Goal: Communication & Community: Answer question/provide support

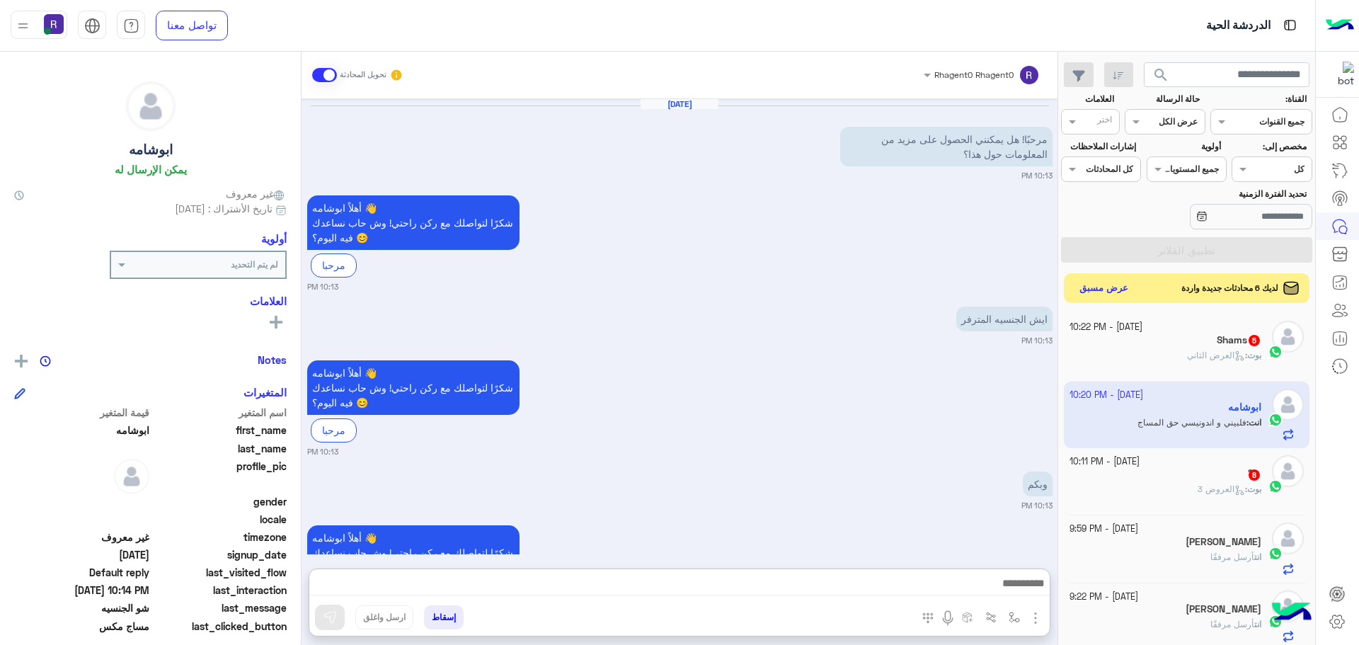
scroll to position [534, 0]
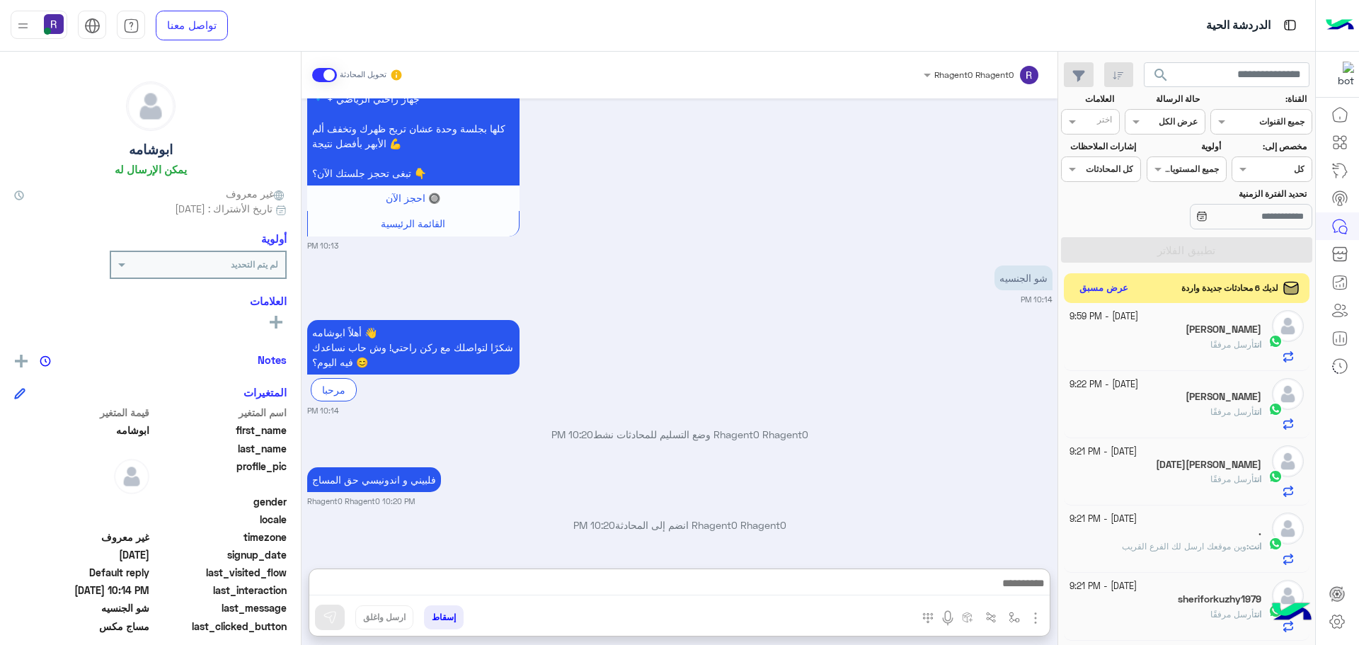
drag, startPoint x: 0, startPoint y: 0, endPoint x: 1095, endPoint y: 280, distance: 1130.2
click at [1095, 280] on button "عرض مسبق" at bounding box center [1104, 288] width 59 height 19
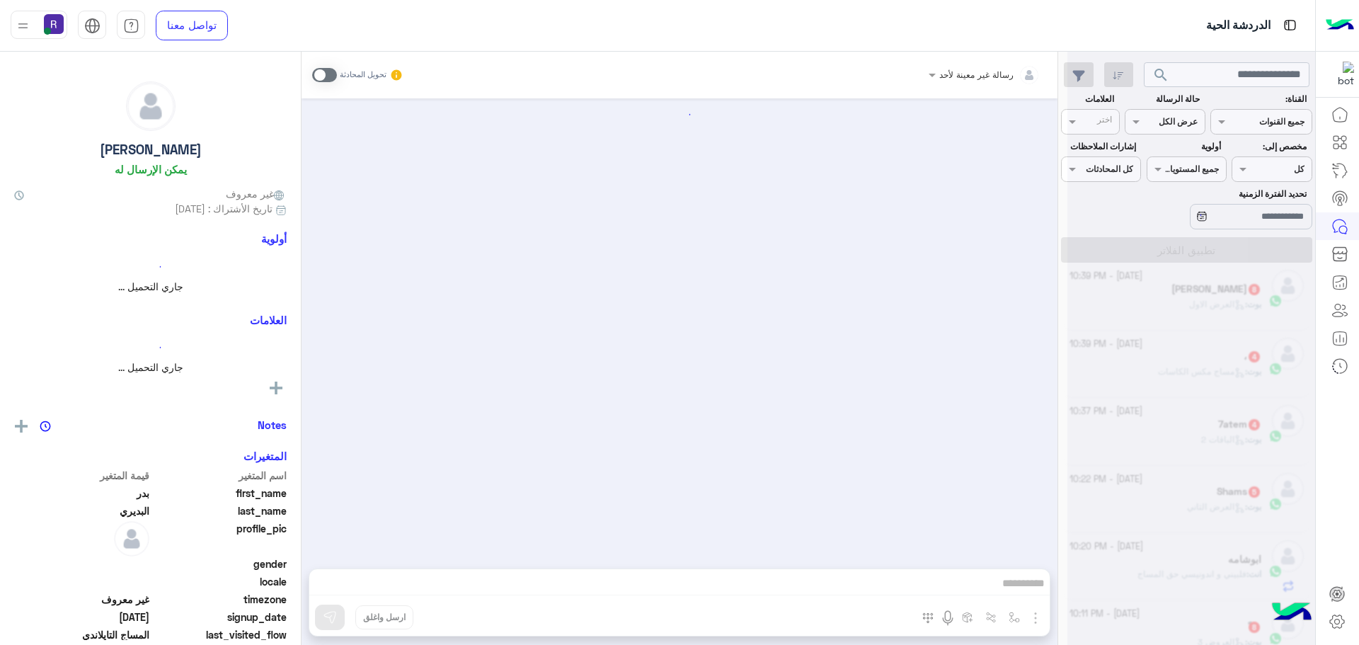
scroll to position [929, 0]
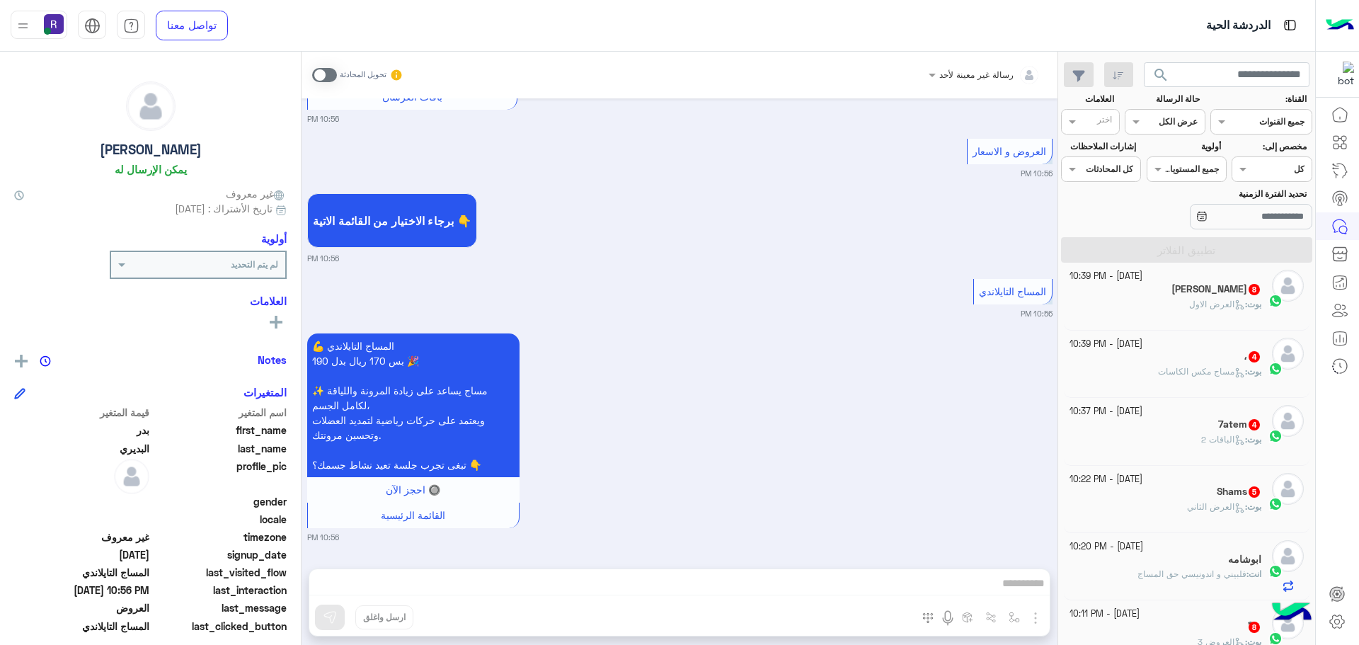
click at [1241, 308] on icon at bounding box center [1243, 309] width 4 height 4
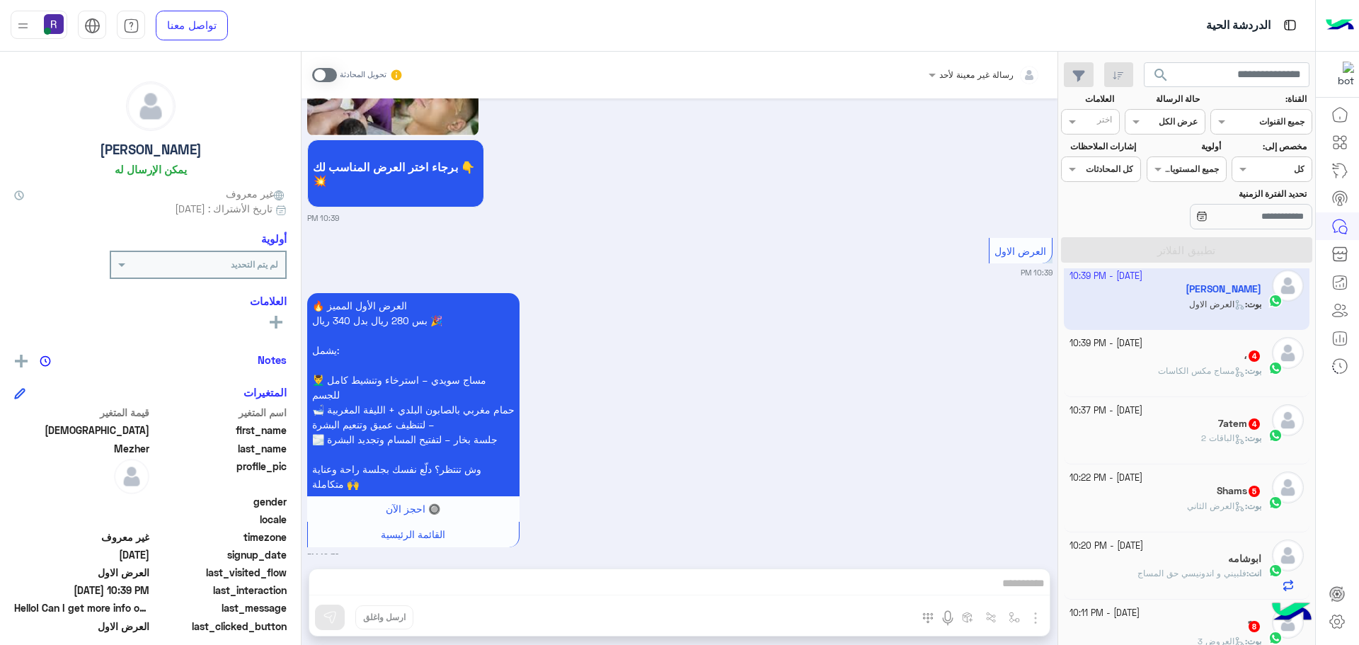
scroll to position [1730, 0]
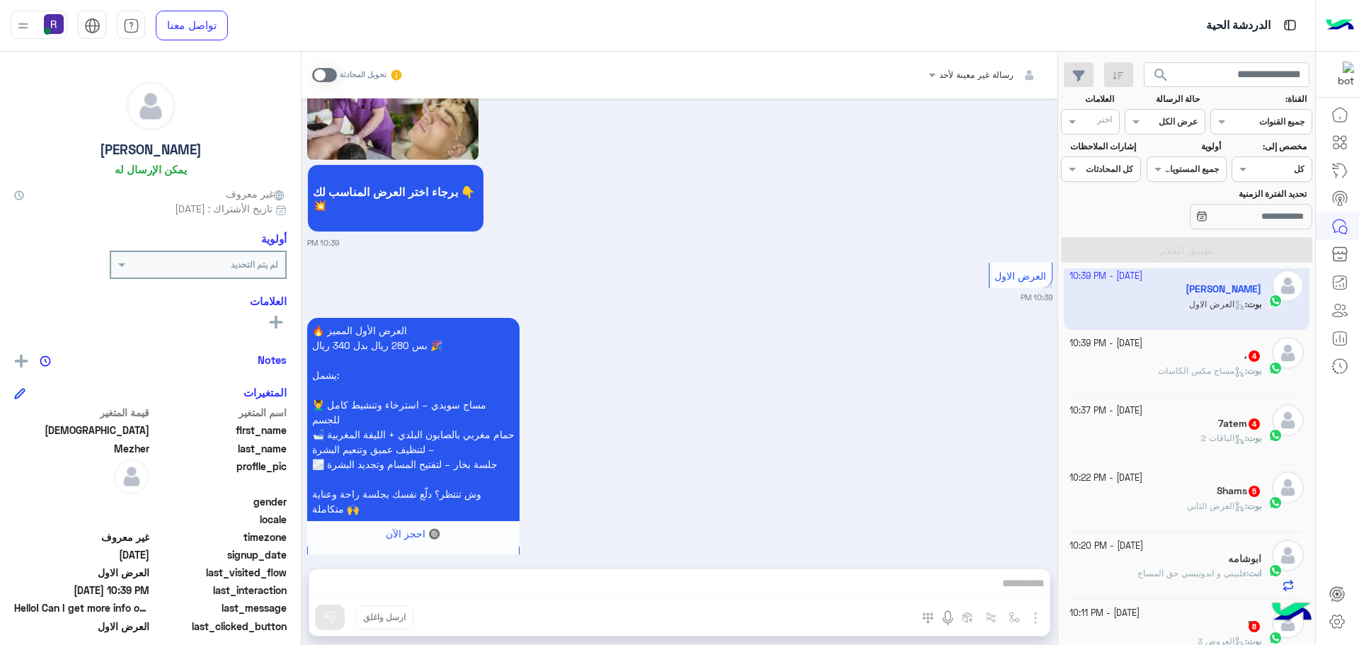
click at [326, 76] on span at bounding box center [324, 75] width 25 height 14
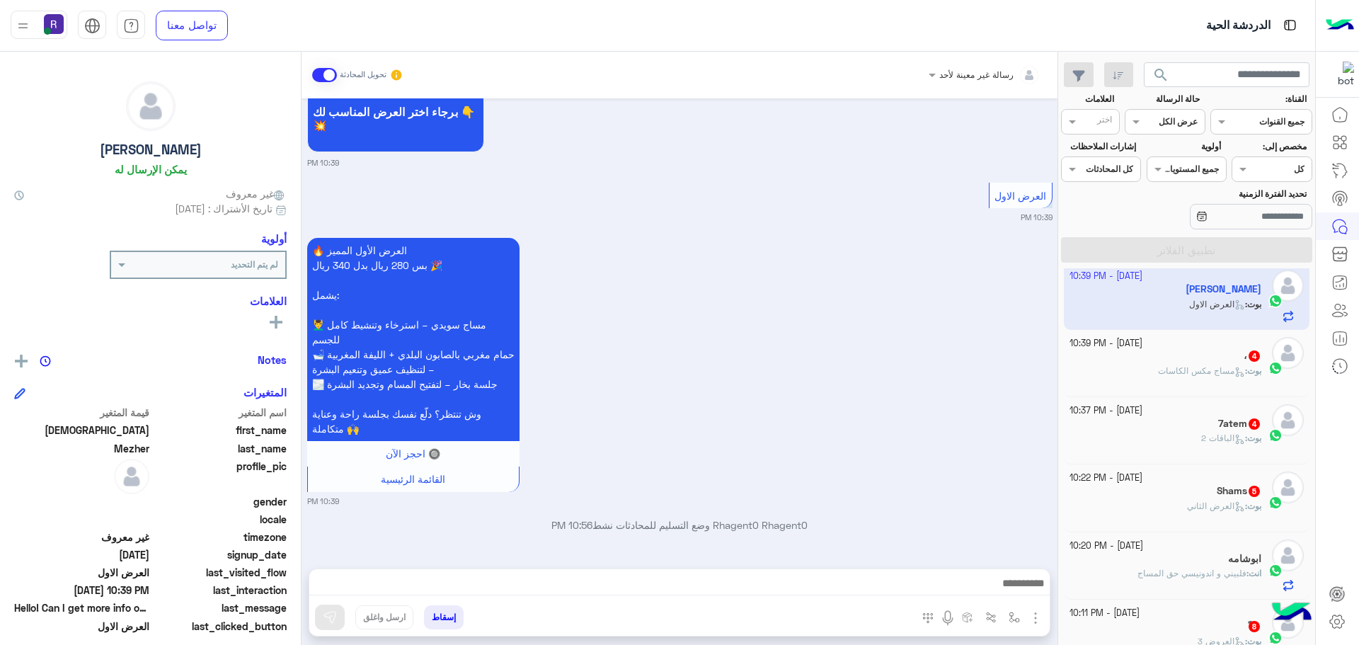
click at [1037, 611] on img "button" at bounding box center [1035, 617] width 17 height 17
click at [1015, 587] on span "الصور" at bounding box center [1008, 587] width 26 height 16
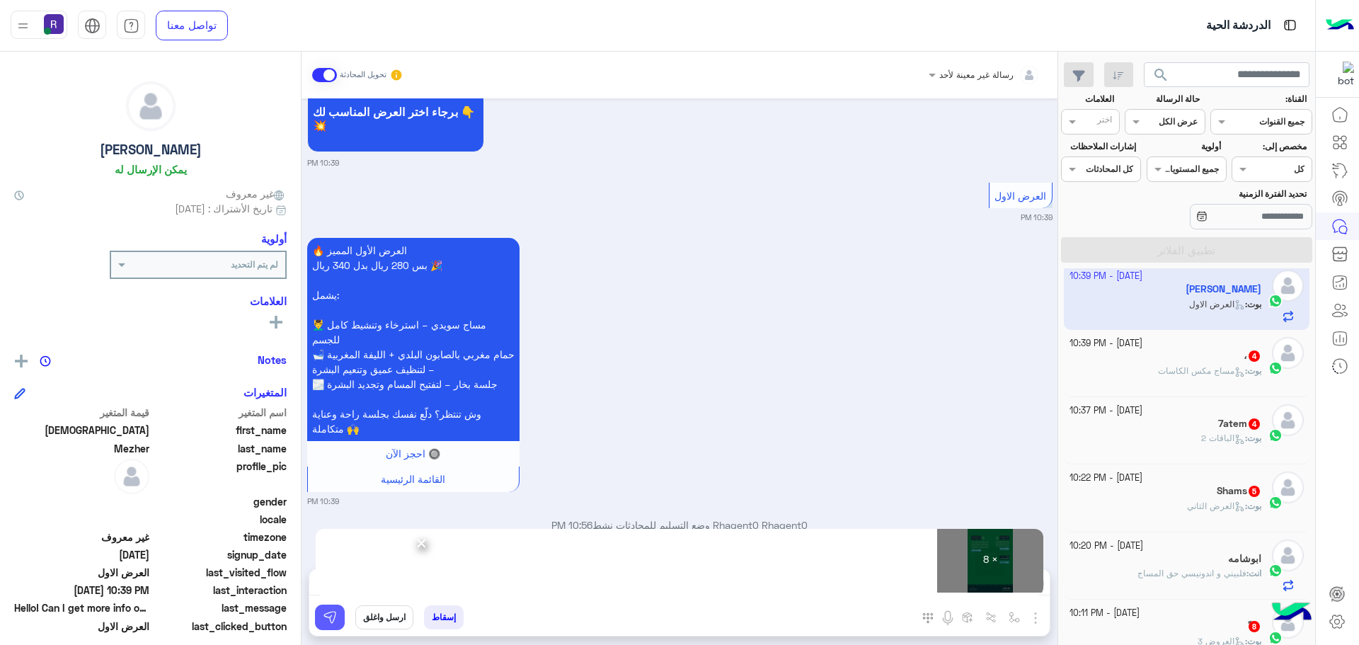
click at [324, 618] on img at bounding box center [330, 617] width 14 height 14
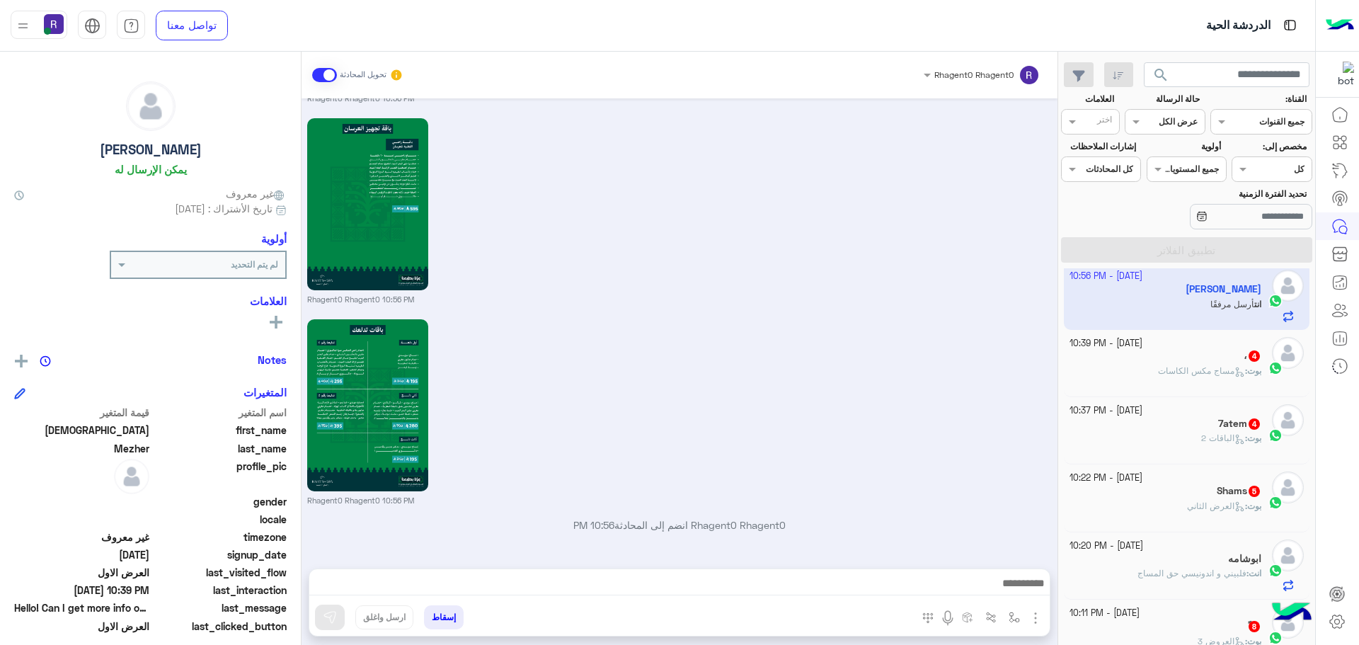
scroll to position [3282, 0]
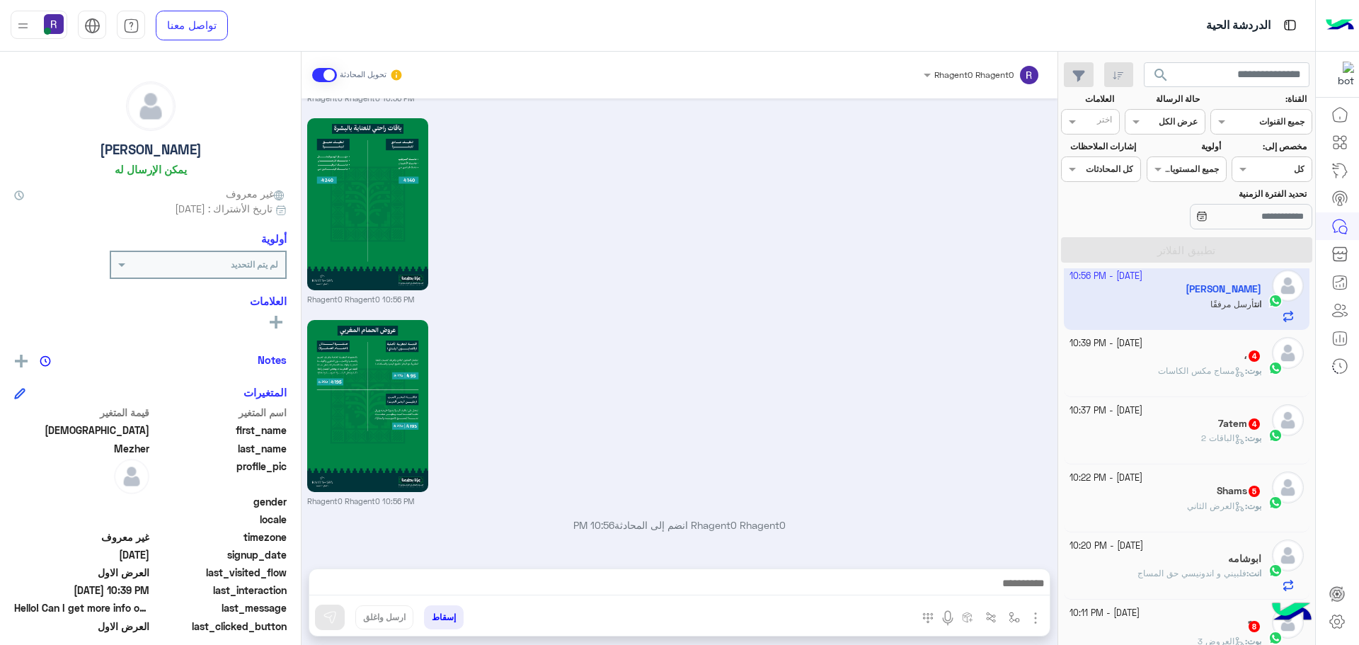
click at [1188, 337] on div "[DATE] - 10:39 PM" at bounding box center [1166, 343] width 193 height 13
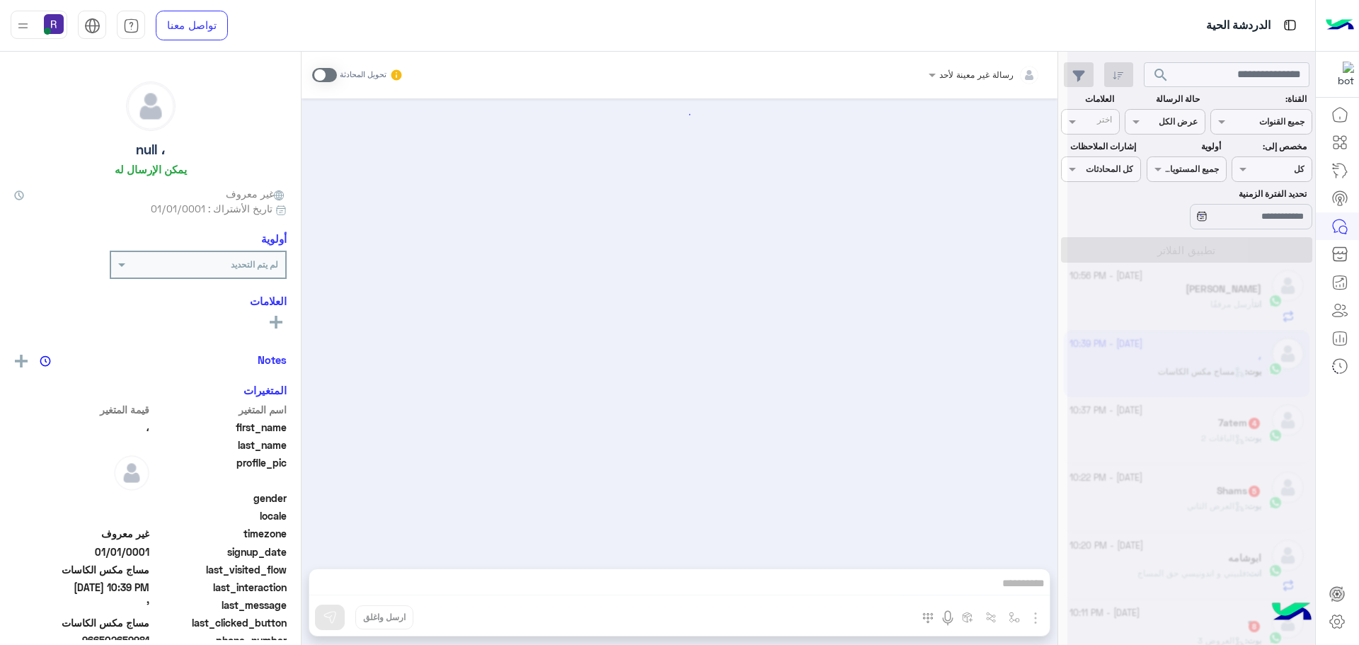
scroll to position [2174, 0]
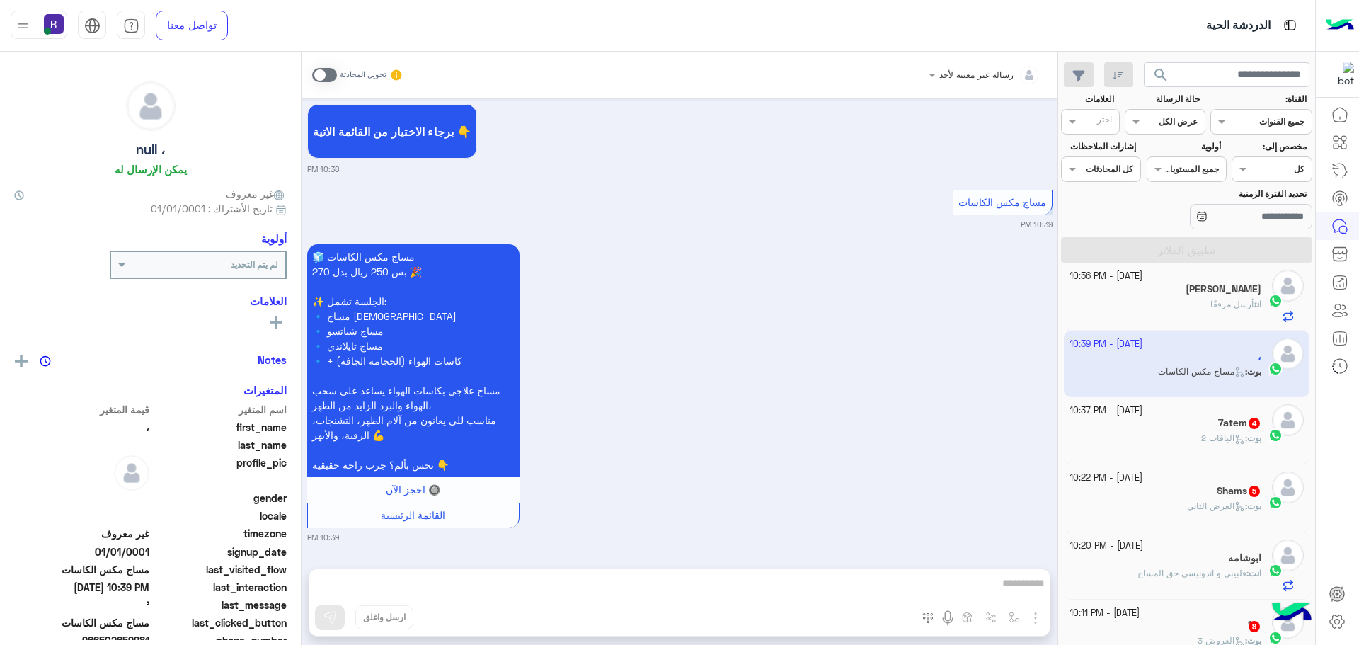
click at [317, 72] on span at bounding box center [324, 75] width 25 height 14
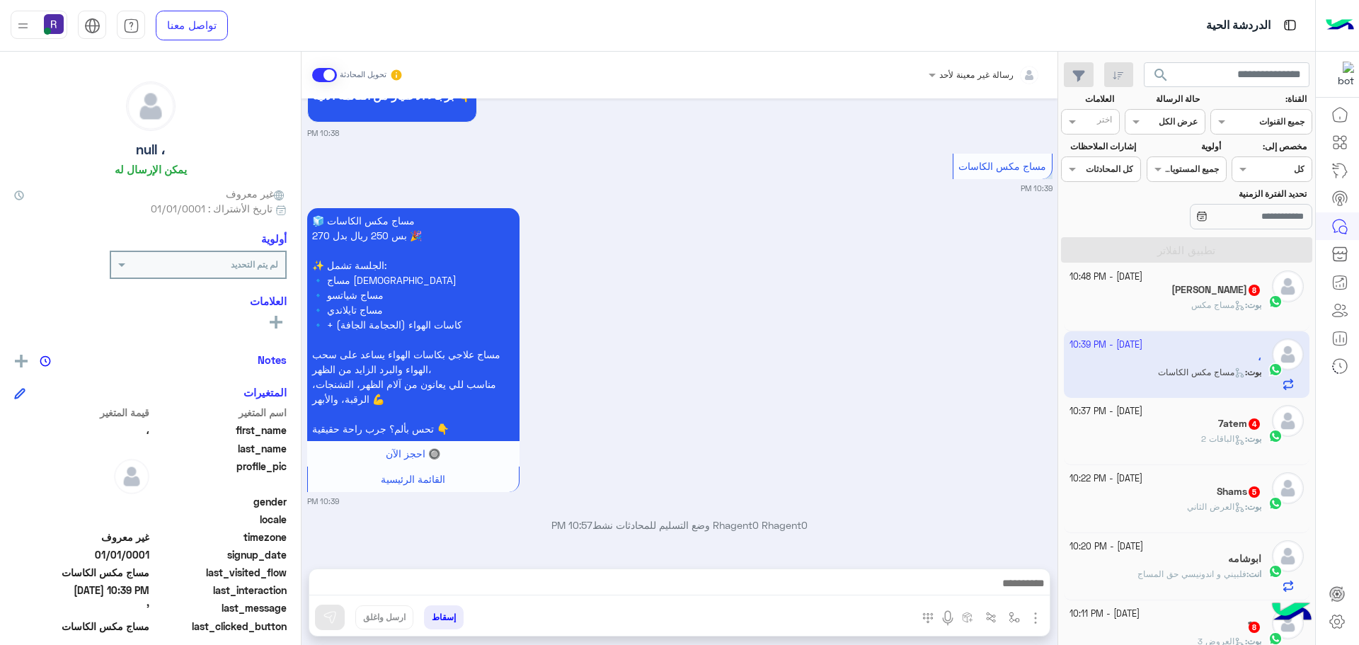
scroll to position [2210, 0]
click at [1038, 622] on img "button" at bounding box center [1035, 617] width 17 height 17
click at [1019, 586] on span "الصور" at bounding box center [1008, 587] width 26 height 16
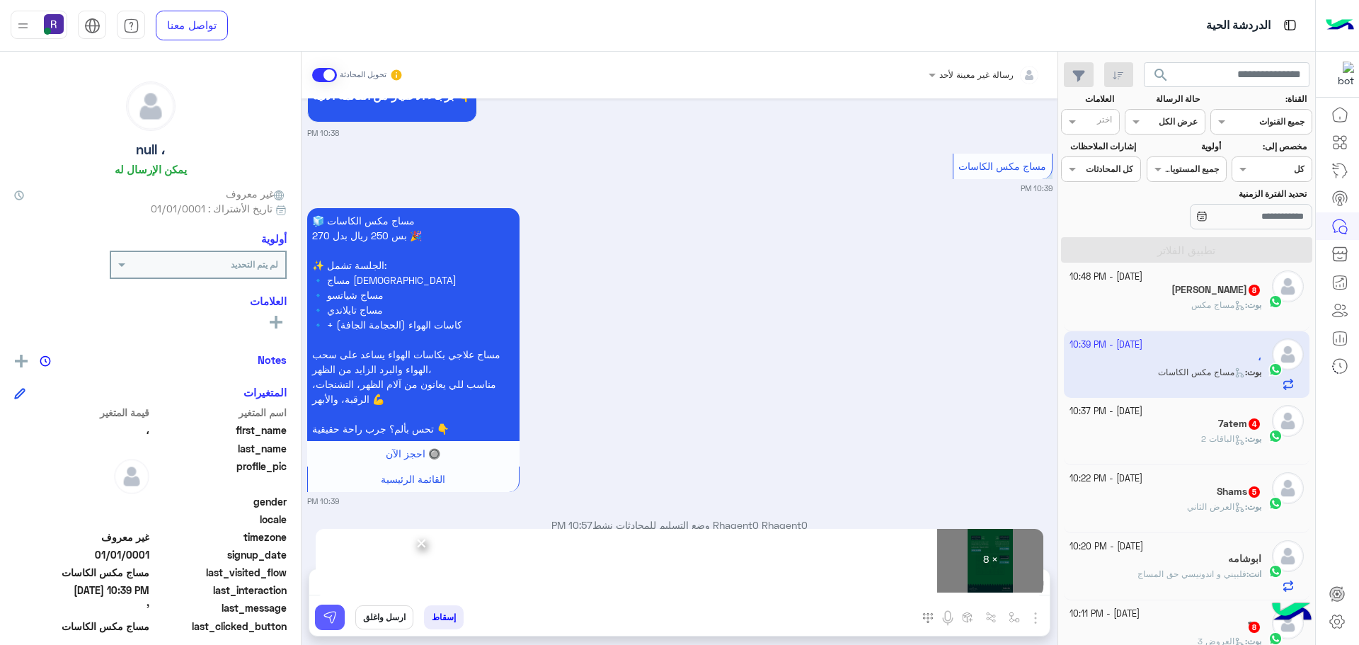
click at [335, 614] on img at bounding box center [330, 617] width 14 height 14
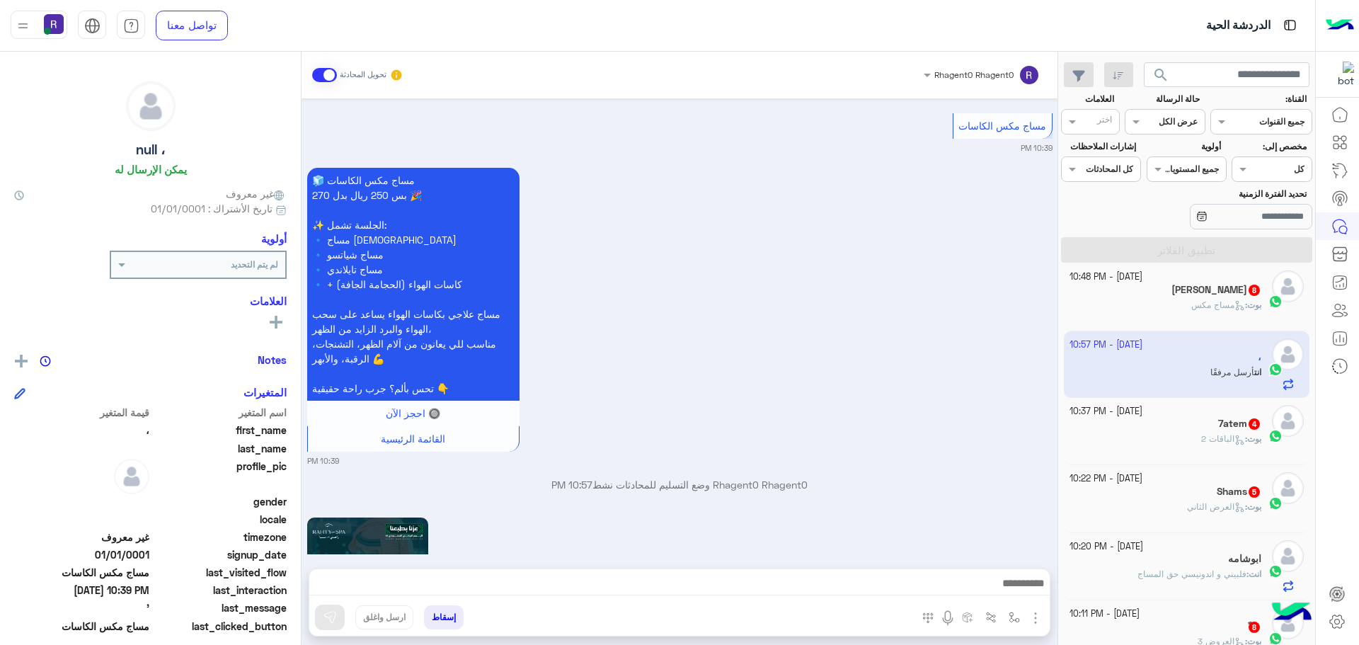
scroll to position [3856, 0]
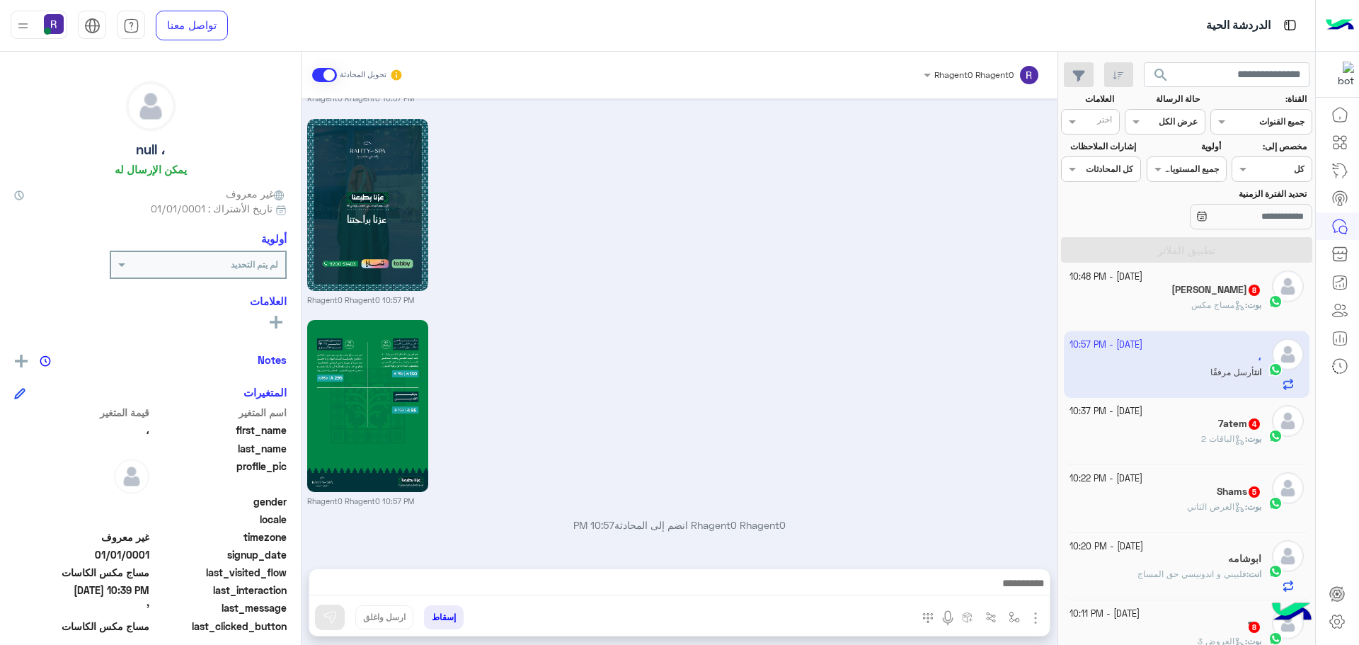
click at [1218, 454] on div "بوت : الباقات 2" at bounding box center [1166, 445] width 193 height 25
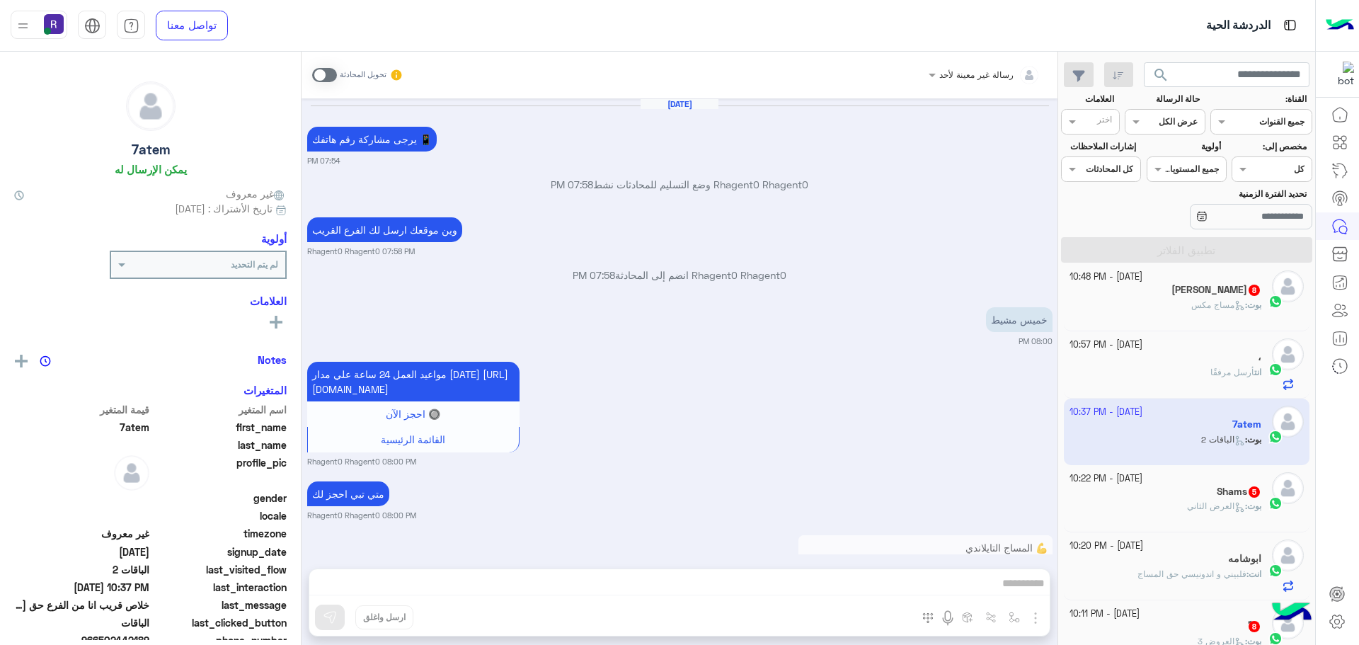
scroll to position [1419, 0]
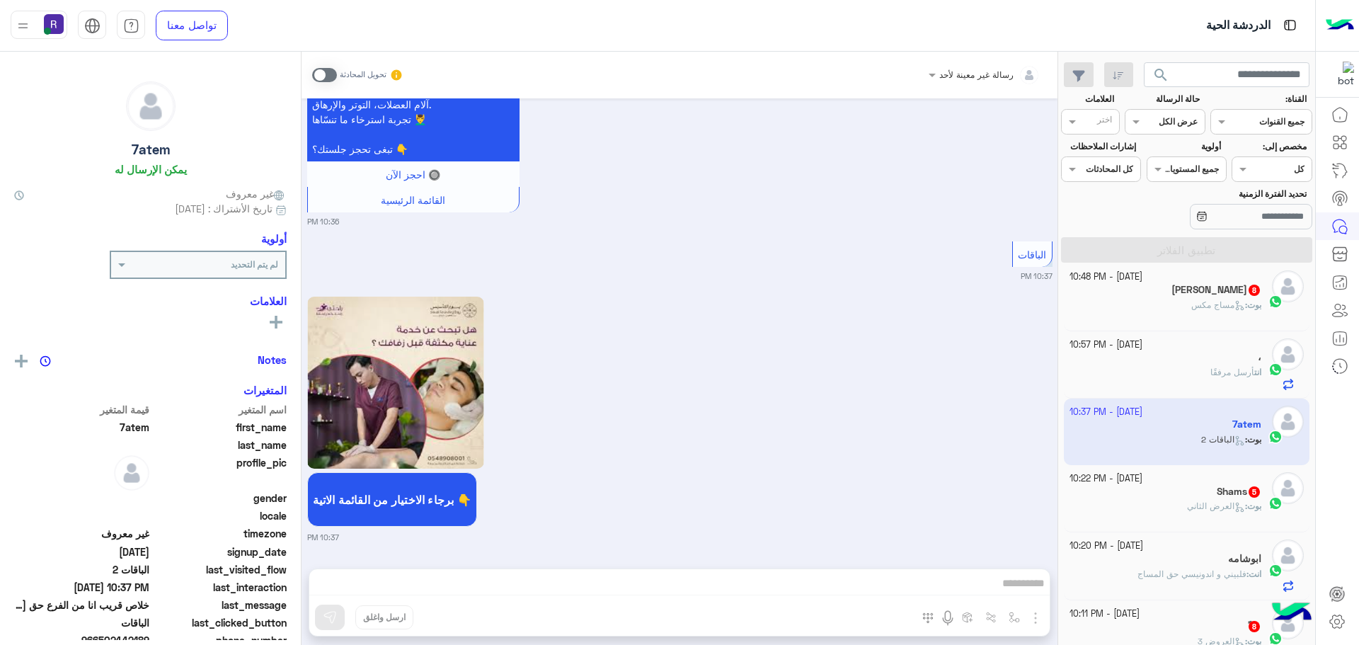
click at [332, 76] on span at bounding box center [324, 75] width 25 height 14
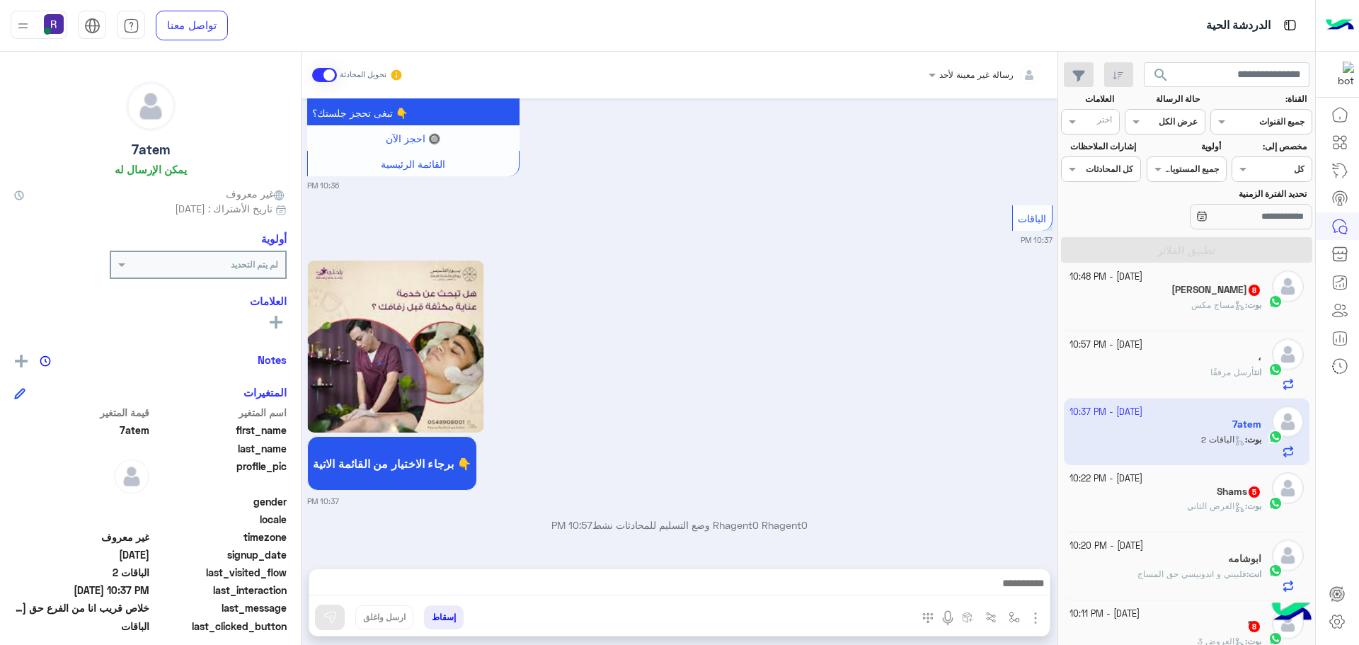
click at [1035, 621] on img "button" at bounding box center [1035, 617] width 17 height 17
click at [1021, 591] on button "الصور" at bounding box center [1014, 587] width 60 height 28
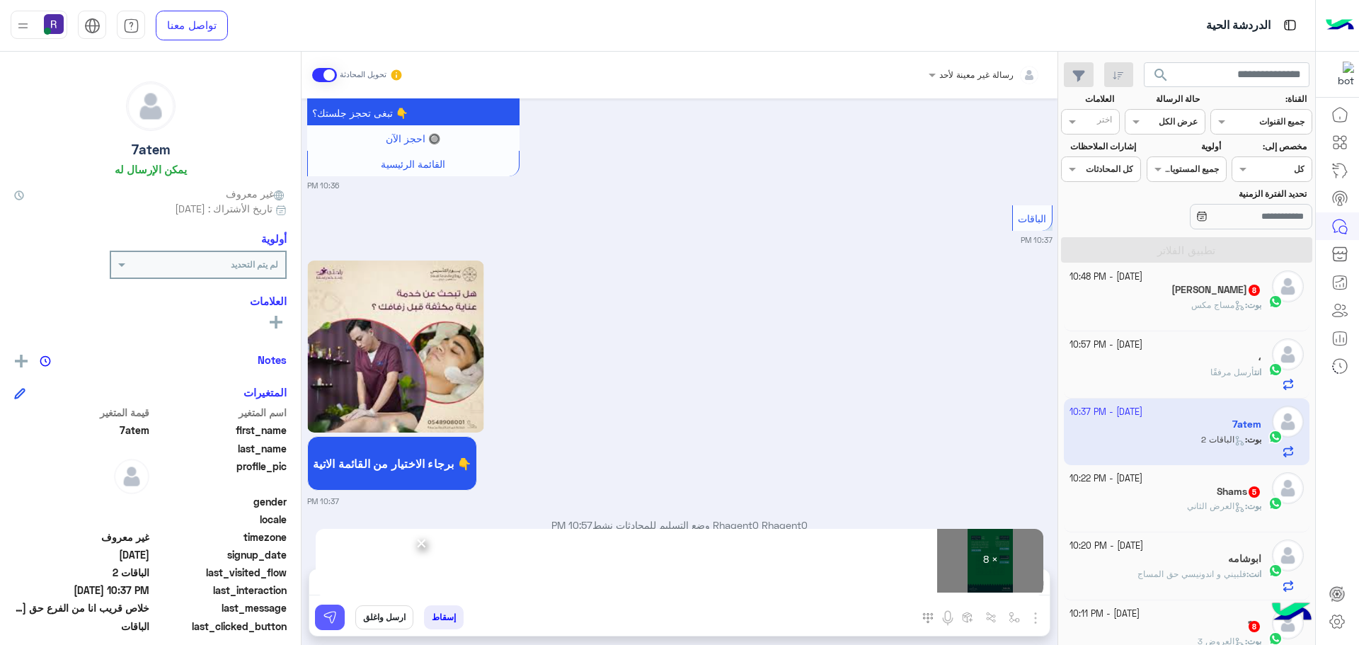
click at [336, 617] on img at bounding box center [330, 617] width 14 height 14
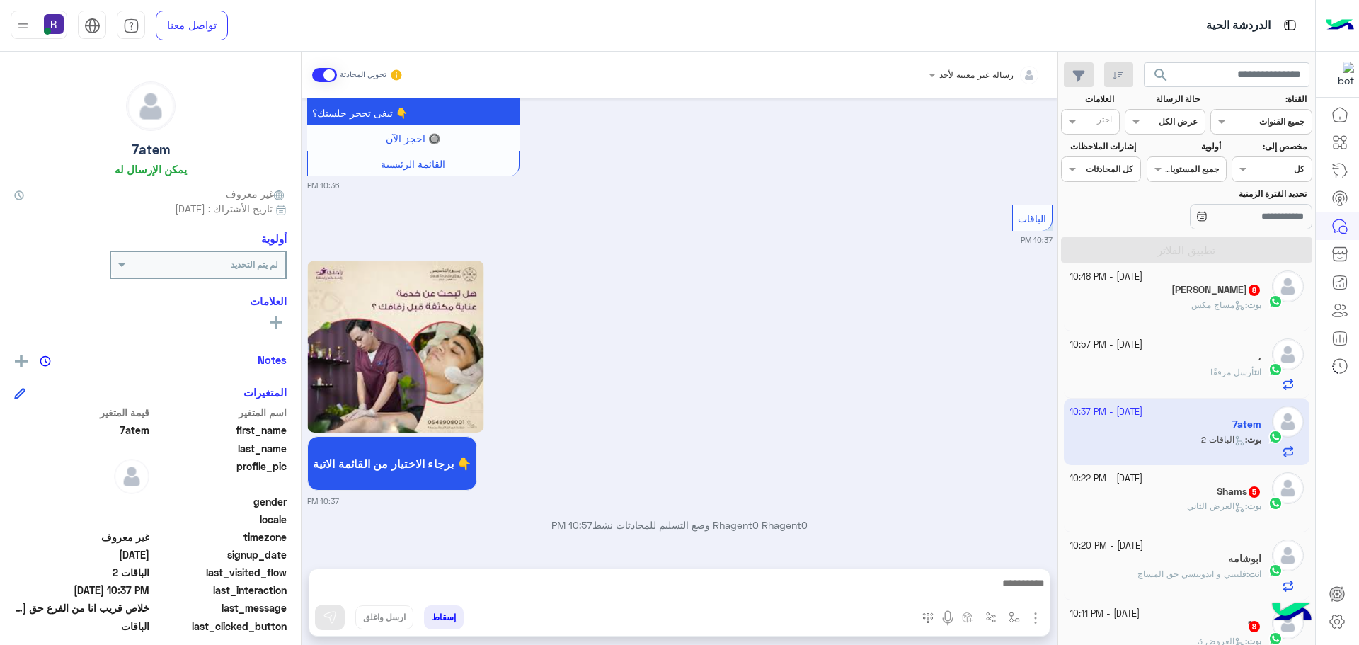
click at [1213, 508] on span "العرض الثاني" at bounding box center [1216, 505] width 58 height 11
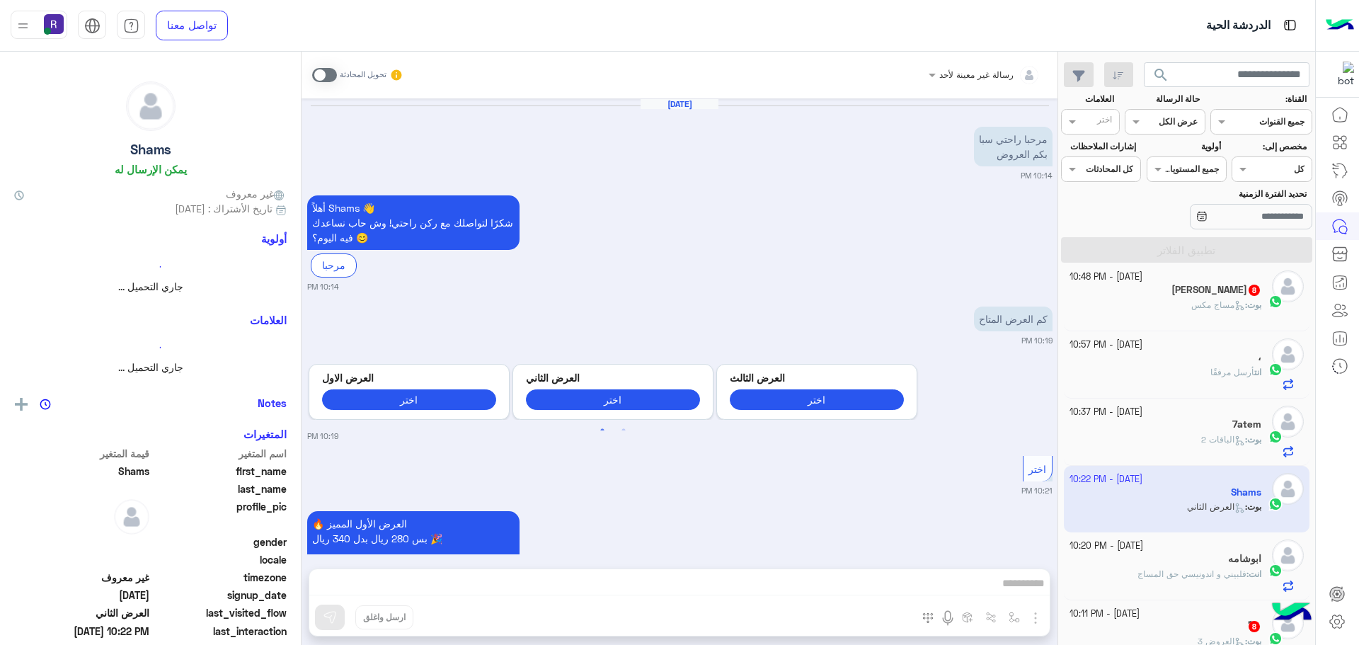
scroll to position [1047, 0]
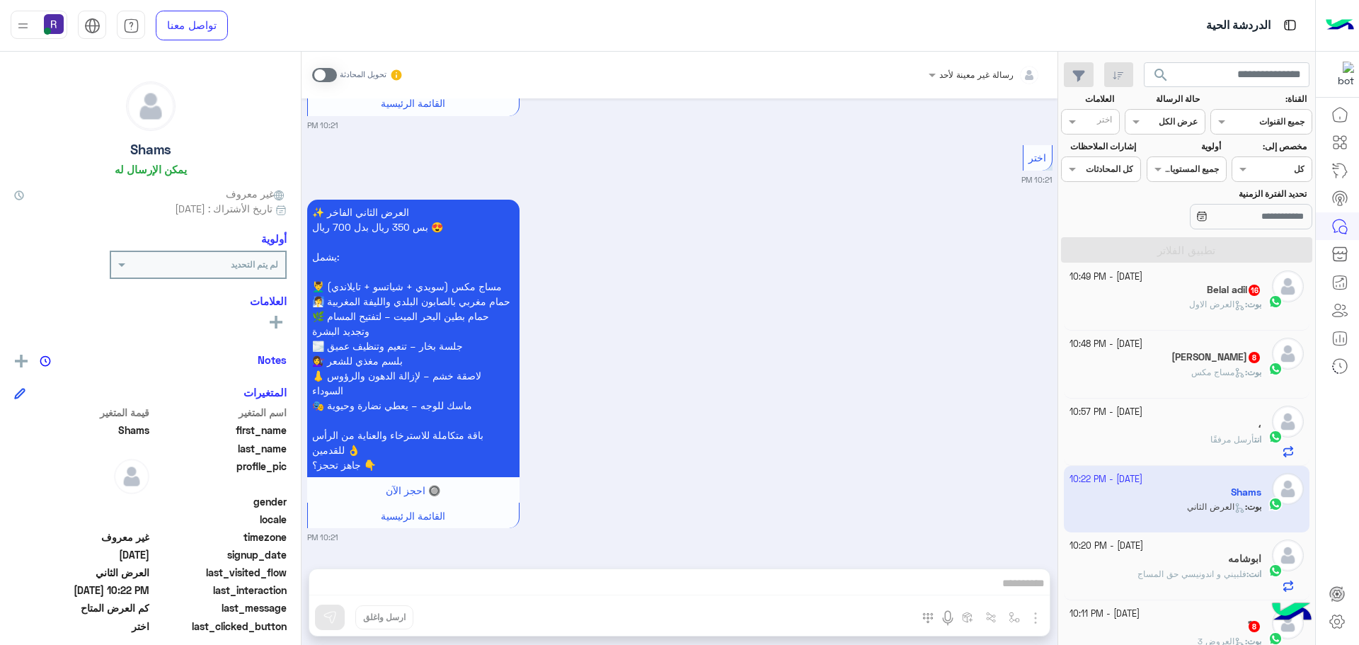
click at [319, 78] on span at bounding box center [324, 75] width 25 height 14
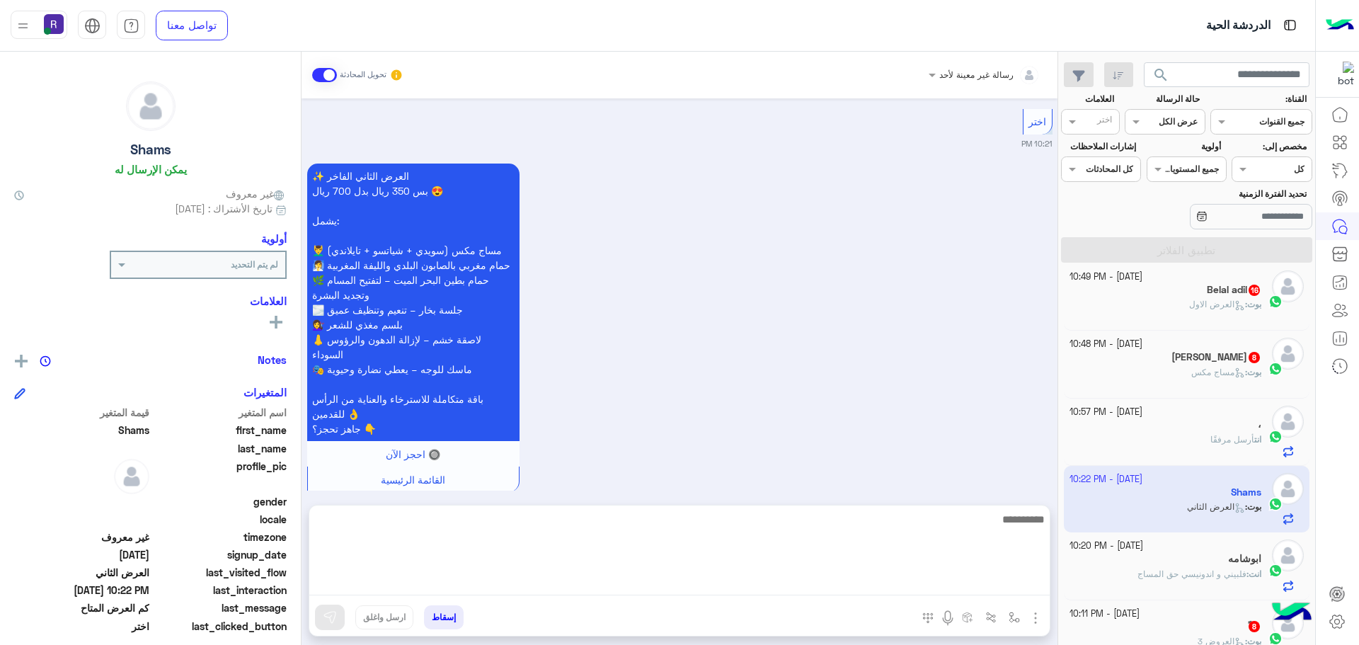
click at [846, 580] on textarea at bounding box center [679, 552] width 740 height 85
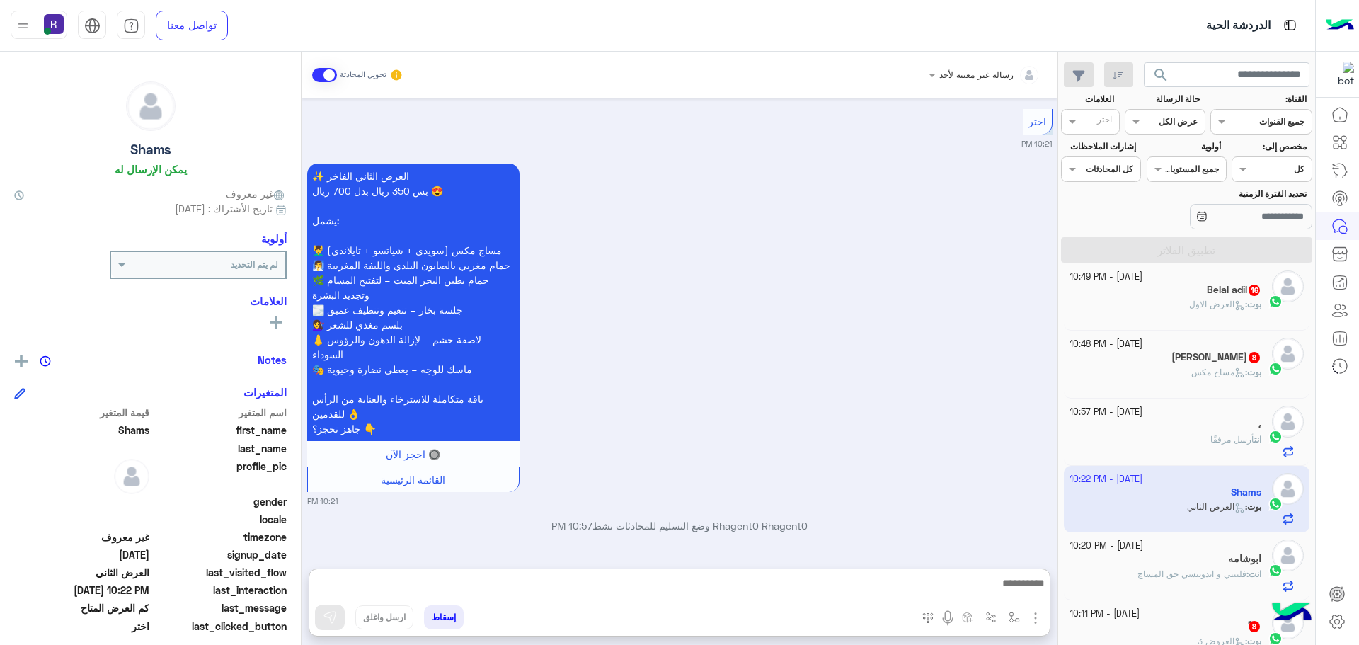
click at [1048, 617] on div "المرفقات الصور" at bounding box center [981, 619] width 138 height 29
click at [1039, 617] on img "button" at bounding box center [1035, 617] width 17 height 17
click at [1014, 585] on span "الصور" at bounding box center [1008, 587] width 26 height 16
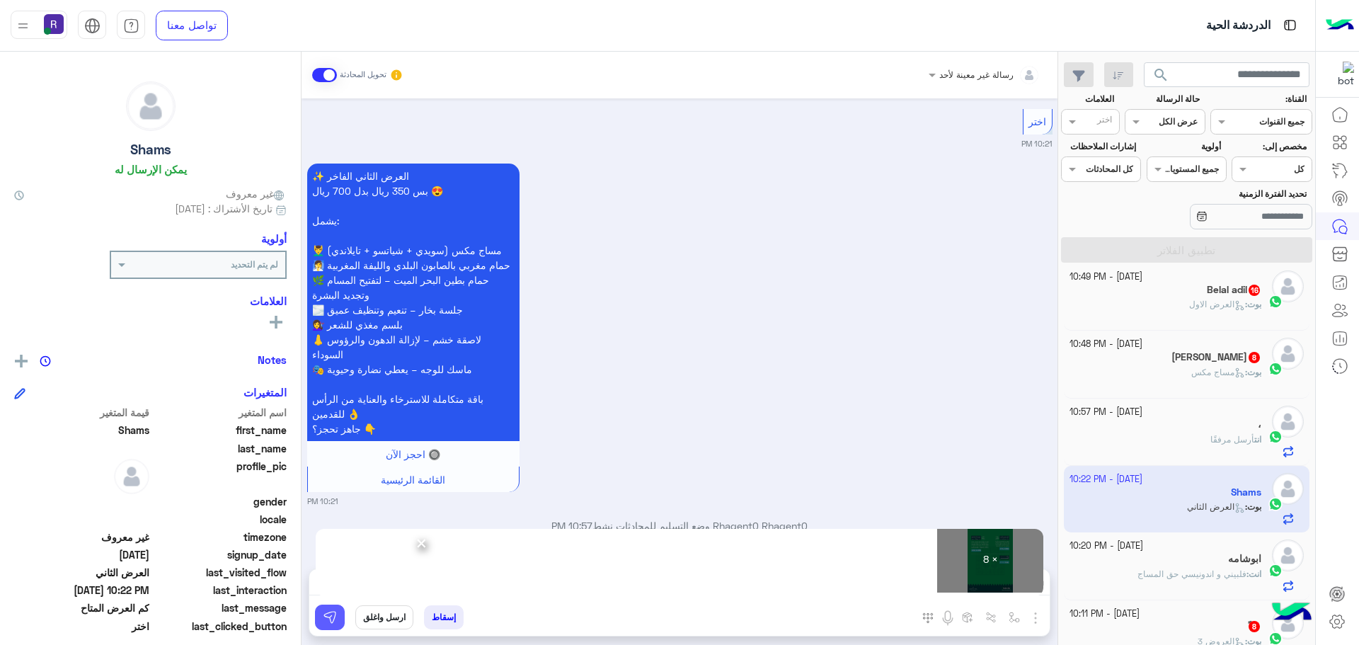
click at [331, 617] on img at bounding box center [330, 617] width 14 height 14
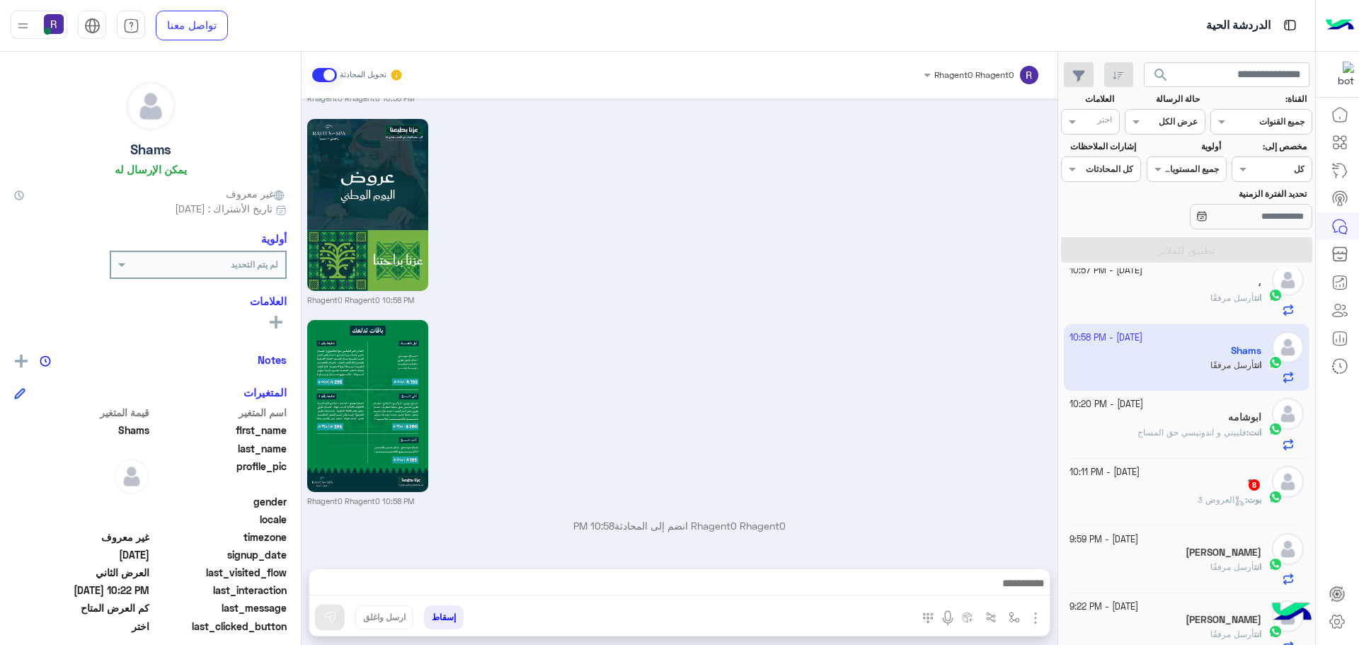
scroll to position [2730, 0]
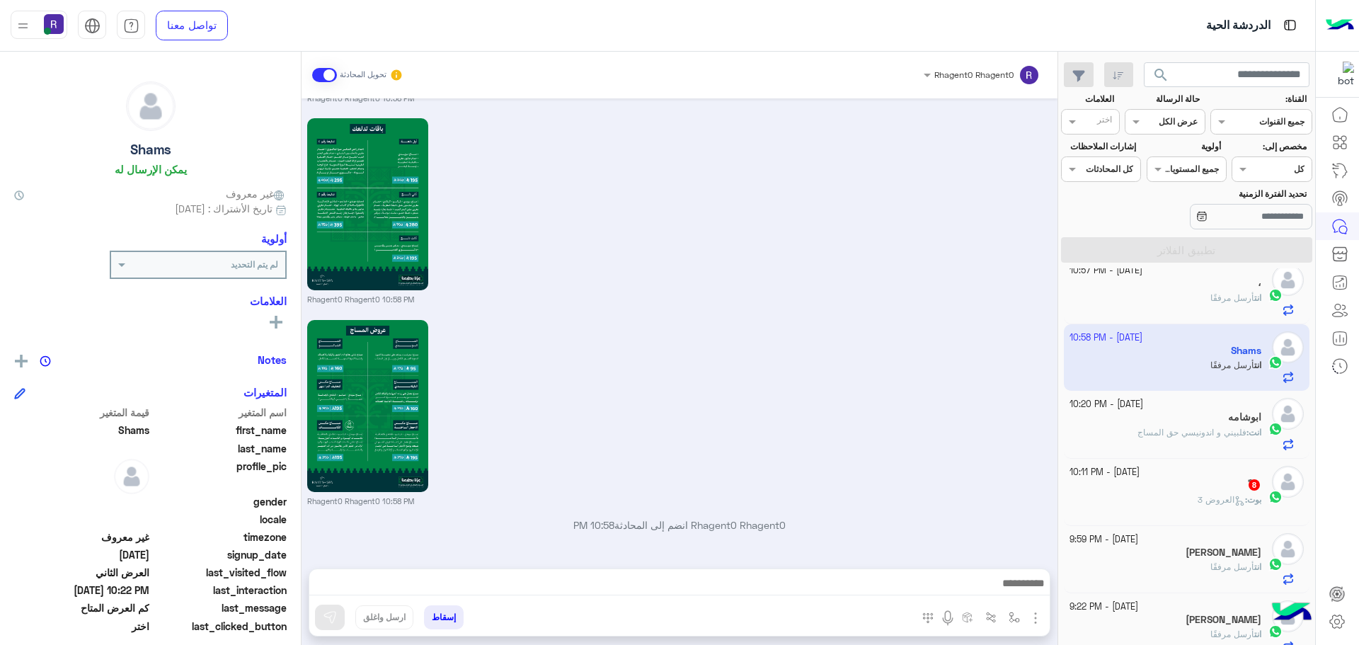
click at [1162, 486] on div "ً 8" at bounding box center [1166, 486] width 193 height 15
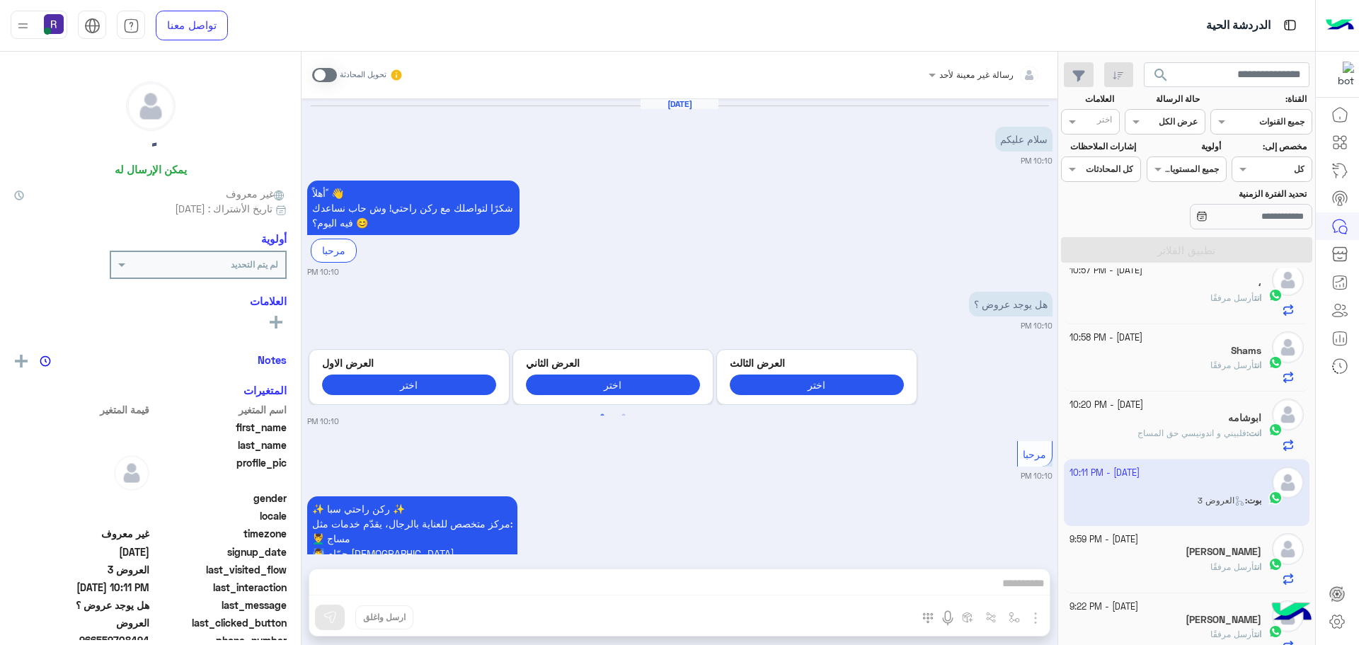
scroll to position [1642, 0]
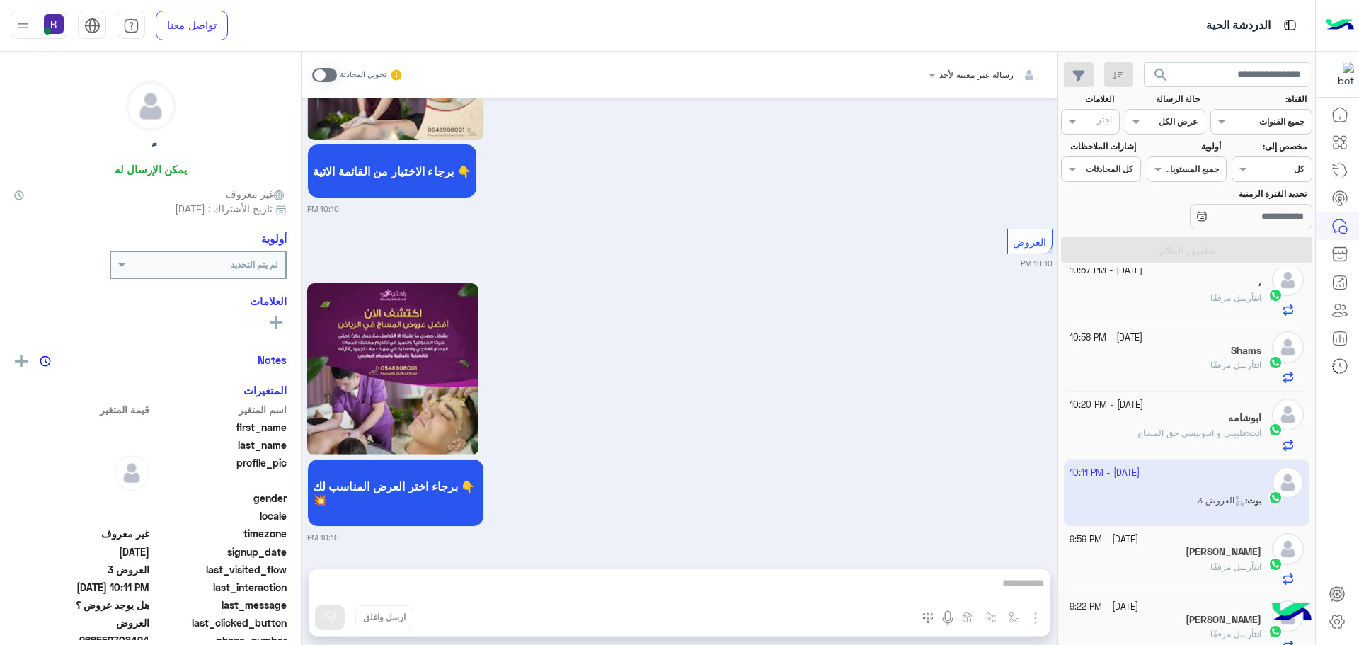
click at [325, 77] on span at bounding box center [324, 75] width 25 height 14
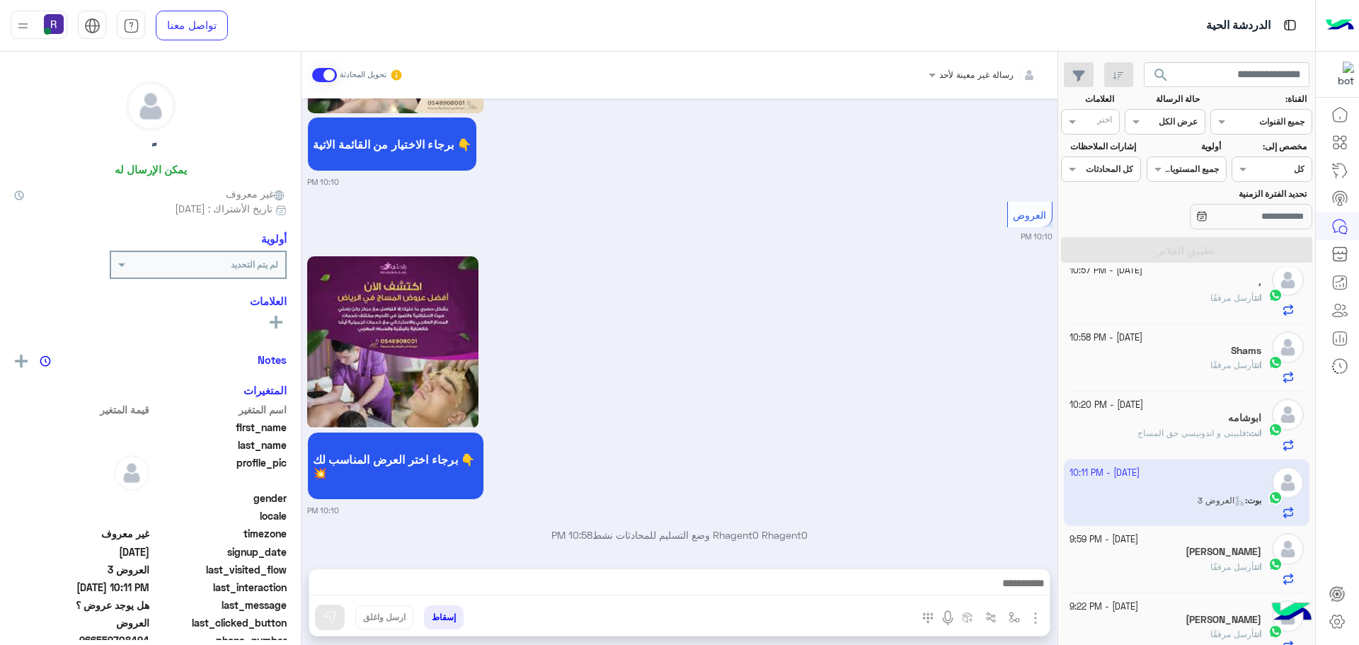
scroll to position [1678, 0]
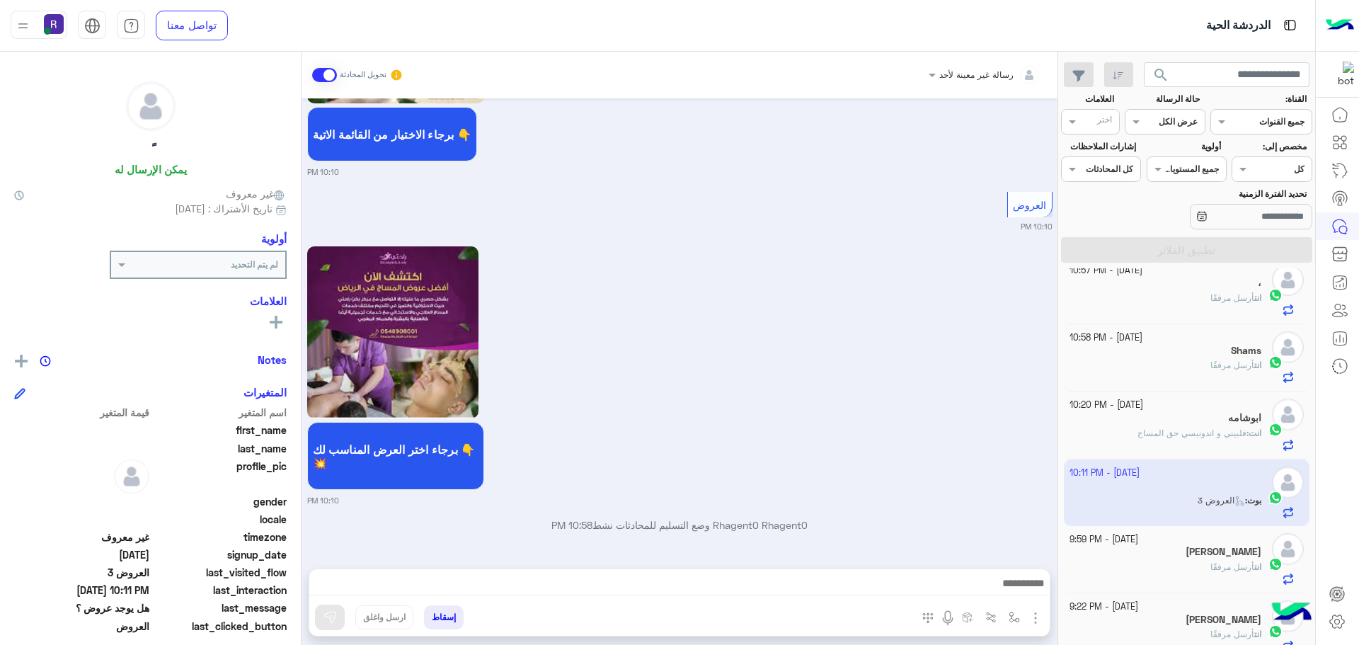
click at [1038, 619] on img "button" at bounding box center [1035, 617] width 17 height 17
click at [1007, 589] on span "الصور" at bounding box center [1008, 587] width 26 height 16
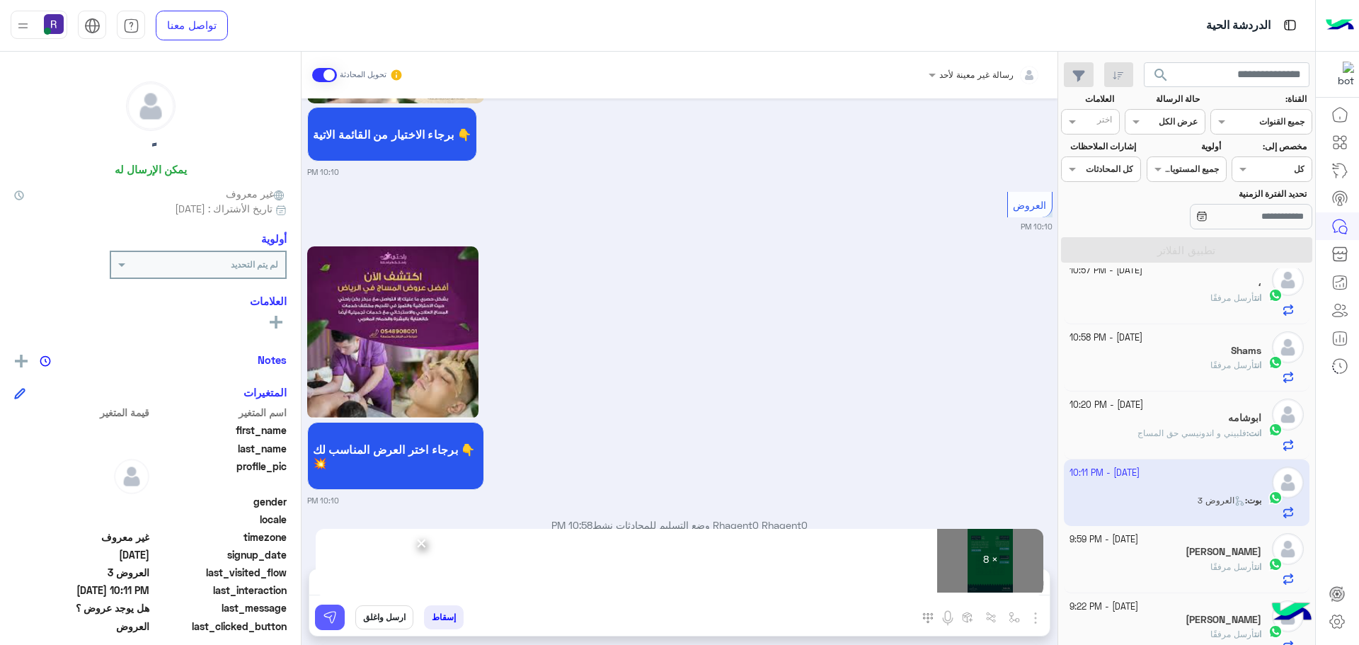
click at [335, 623] on img at bounding box center [330, 617] width 14 height 14
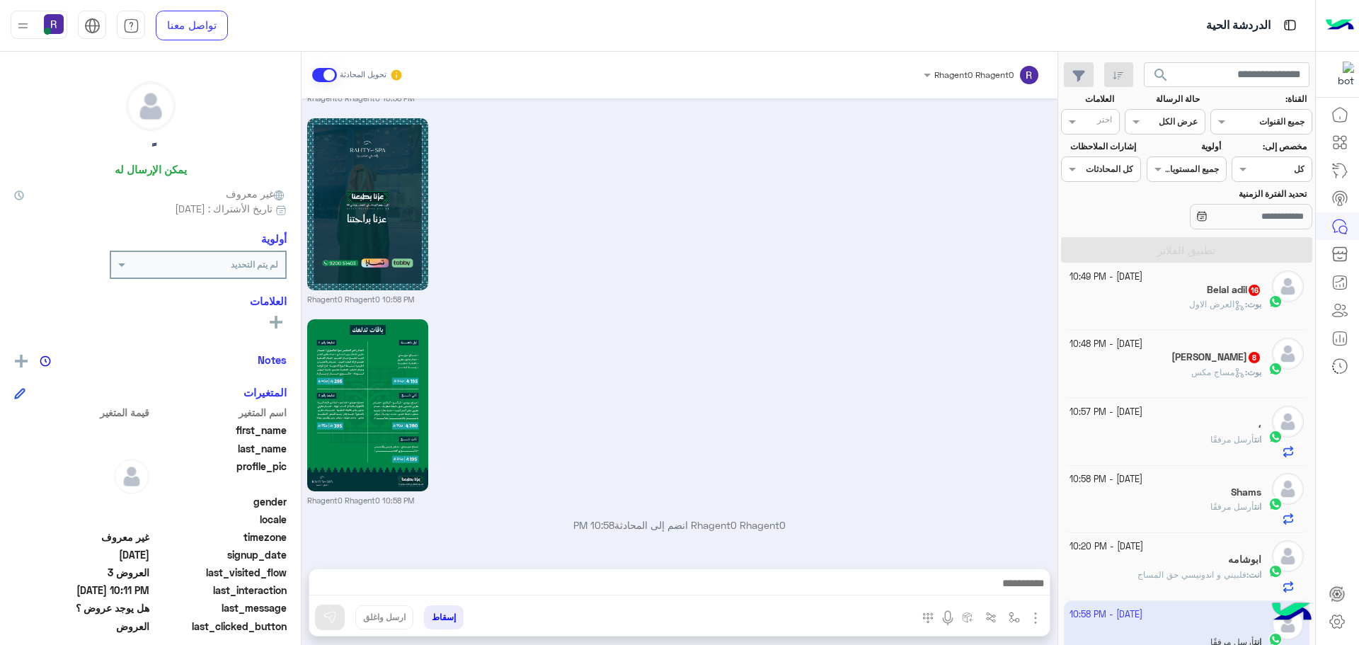
scroll to position [3325, 0]
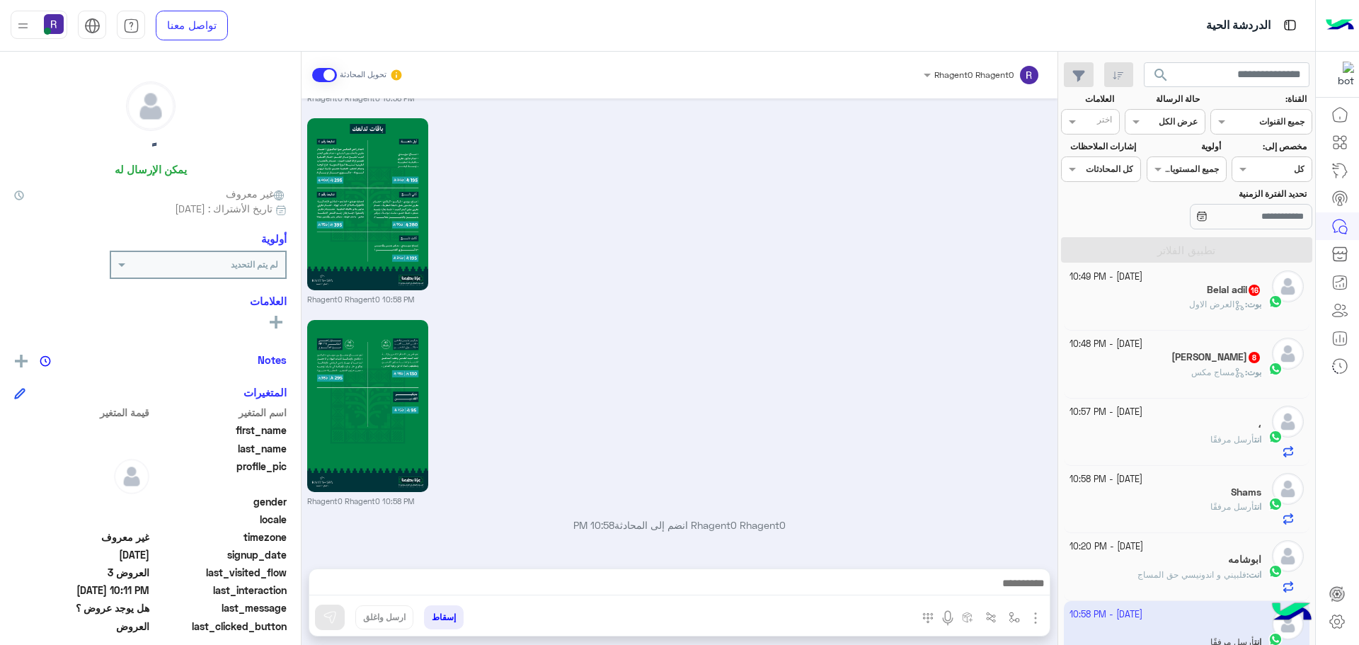
click at [1117, 374] on div "بوت : مساج مكس" at bounding box center [1166, 378] width 193 height 25
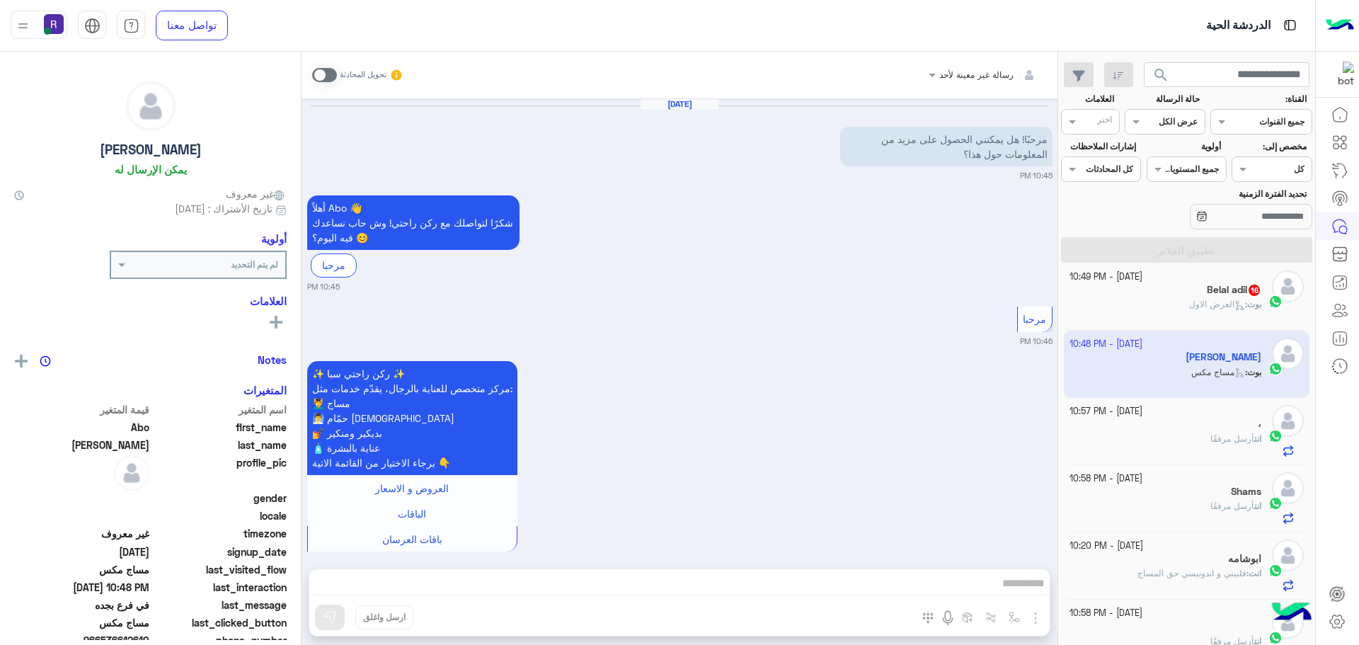
scroll to position [1501, 0]
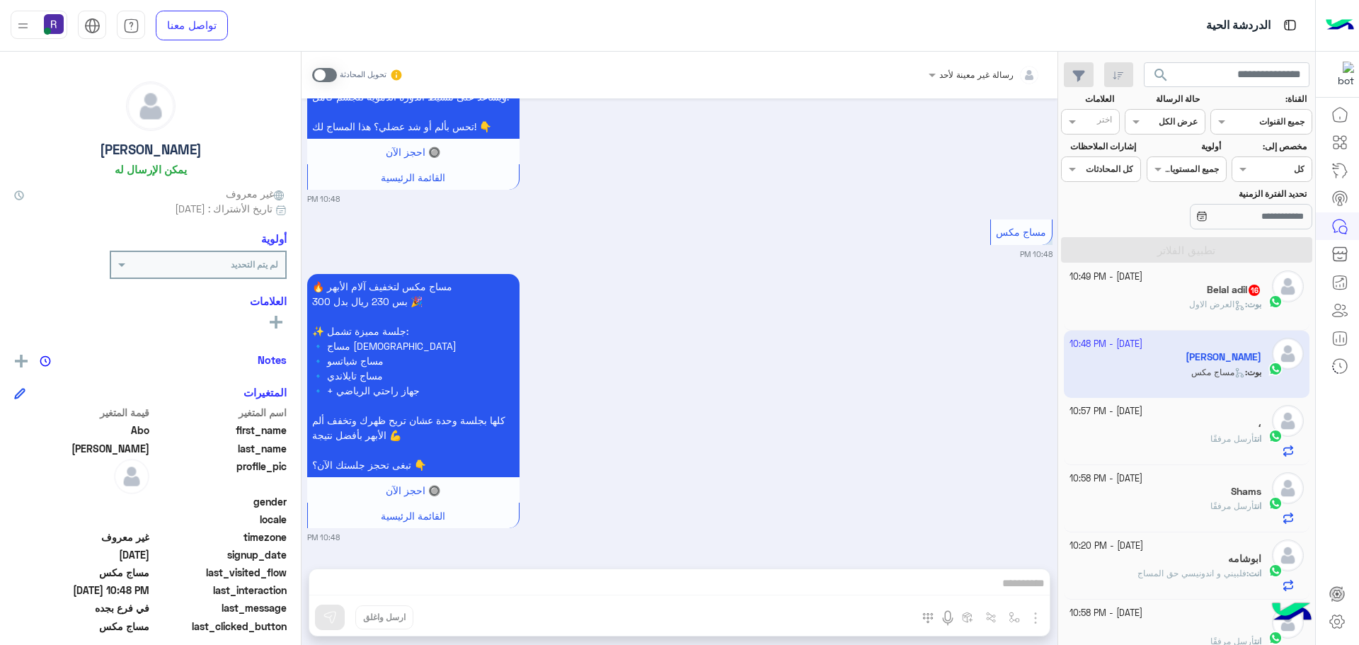
click at [321, 78] on span at bounding box center [324, 75] width 25 height 14
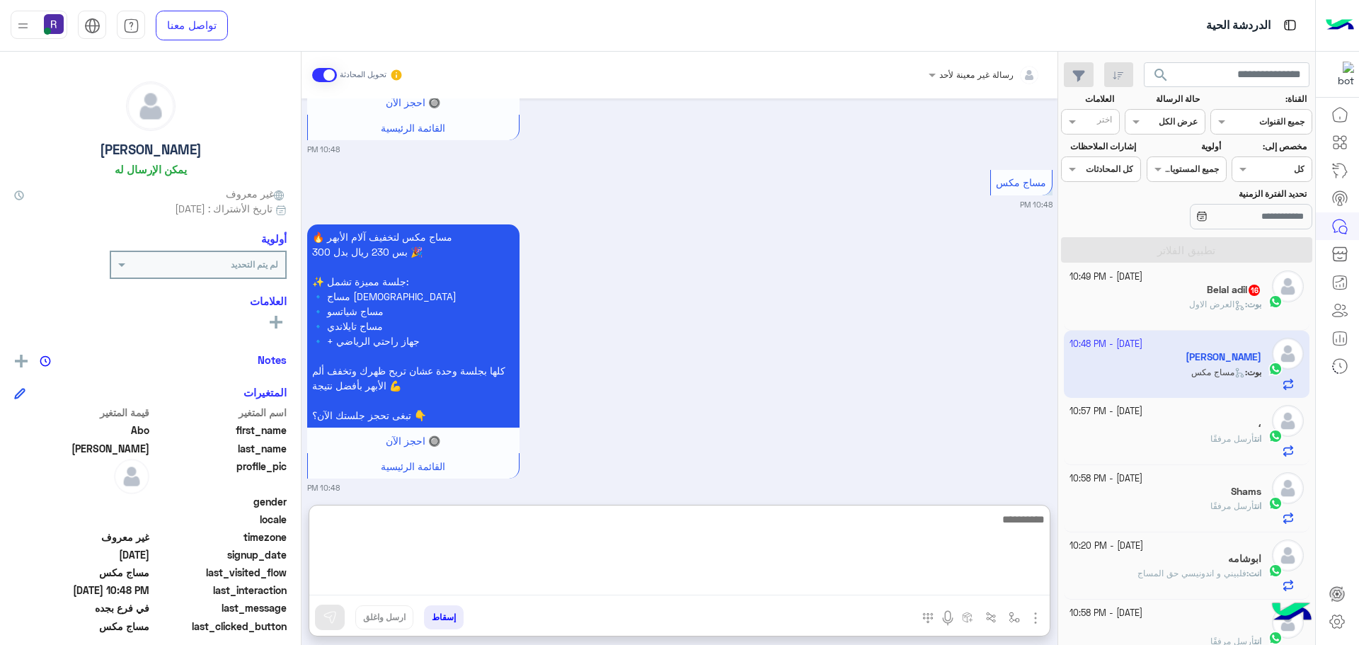
click at [661, 585] on textarea at bounding box center [679, 552] width 740 height 85
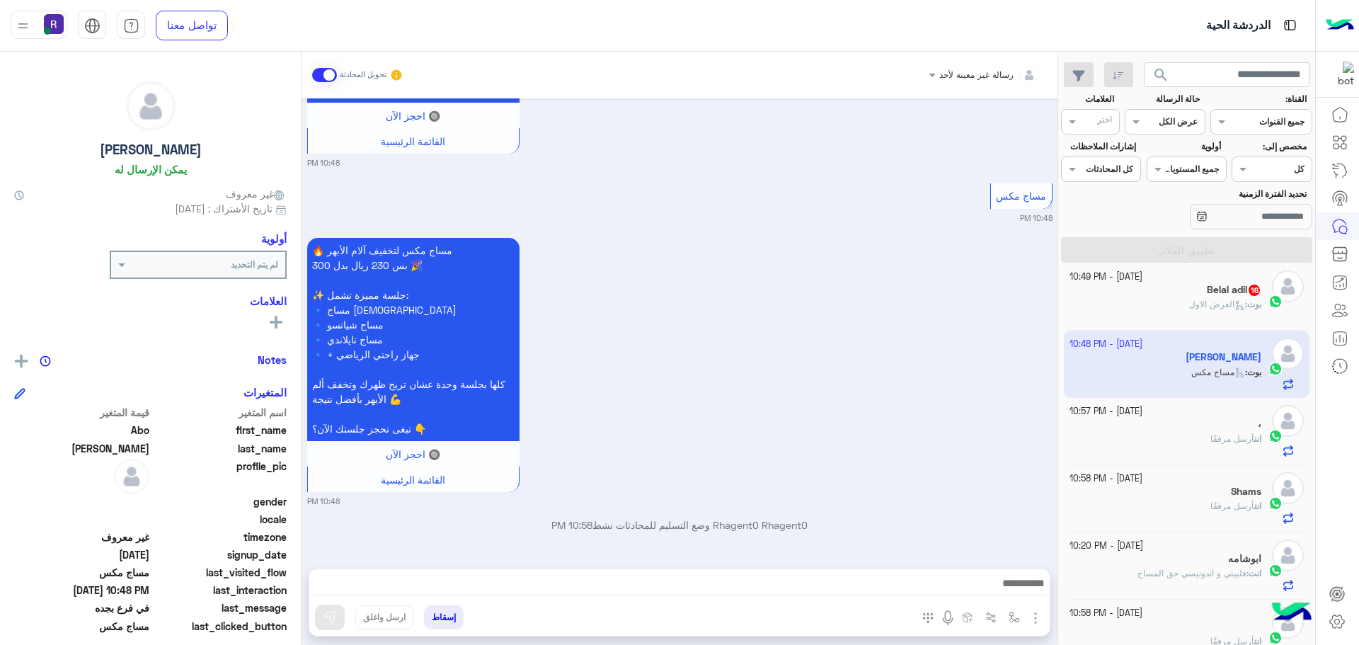
click at [1033, 619] on img "button" at bounding box center [1035, 617] width 17 height 17
click at [1016, 595] on span "الصور" at bounding box center [1008, 587] width 26 height 16
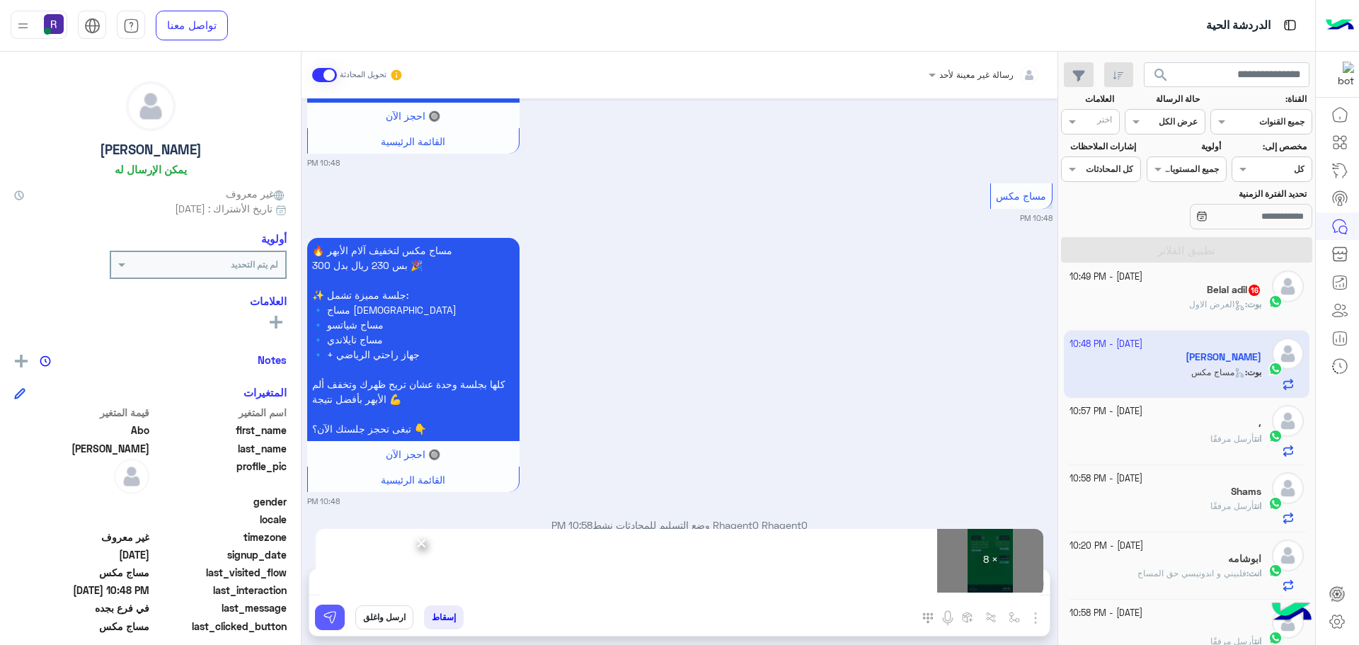
click at [323, 614] on img at bounding box center [330, 617] width 14 height 14
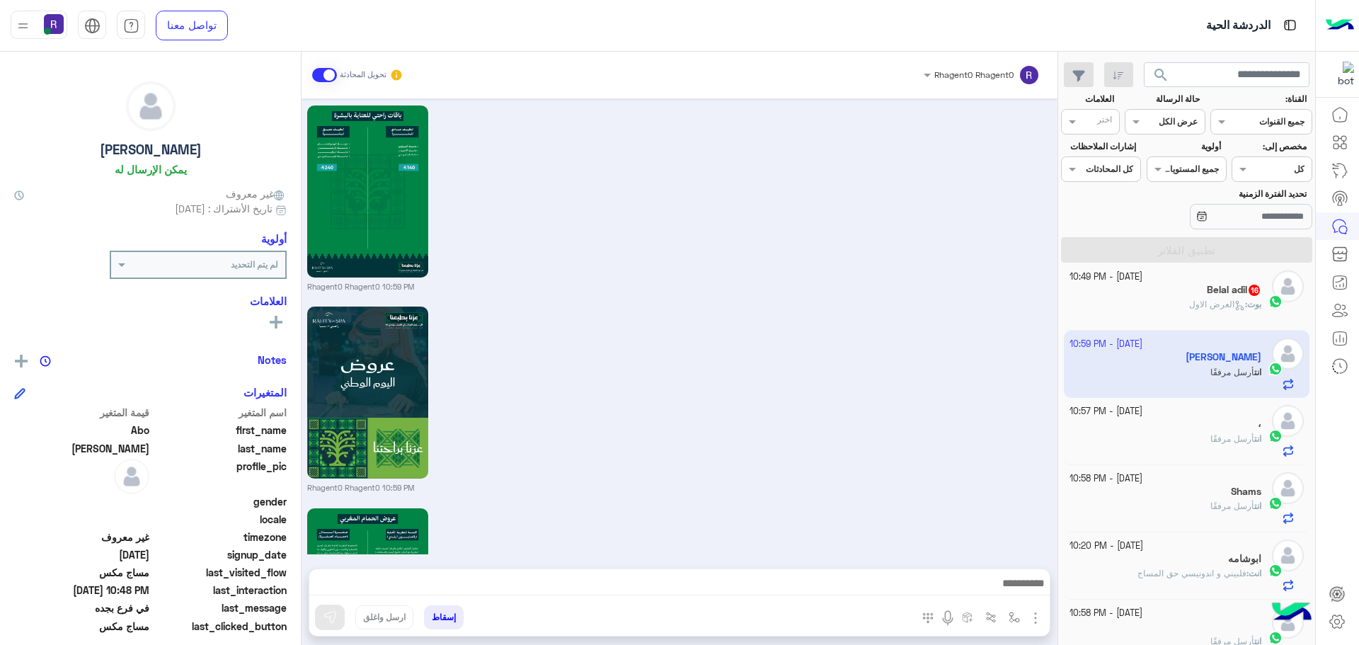
scroll to position [3185, 0]
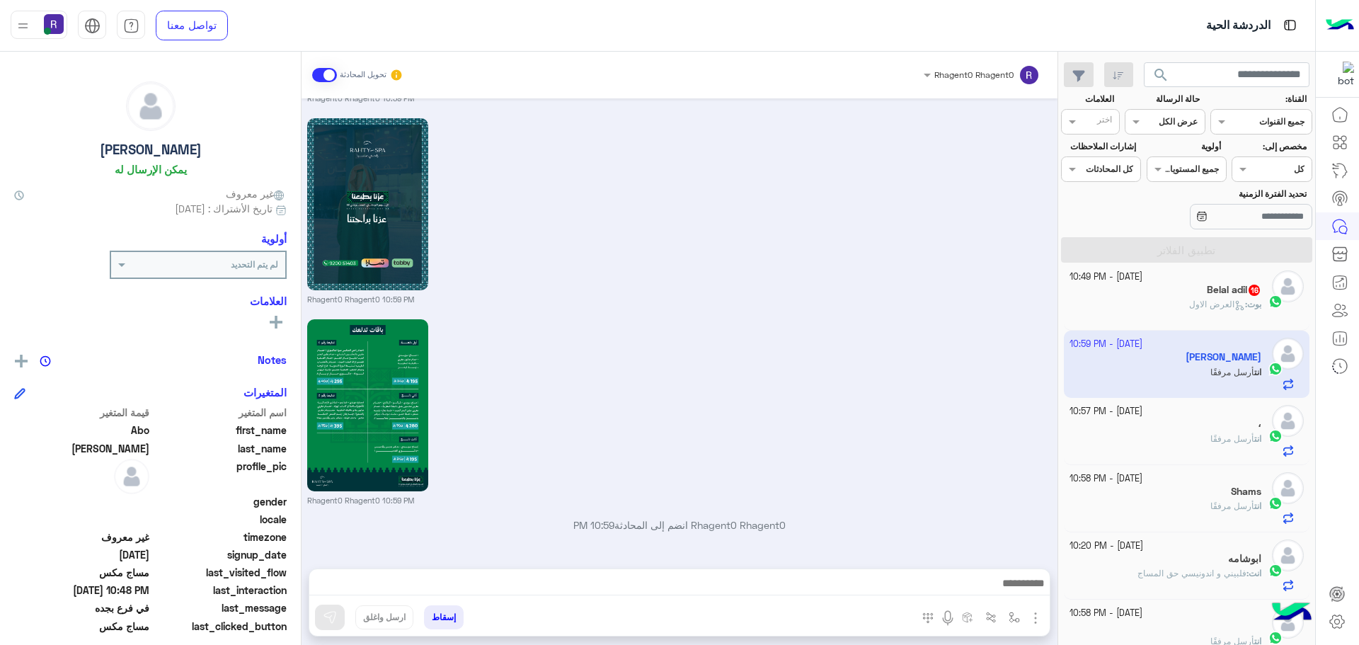
click at [1179, 297] on div "Belal adil 16" at bounding box center [1166, 291] width 193 height 15
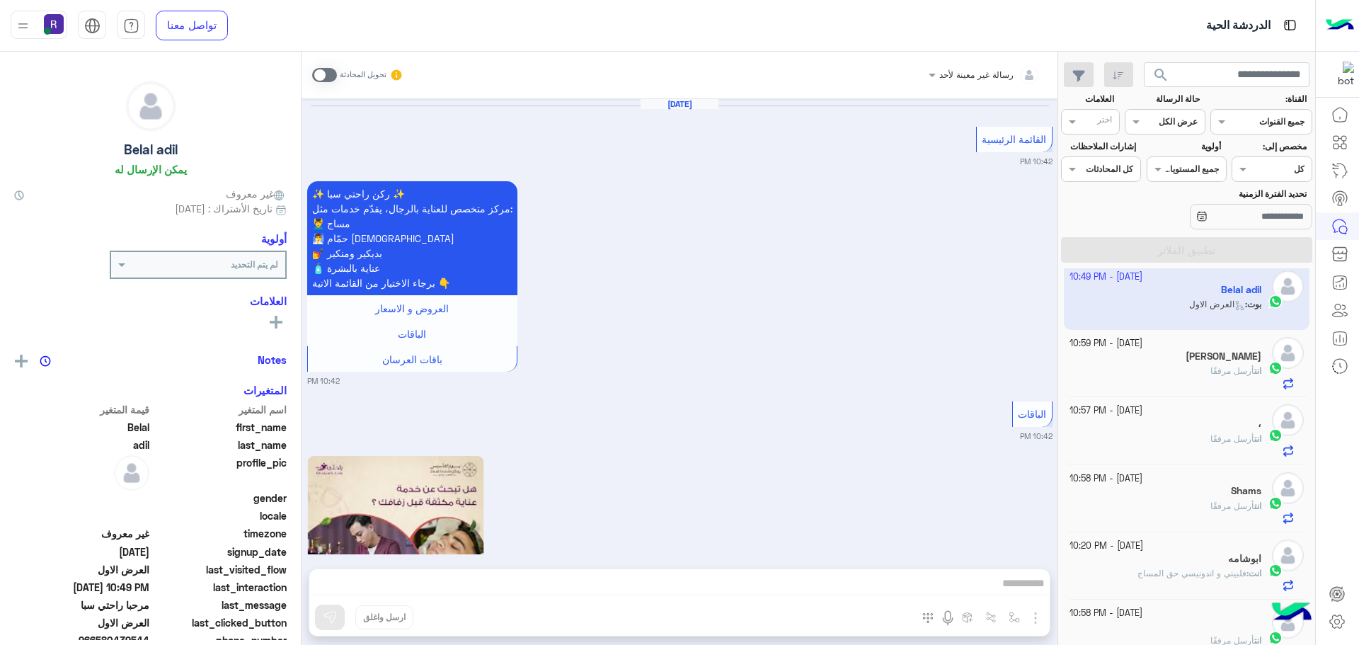
scroll to position [2675, 0]
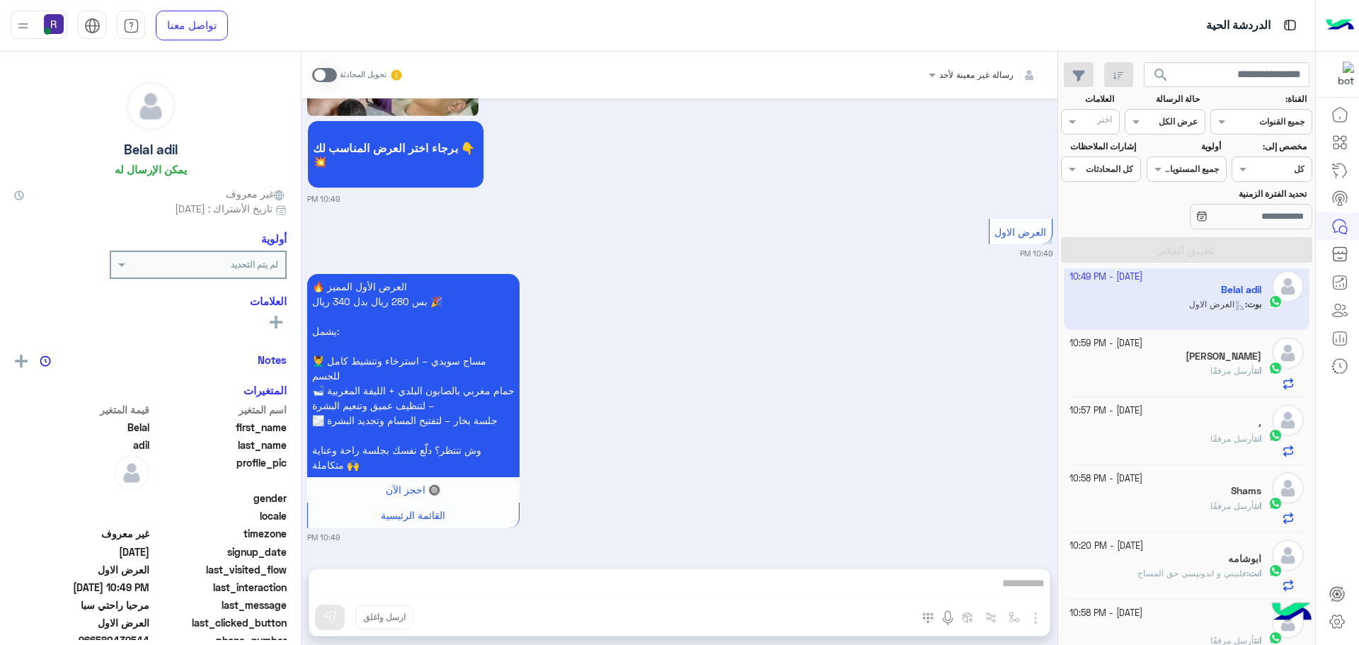
drag, startPoint x: 321, startPoint y: 76, endPoint x: 336, endPoint y: 80, distance: 15.3
click at [321, 76] on span at bounding box center [324, 75] width 25 height 14
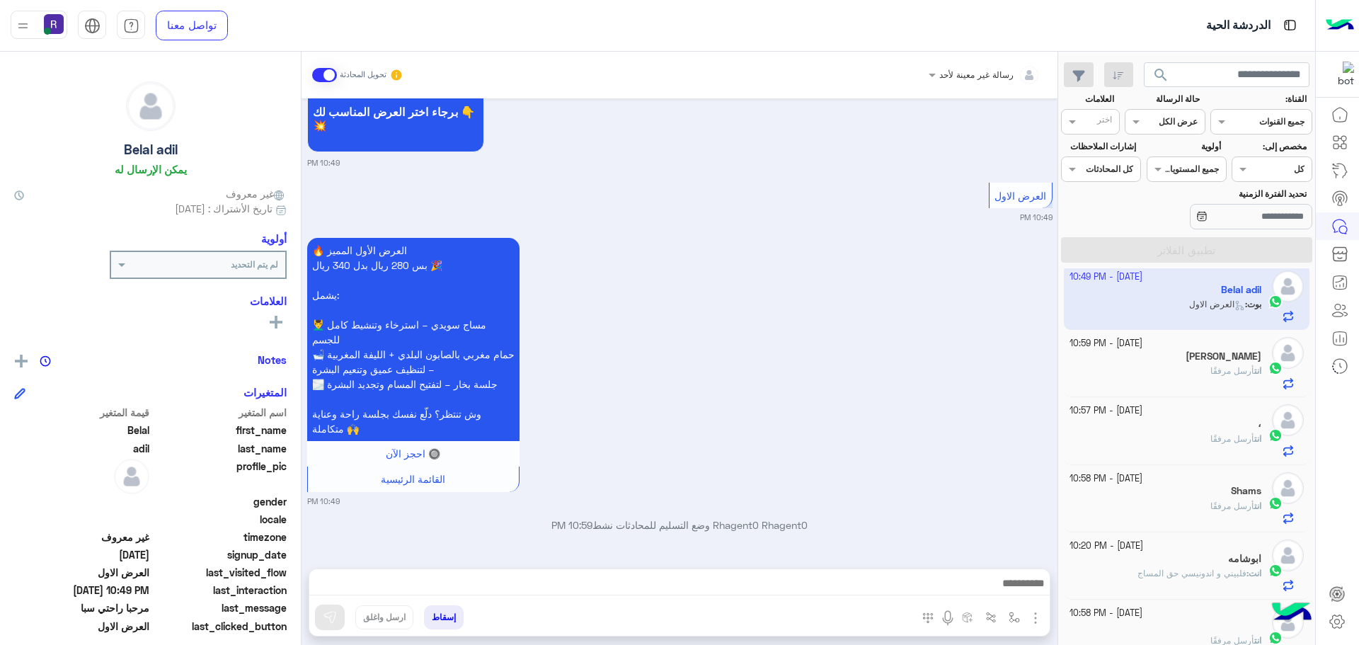
click at [1032, 616] on img "button" at bounding box center [1035, 617] width 17 height 17
click at [1013, 592] on span "الصور" at bounding box center [1008, 587] width 26 height 16
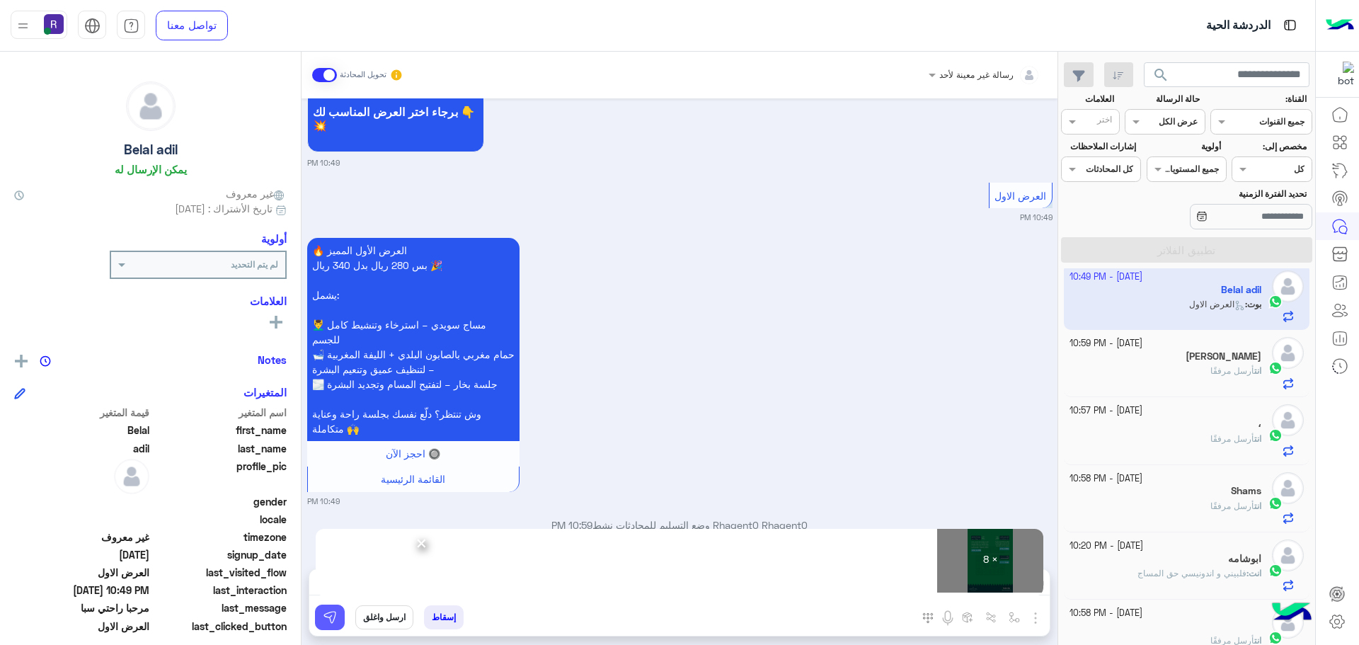
click at [335, 618] on img at bounding box center [330, 617] width 14 height 14
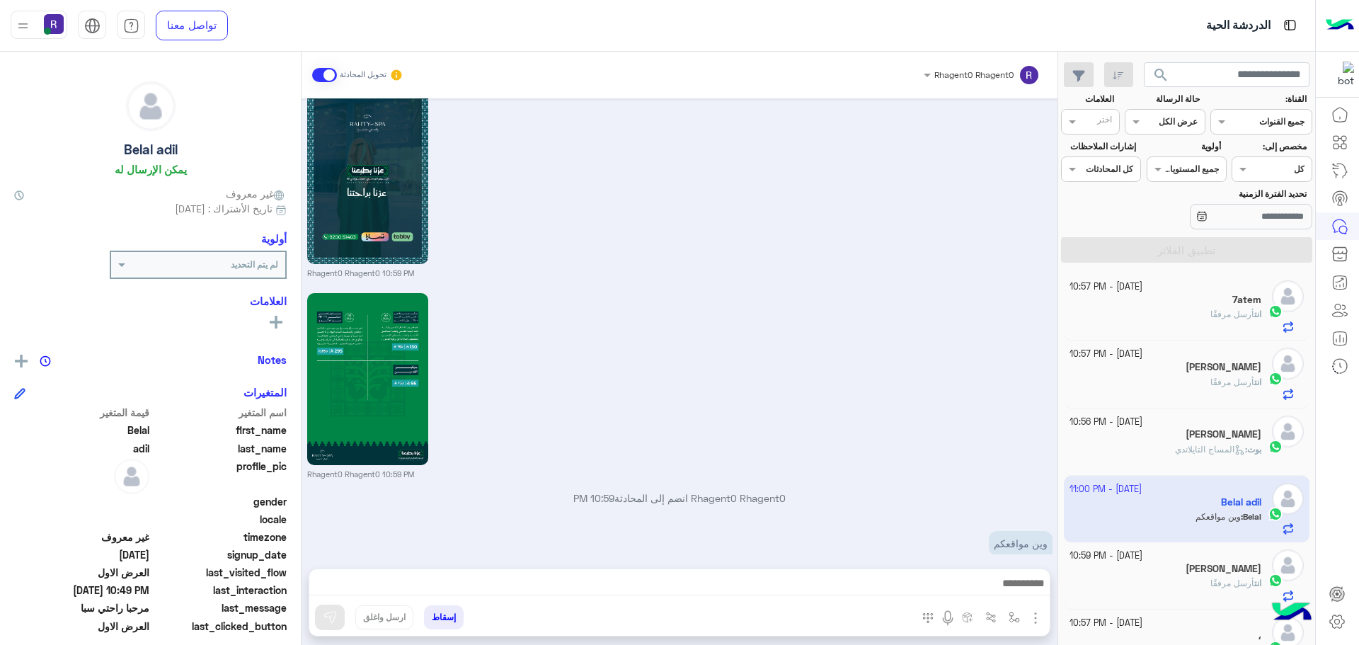
scroll to position [4412, 0]
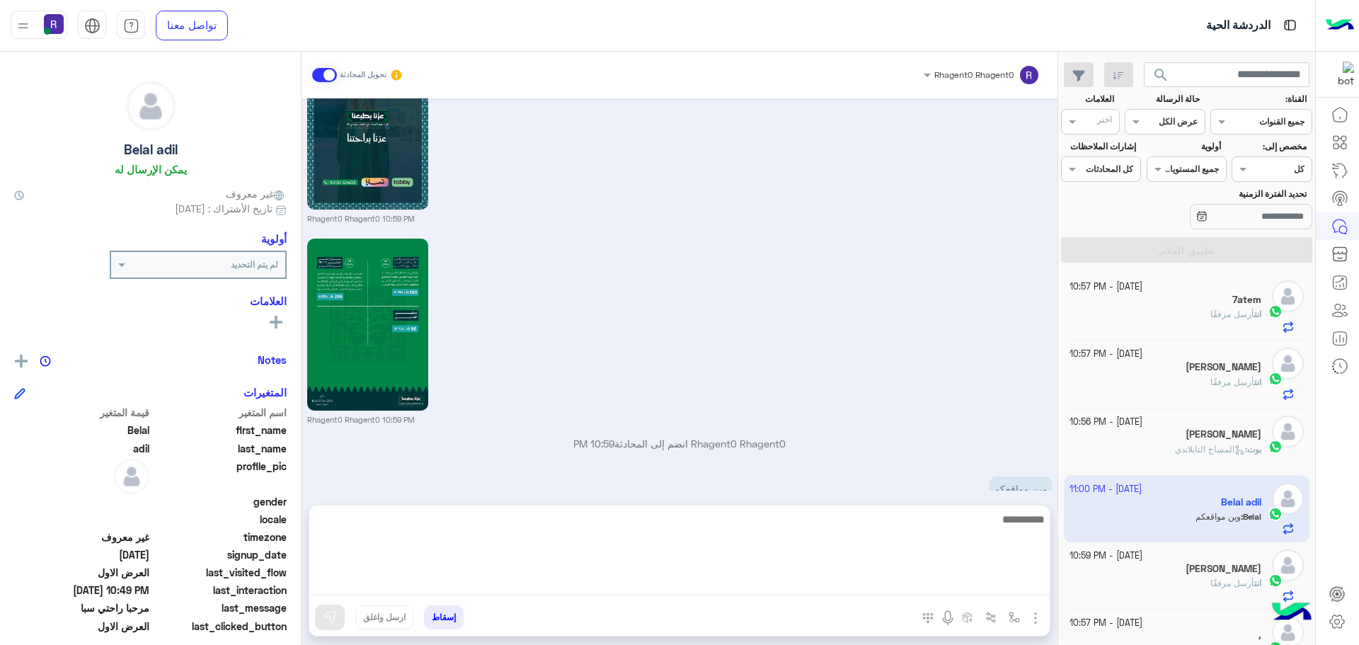
click at [970, 585] on textarea at bounding box center [679, 552] width 740 height 85
type textarea "**********"
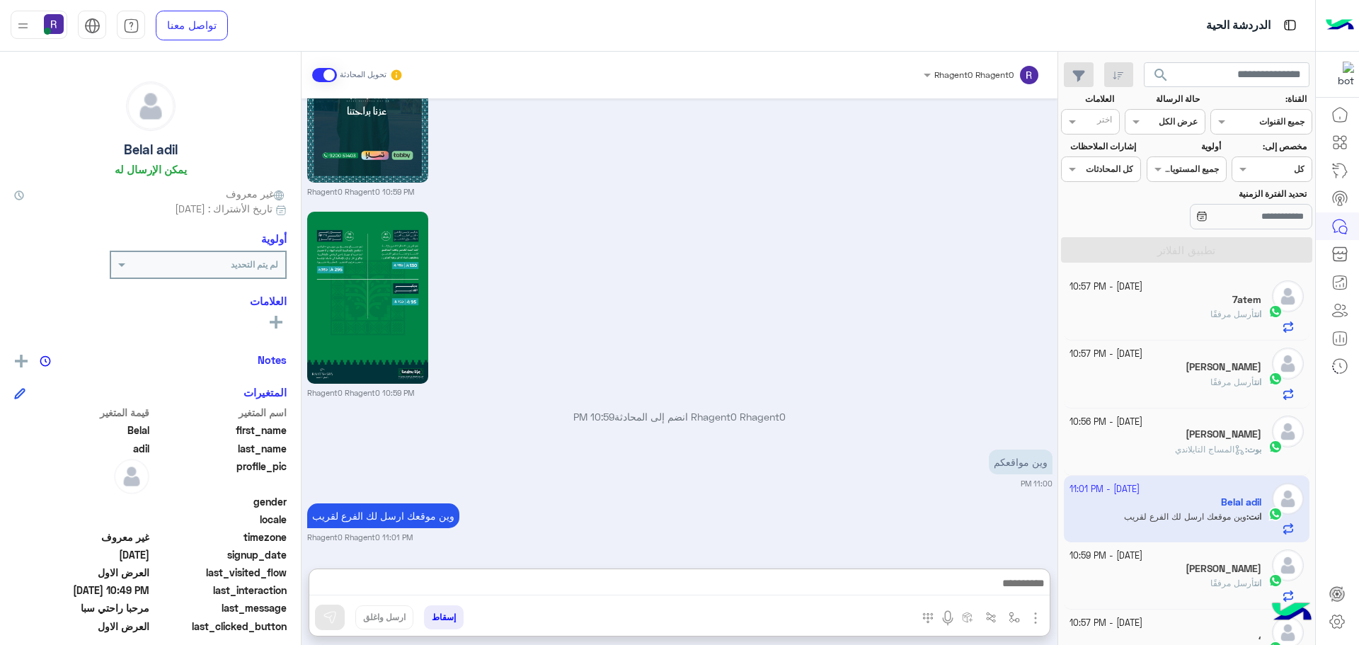
click at [752, 446] on div "وين مواقعكم 11:00 PM" at bounding box center [679, 467] width 745 height 43
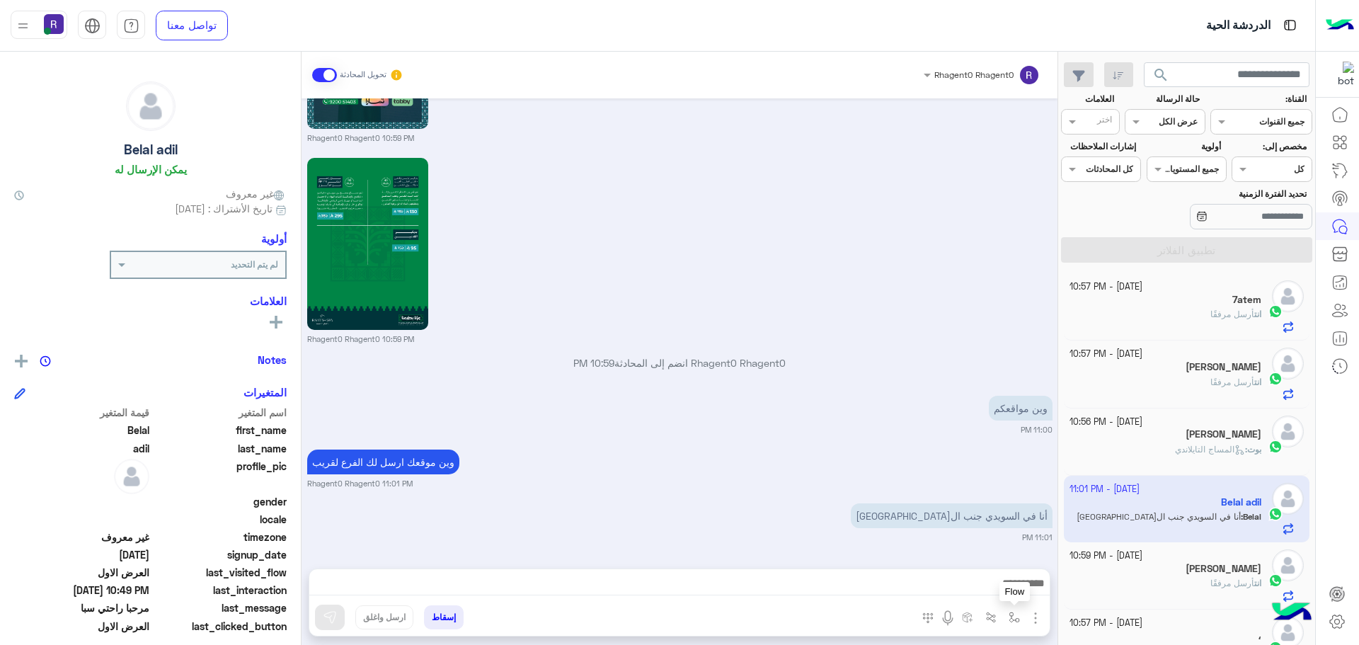
drag, startPoint x: 1004, startPoint y: 623, endPoint x: 1015, endPoint y: 619, distance: 11.9
click at [1004, 623] on button "button" at bounding box center [1014, 616] width 23 height 23
click at [1001, 589] on input "text" at bounding box center [982, 584] width 71 height 13
type input "*****"
click at [973, 546] on div "[DATE] القائمة الرئيسية 10:42 PM ✨ ركن راحتي سبا ✨ مركز متخصص للعناية بالرجال، …" at bounding box center [680, 326] width 756 height 456
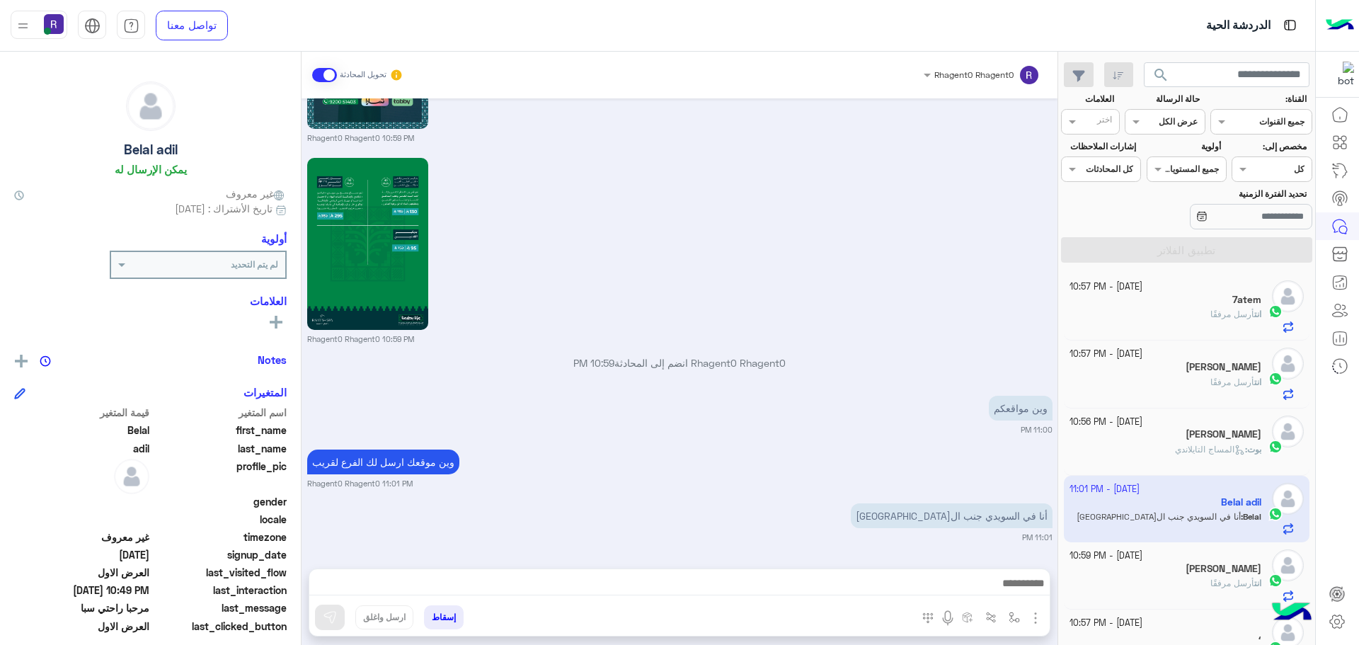
click at [1029, 617] on img "button" at bounding box center [1035, 617] width 17 height 17
click at [1011, 618] on img "button" at bounding box center [1014, 617] width 11 height 11
click at [993, 589] on input "text" at bounding box center [982, 584] width 71 height 13
type input "*****"
click at [953, 561] on div "الشفا" at bounding box center [973, 561] width 105 height 28
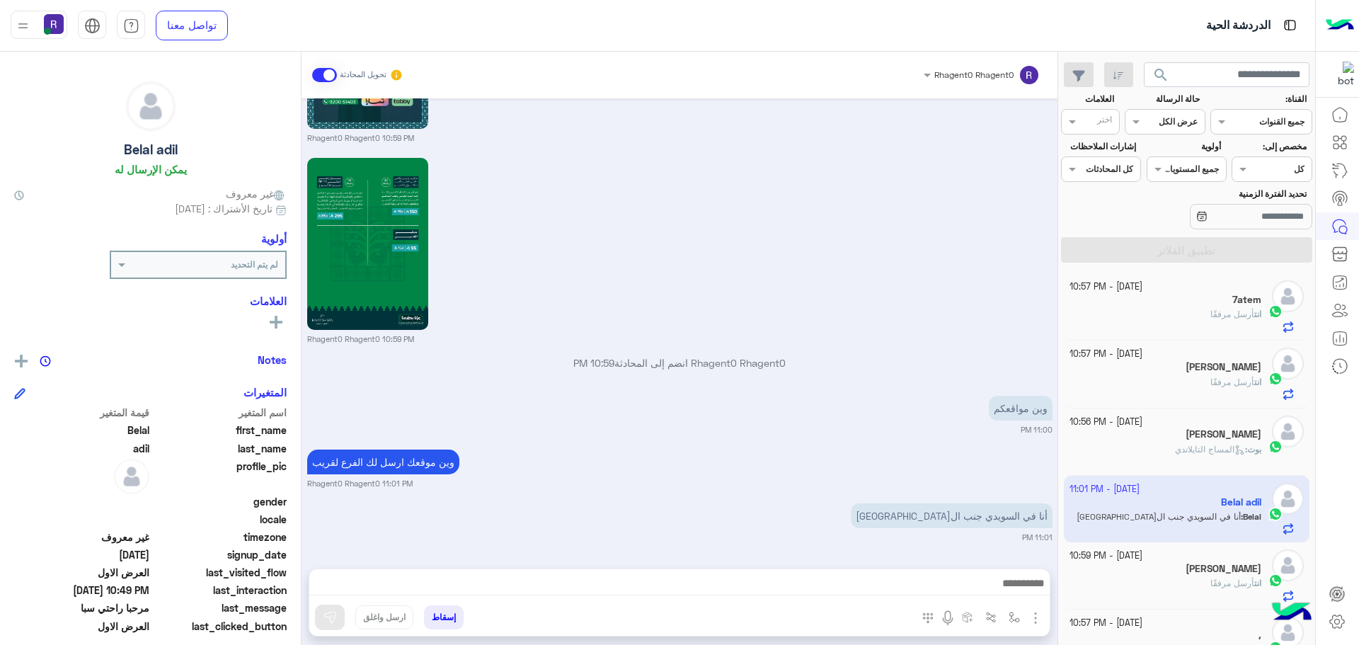
type textarea "*****"
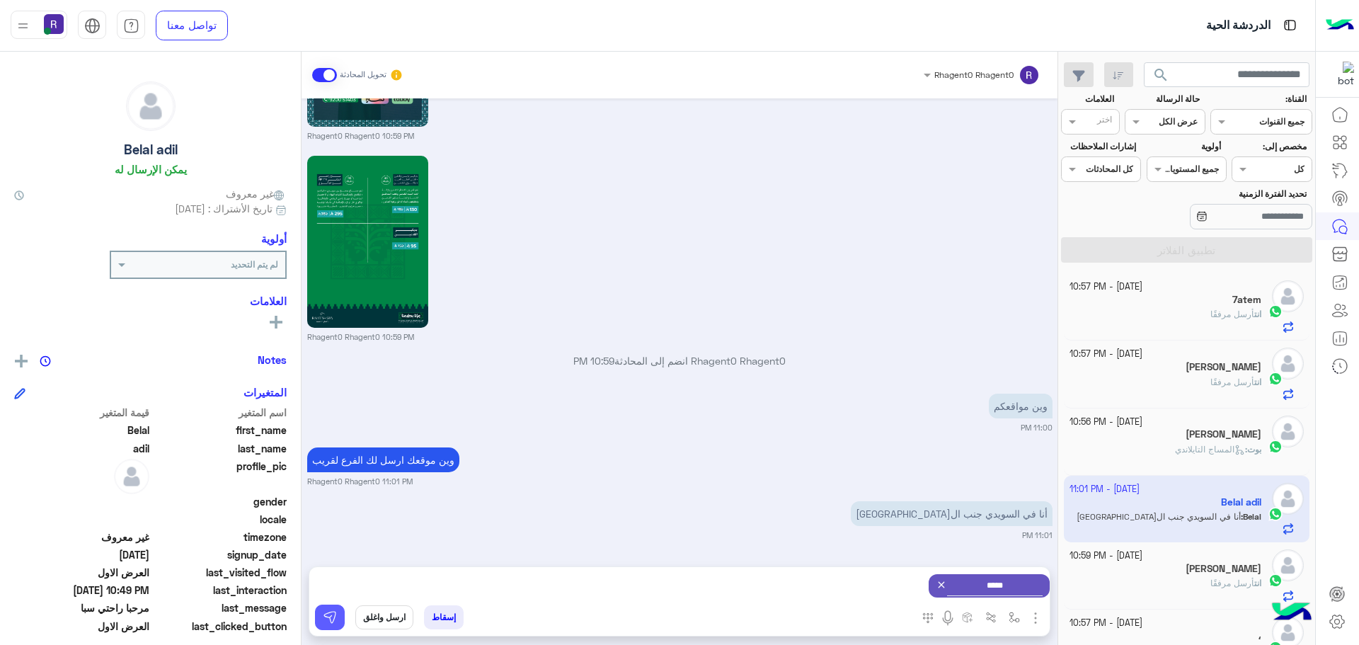
click at [331, 612] on img at bounding box center [330, 617] width 14 height 14
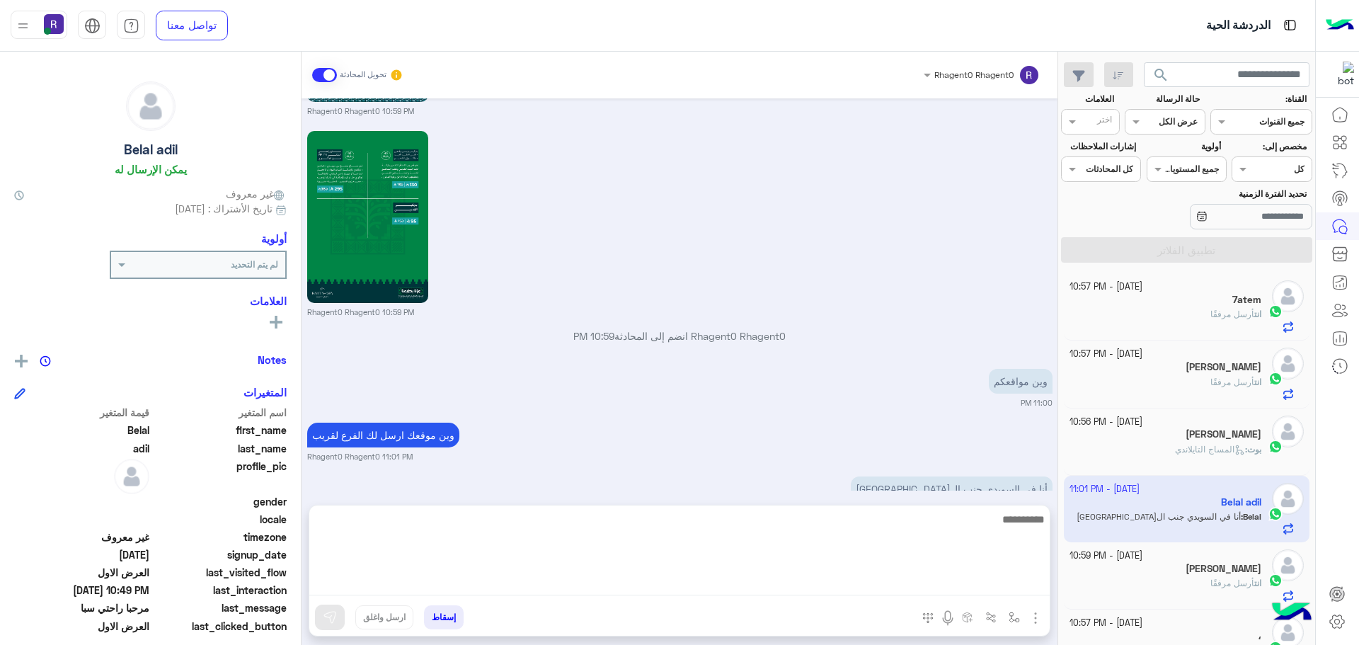
click at [957, 577] on textarea at bounding box center [679, 552] width 740 height 85
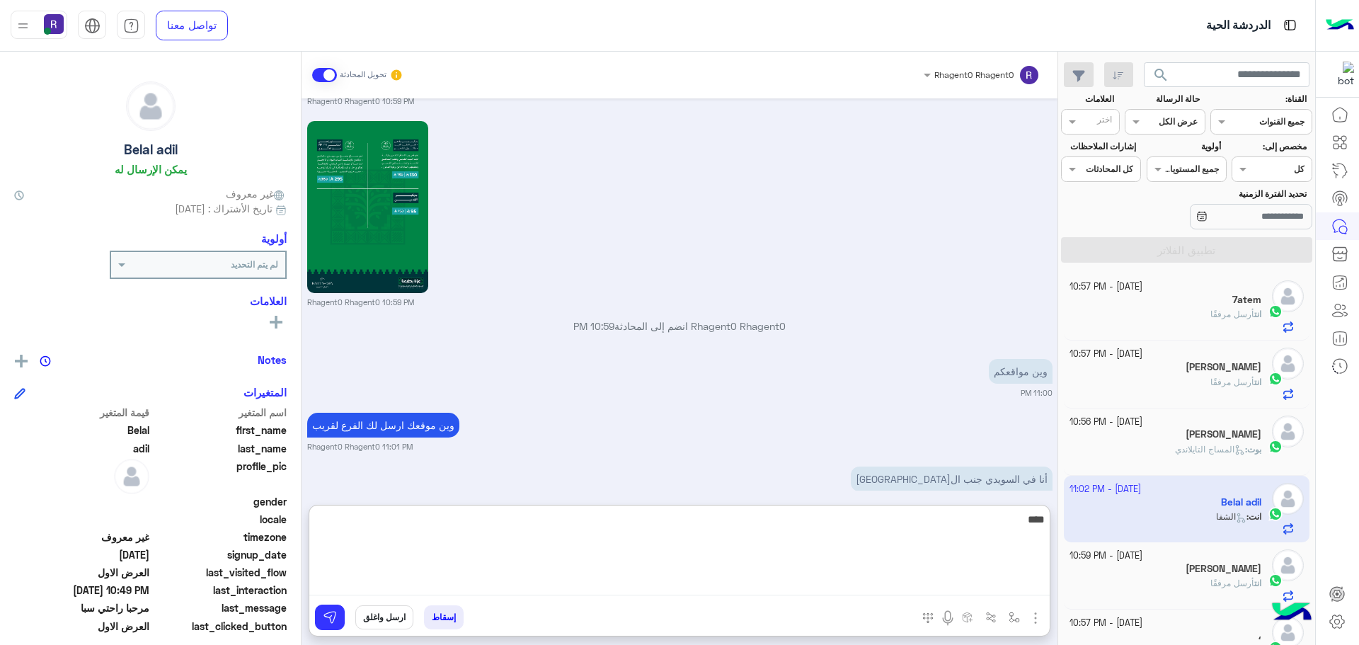
scroll to position [4719, 0]
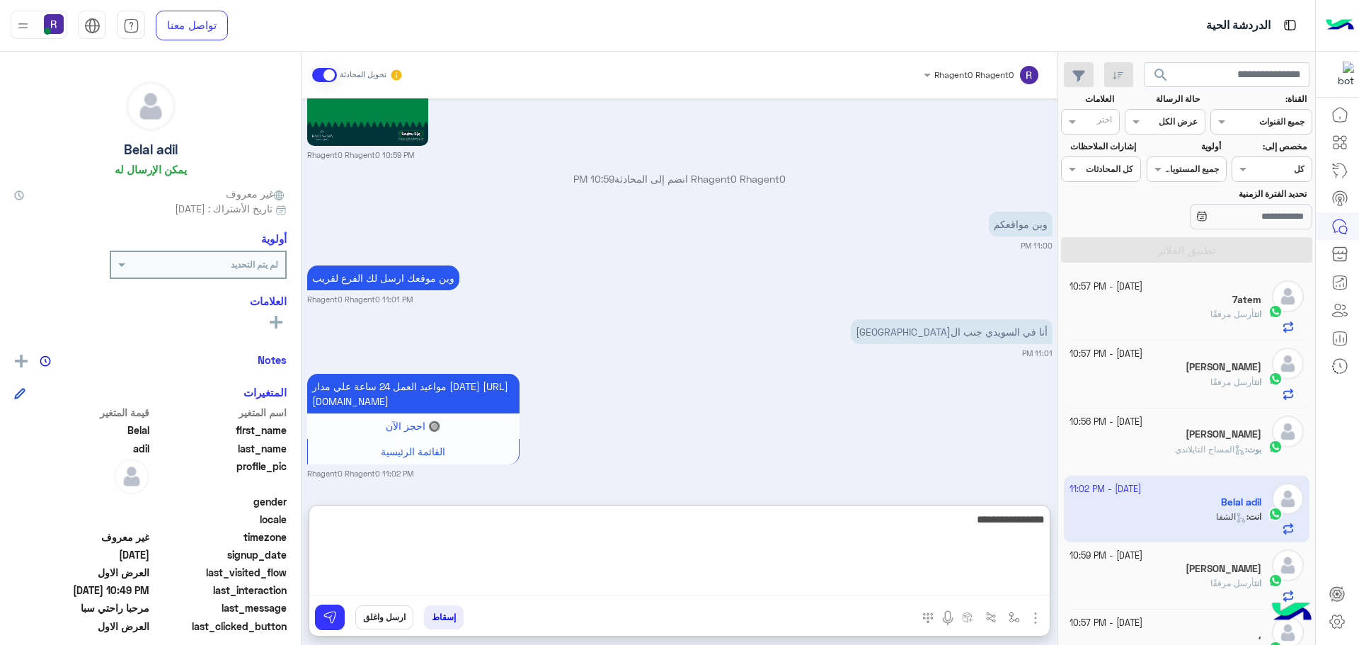
type textarea "**********"
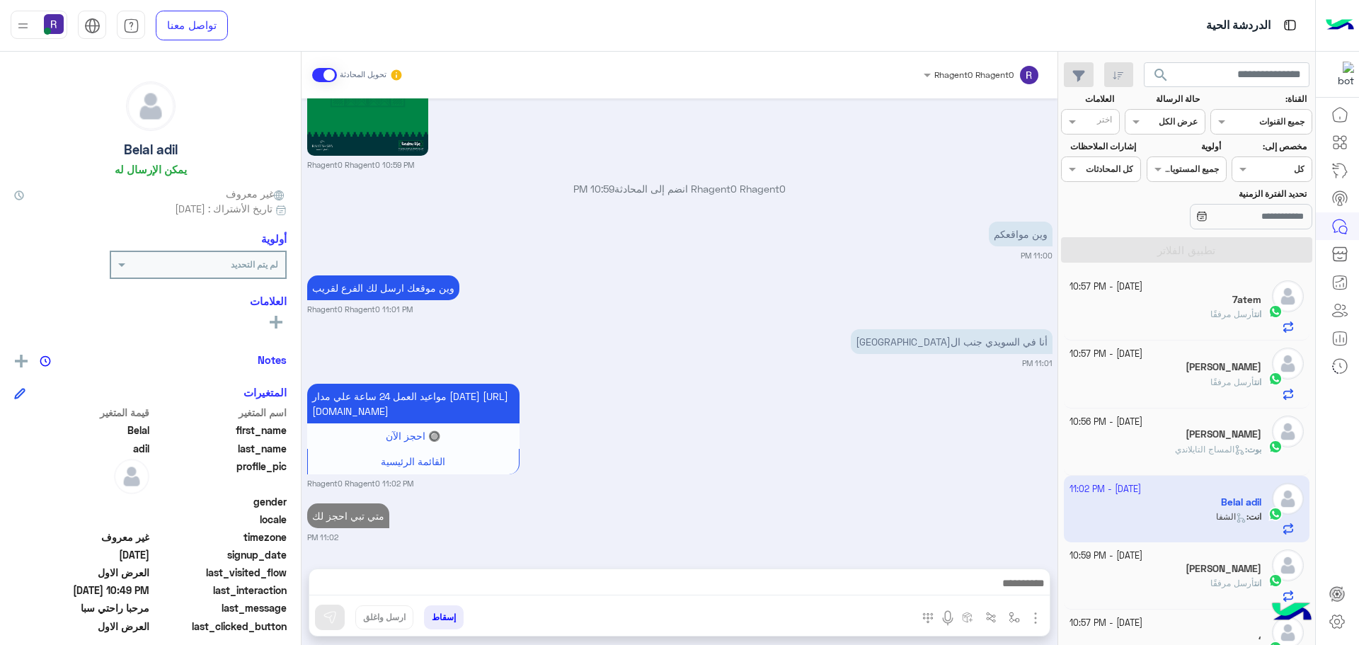
click at [895, 380] on div "مواعيد العمل 24 ساعة علي مدار [DATE] [URL][DOMAIN_NAME] 🔘 احجز الآن القائمة الر…" at bounding box center [679, 434] width 745 height 109
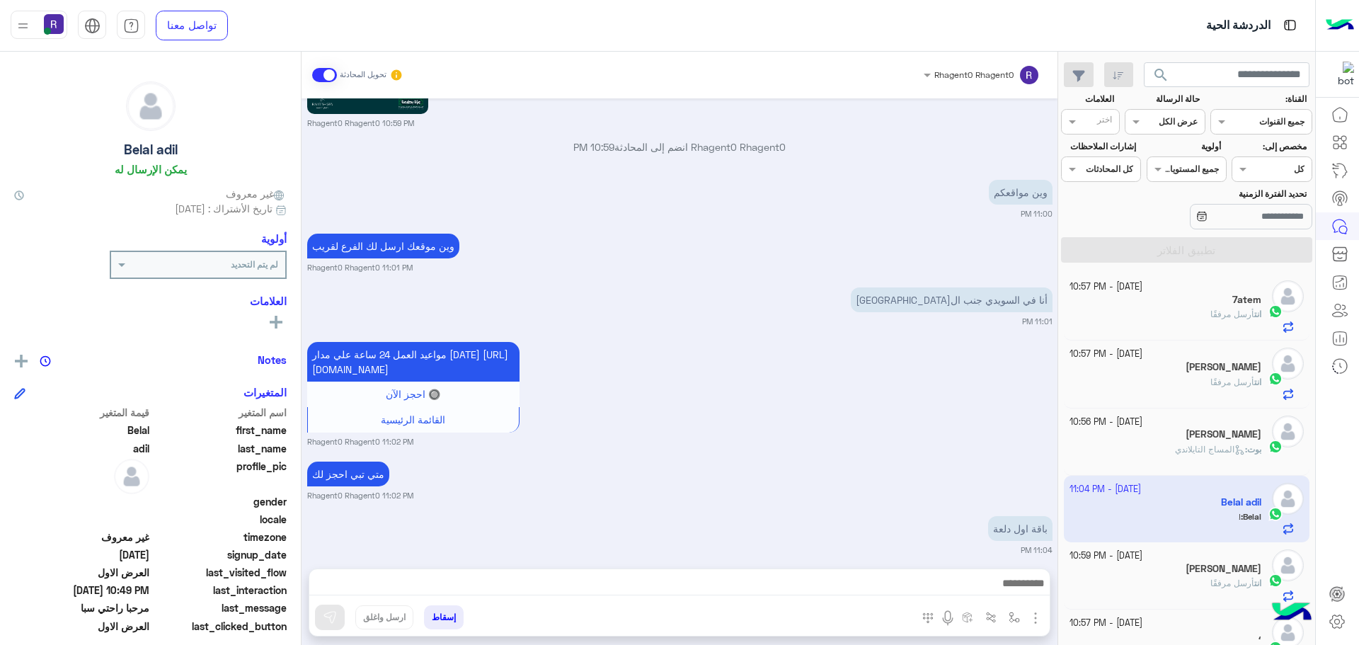
scroll to position [4871, 0]
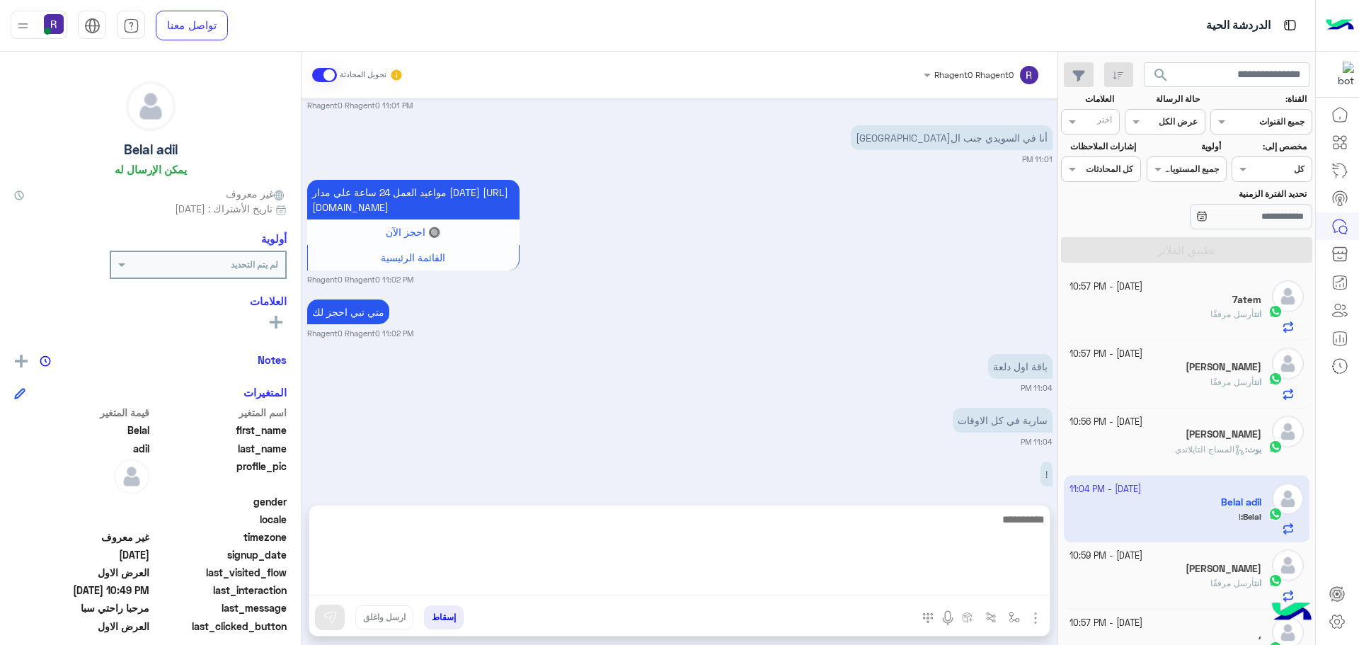
click at [998, 581] on textarea at bounding box center [679, 552] width 740 height 85
type textarea "**********"
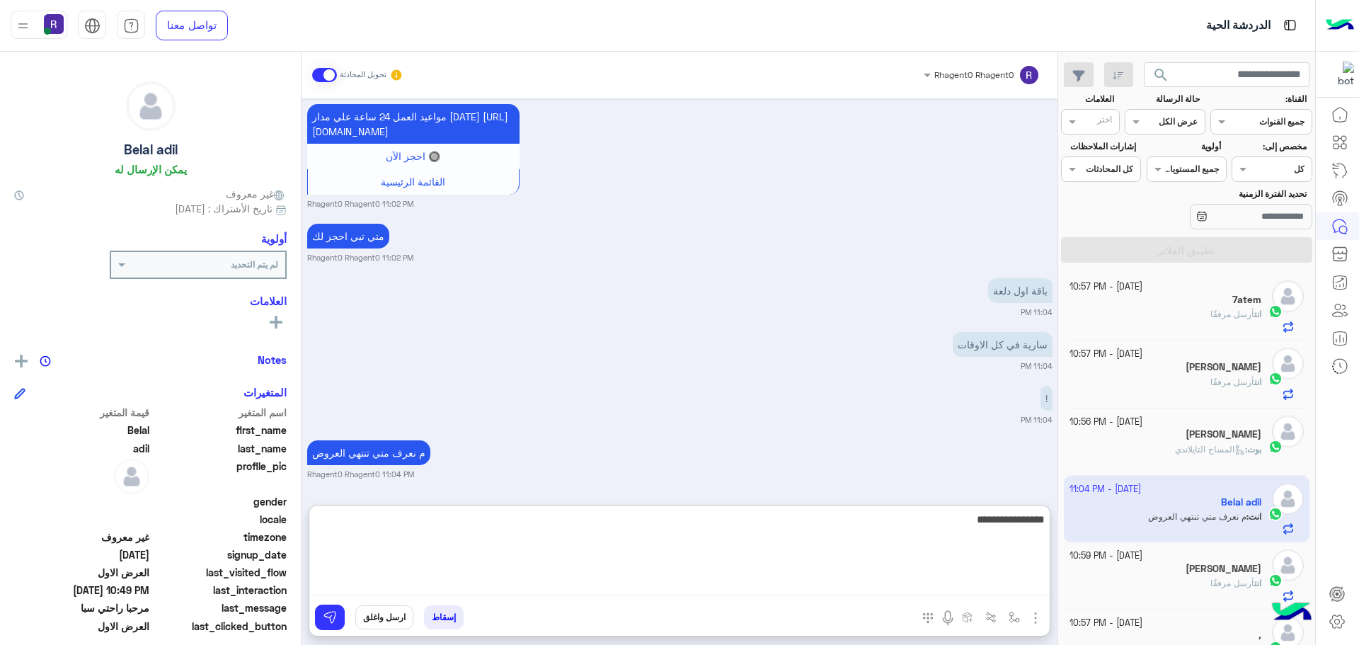
type textarea "**********"
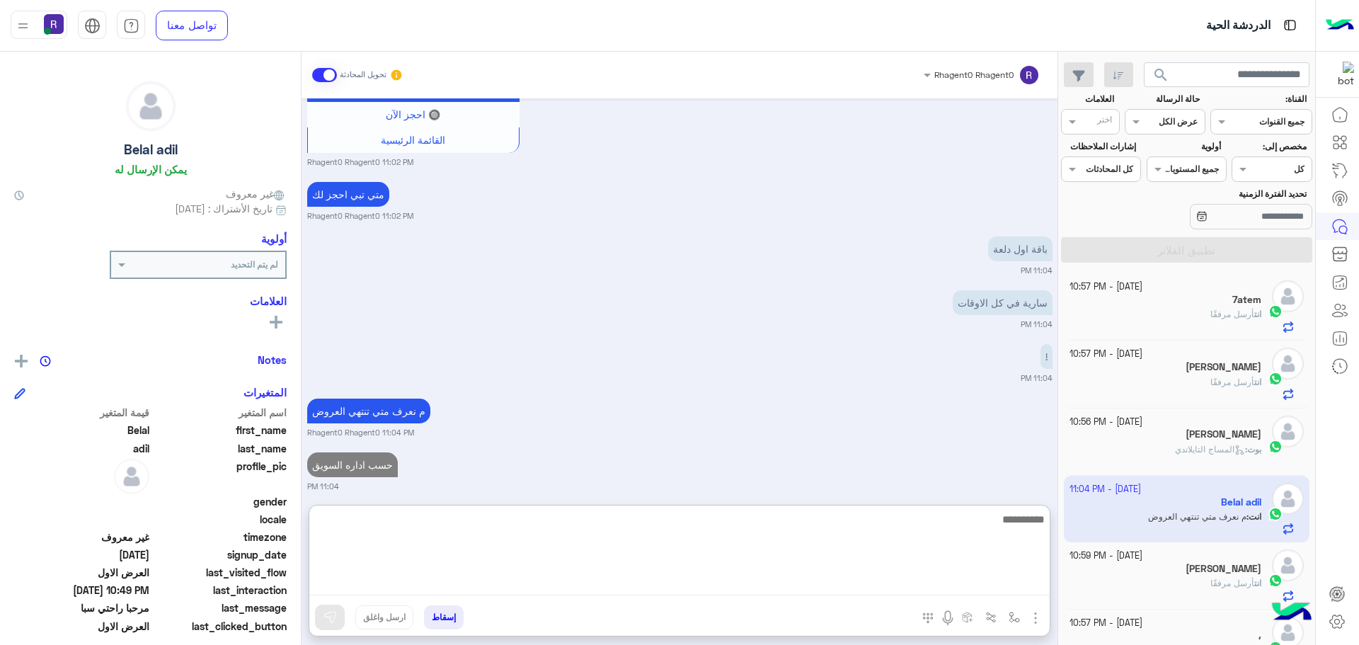
scroll to position [5043, 0]
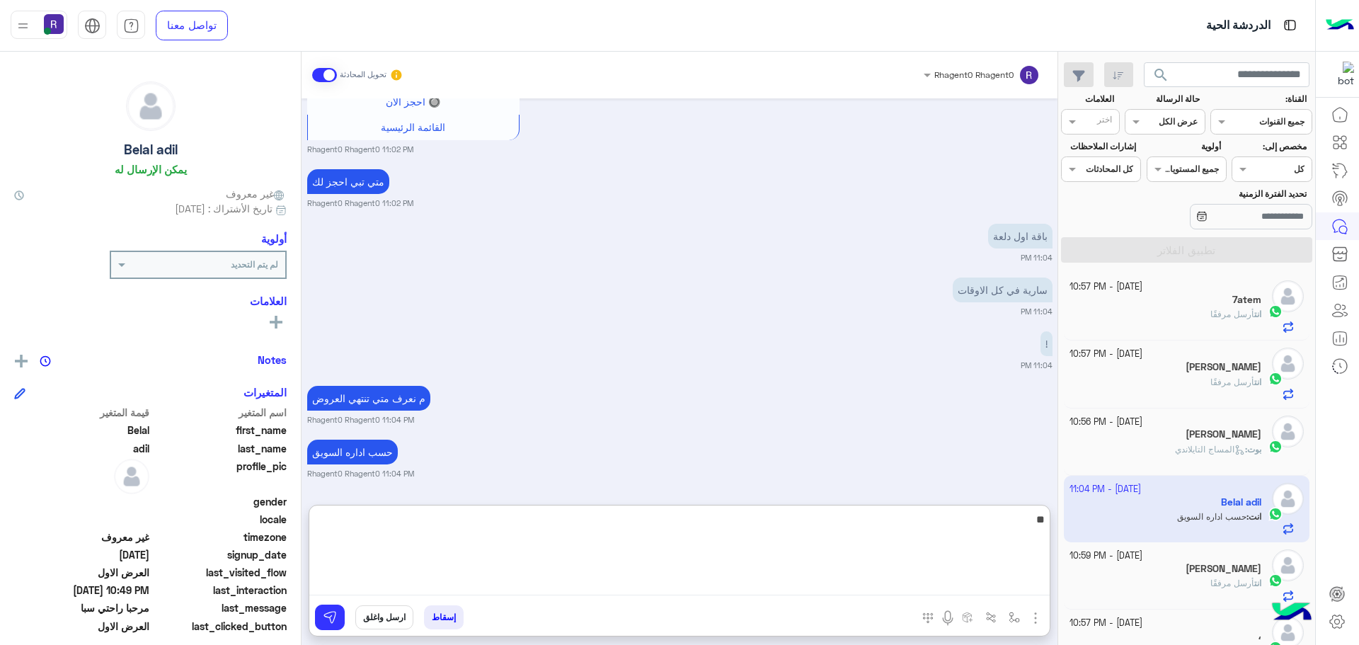
type textarea "*"
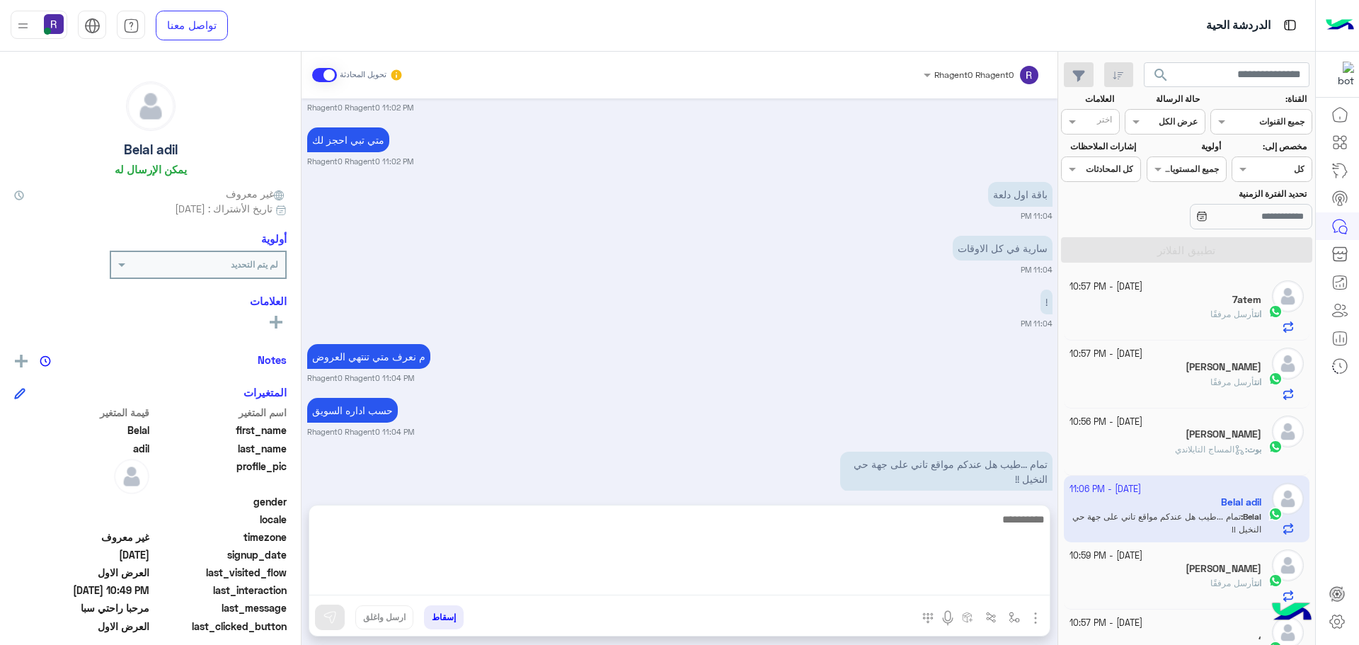
scroll to position [5111, 0]
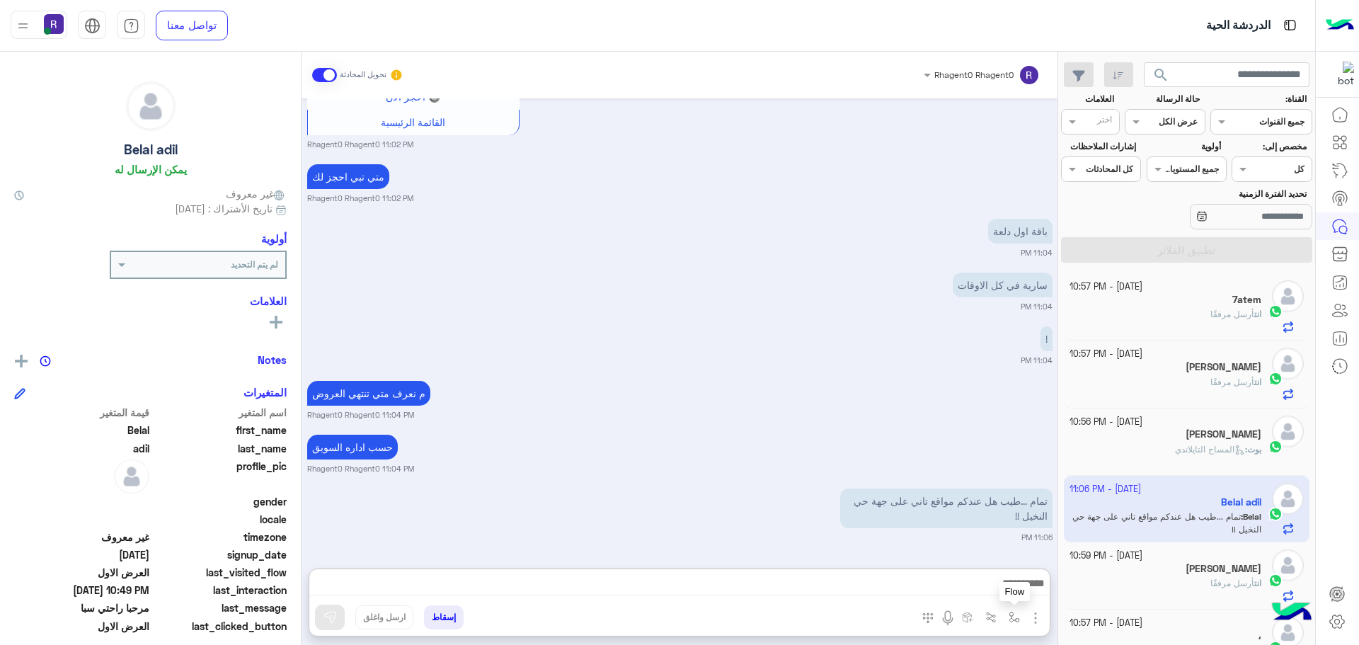
click at [1018, 620] on img "button" at bounding box center [1014, 617] width 11 height 11
click at [982, 590] on div "أدخل اسم مجموعة الرسائل" at bounding box center [970, 586] width 97 height 13
type input "*"
click at [607, 467] on small "Rhagent0 Rhagent0 11:04 PM" at bounding box center [679, 468] width 745 height 11
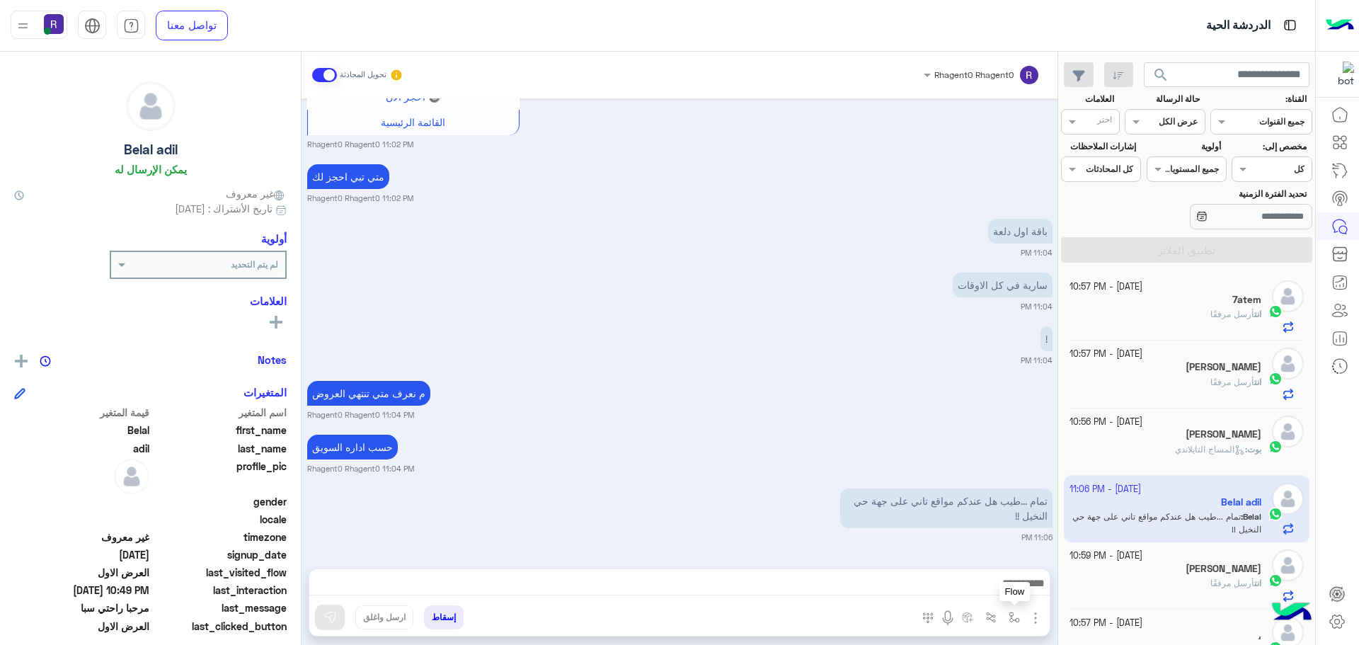
click at [1016, 621] on img "button" at bounding box center [1014, 617] width 11 height 11
click at [980, 580] on input "text" at bounding box center [982, 584] width 71 height 13
type input "*****"
click at [1010, 566] on span "الشفا" at bounding box center [1006, 560] width 25 height 13
type textarea "*****"
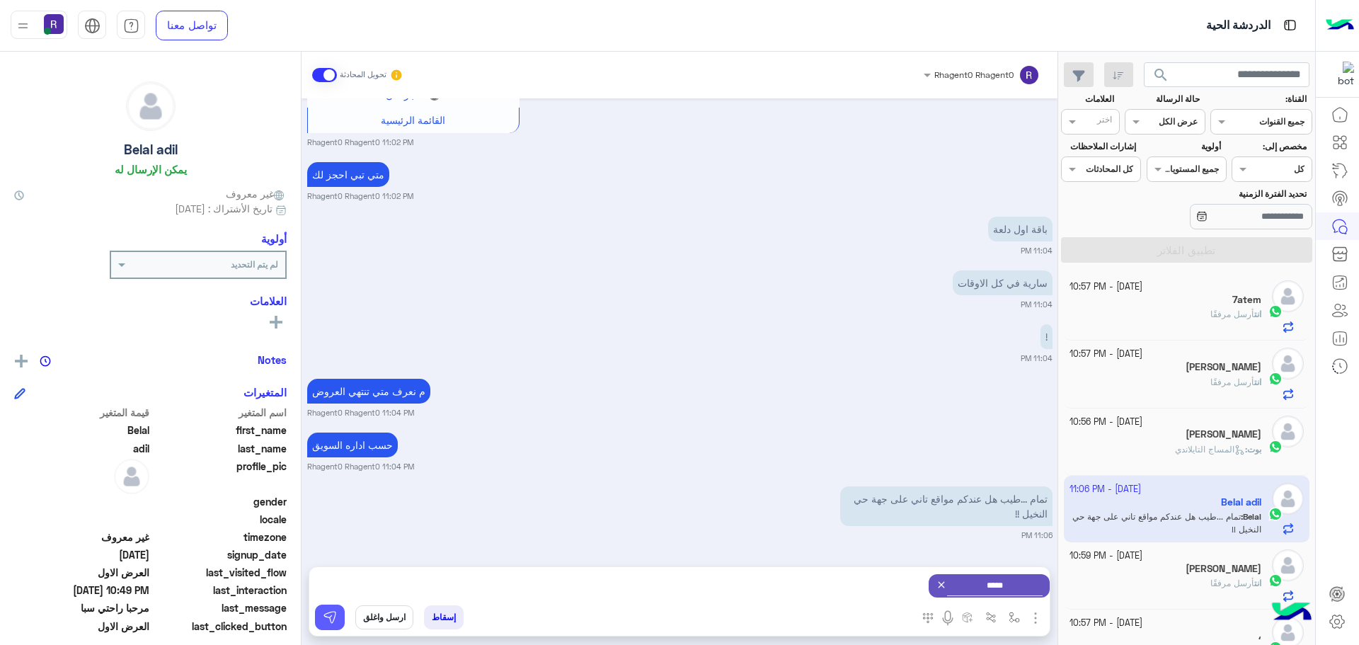
click at [328, 614] on img at bounding box center [330, 617] width 14 height 14
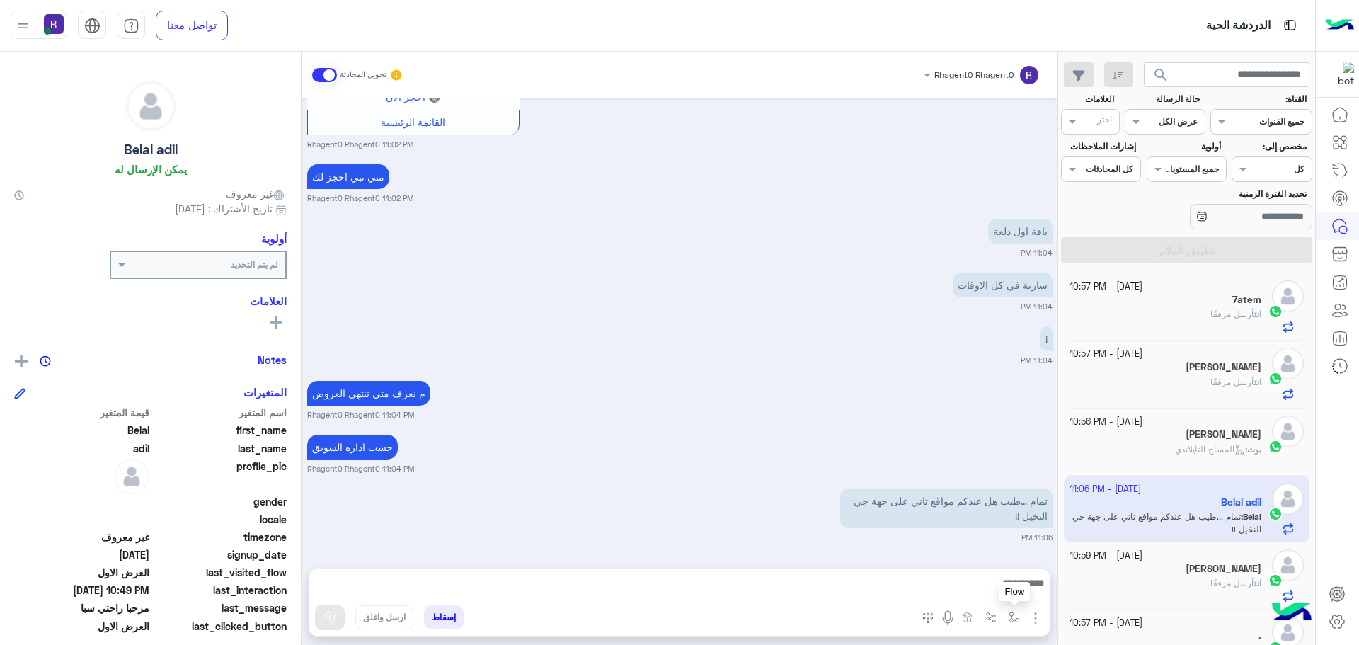
click at [1008, 619] on button "button" at bounding box center [1014, 616] width 23 height 23
click at [1001, 591] on div "أدخل اسم مجموعة الرسائل" at bounding box center [970, 586] width 97 height 13
type input "***"
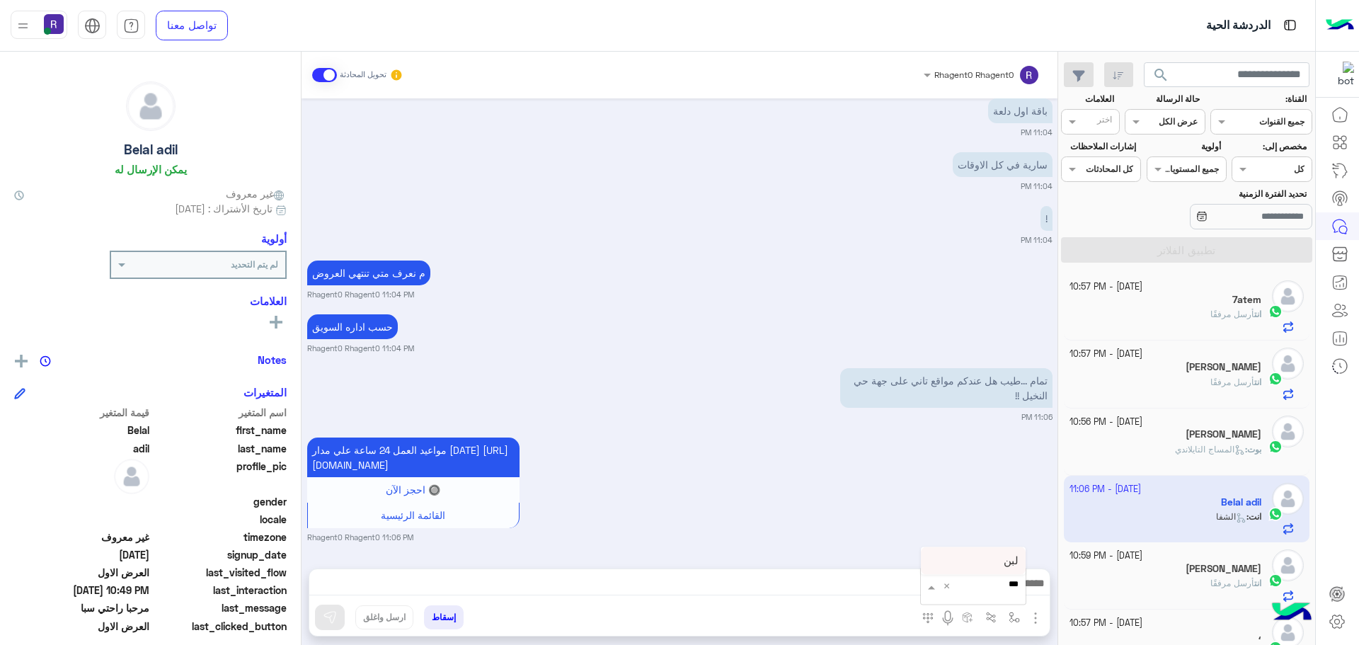
click at [1001, 560] on div "لبن" at bounding box center [973, 561] width 105 height 28
type textarea "***"
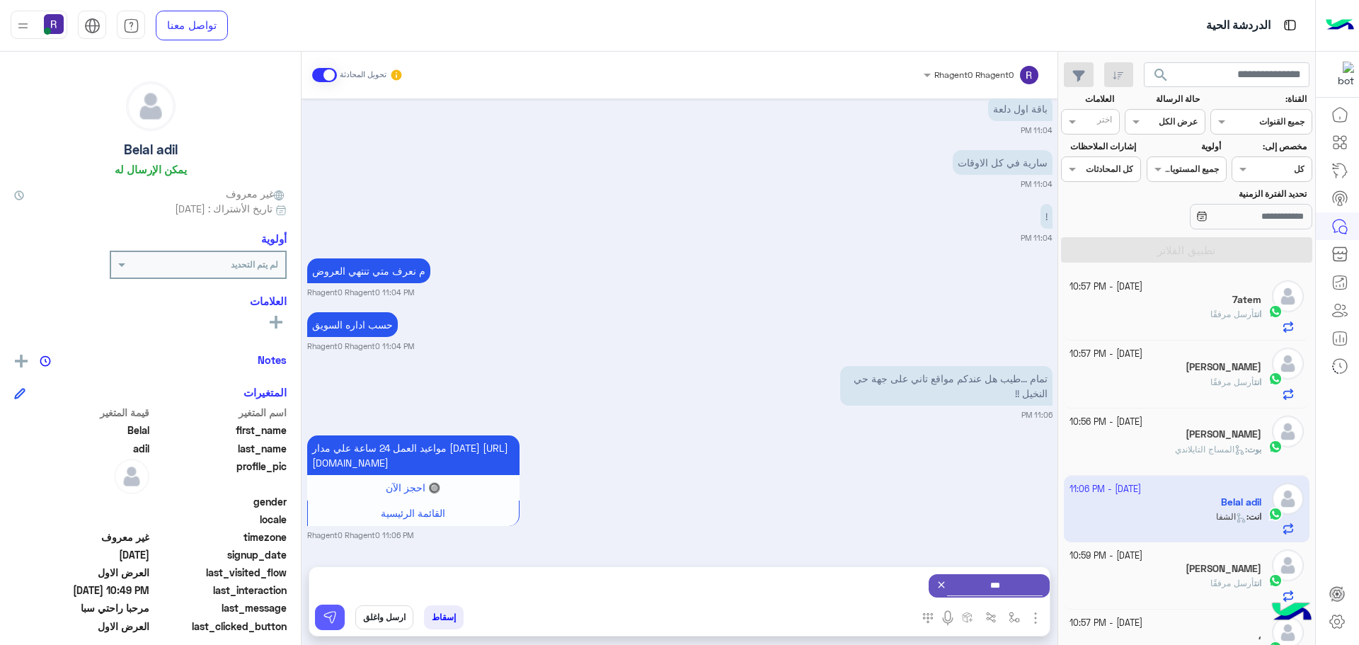
click at [325, 616] on img at bounding box center [330, 617] width 14 height 14
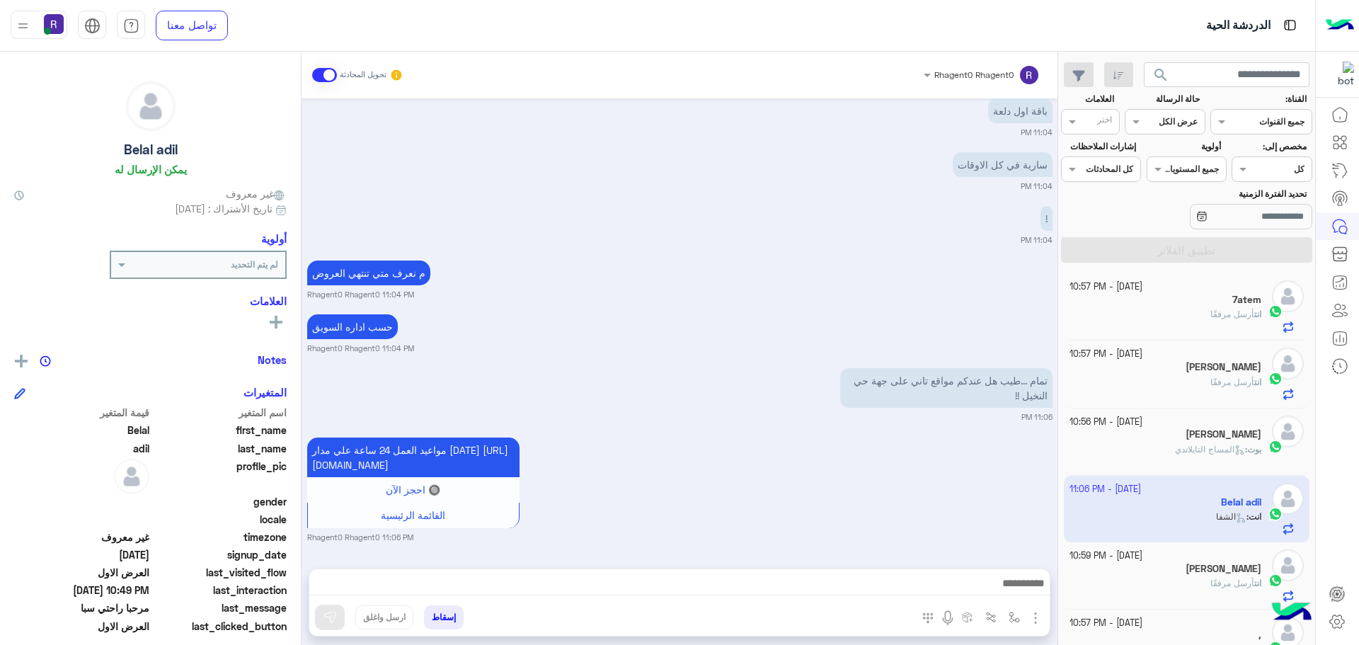
scroll to position [5183, 0]
click at [1019, 612] on img "button" at bounding box center [1014, 617] width 11 height 11
click at [1005, 584] on input "text" at bounding box center [982, 584] width 71 height 13
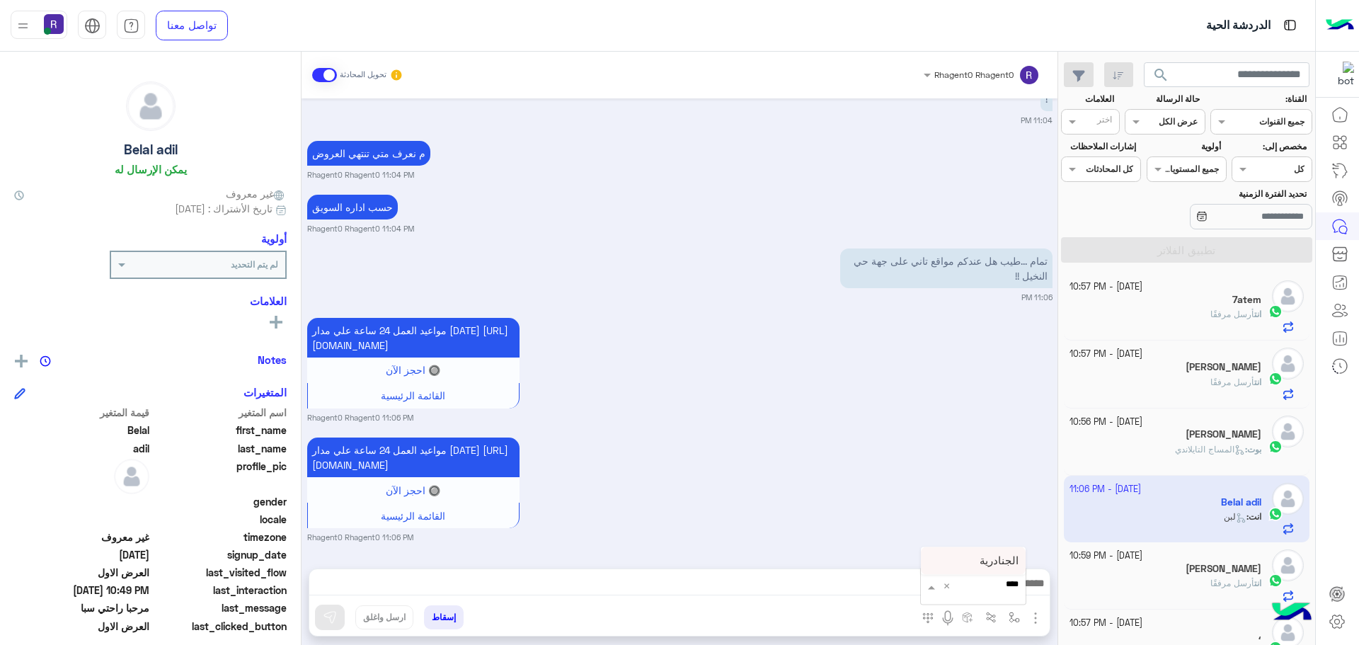
type input "*****"
click at [983, 555] on span "الجنادرية" at bounding box center [999, 560] width 39 height 13
type textarea "*********"
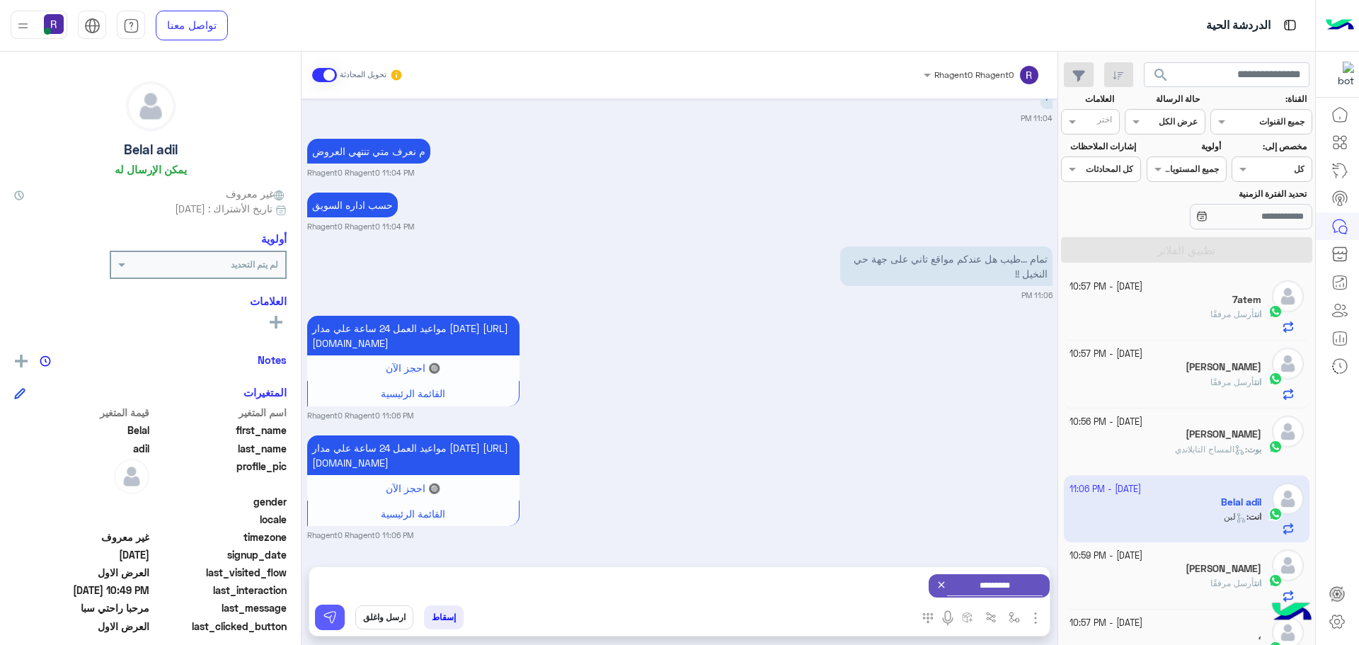
click at [333, 618] on img at bounding box center [330, 617] width 14 height 14
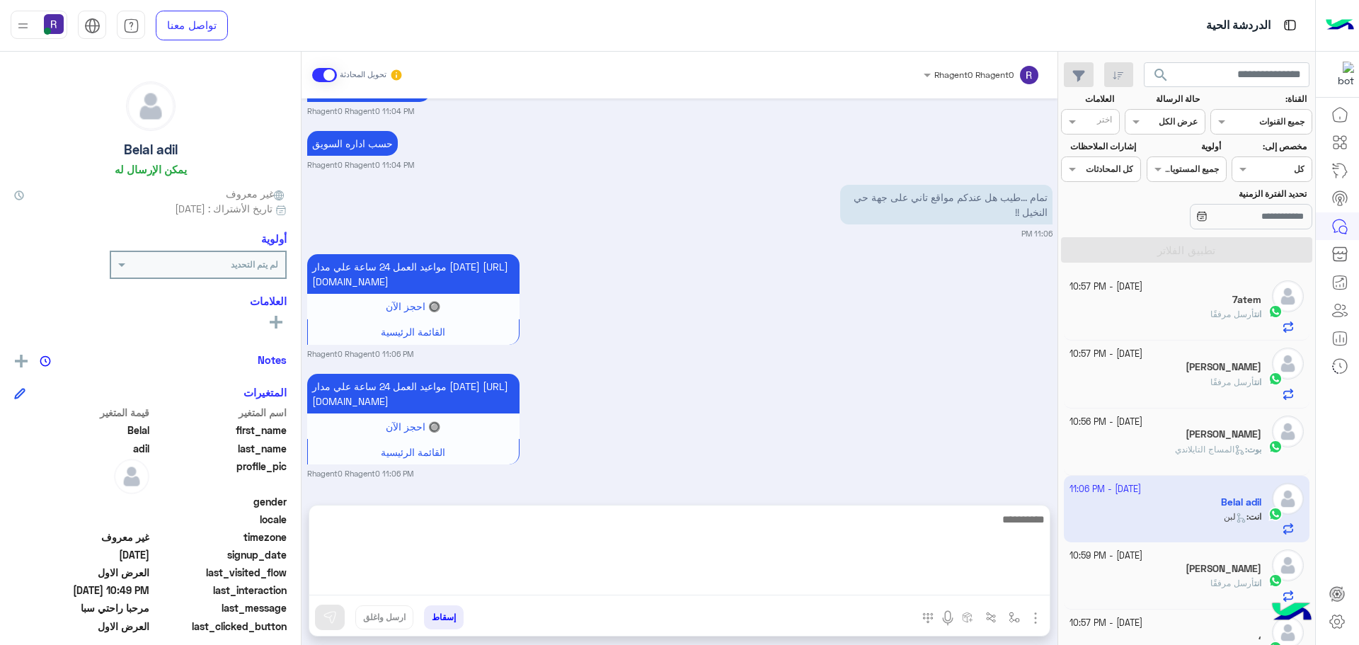
click at [841, 578] on textarea at bounding box center [679, 552] width 740 height 85
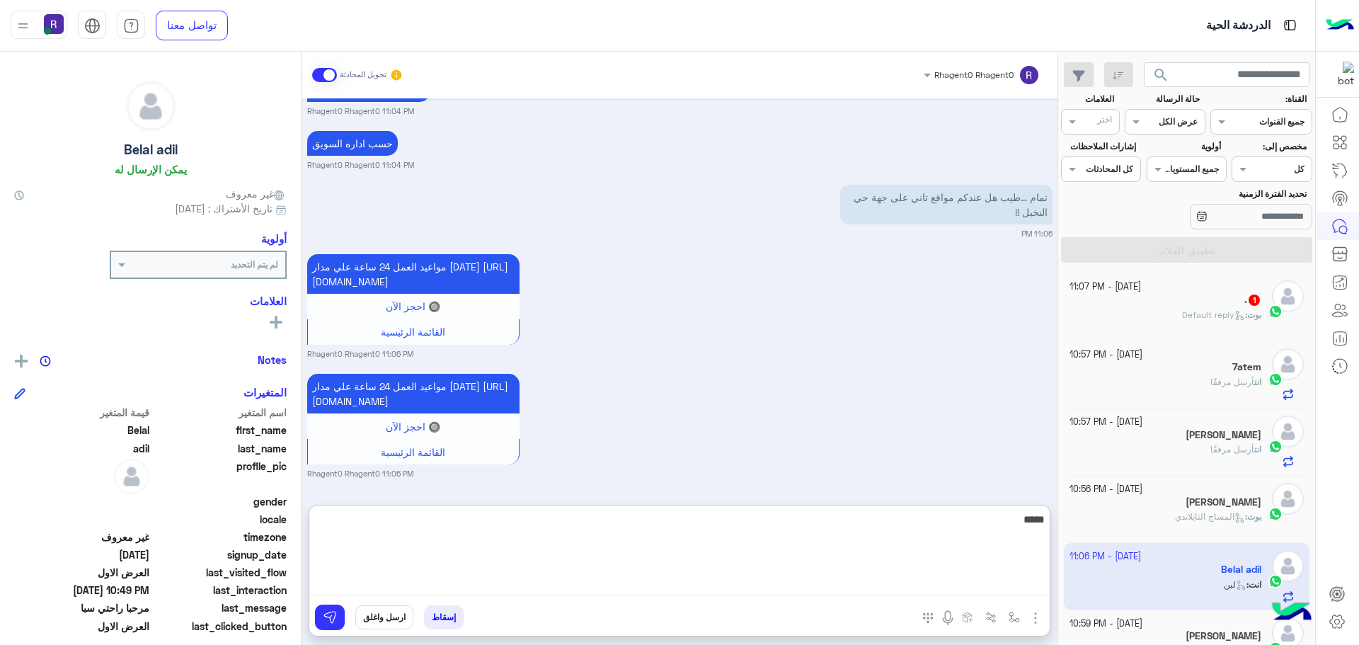
scroll to position [5516, 0]
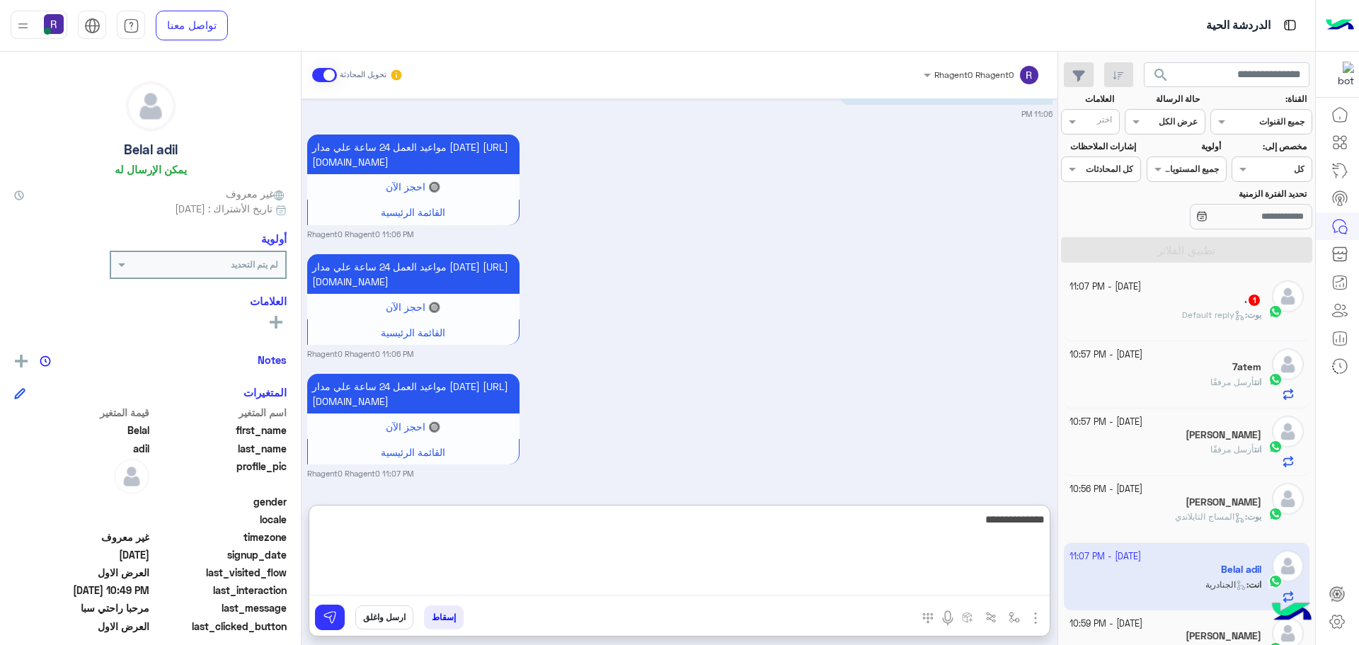
type textarea "**********"
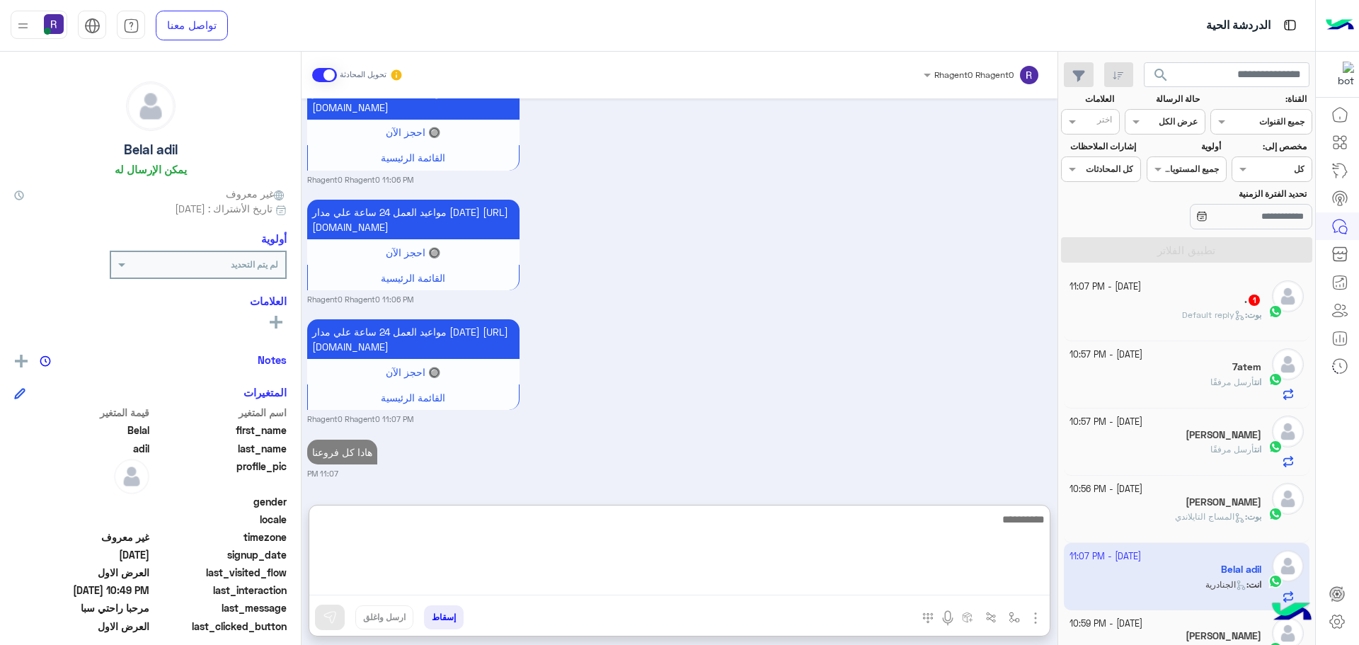
scroll to position [5570, 0]
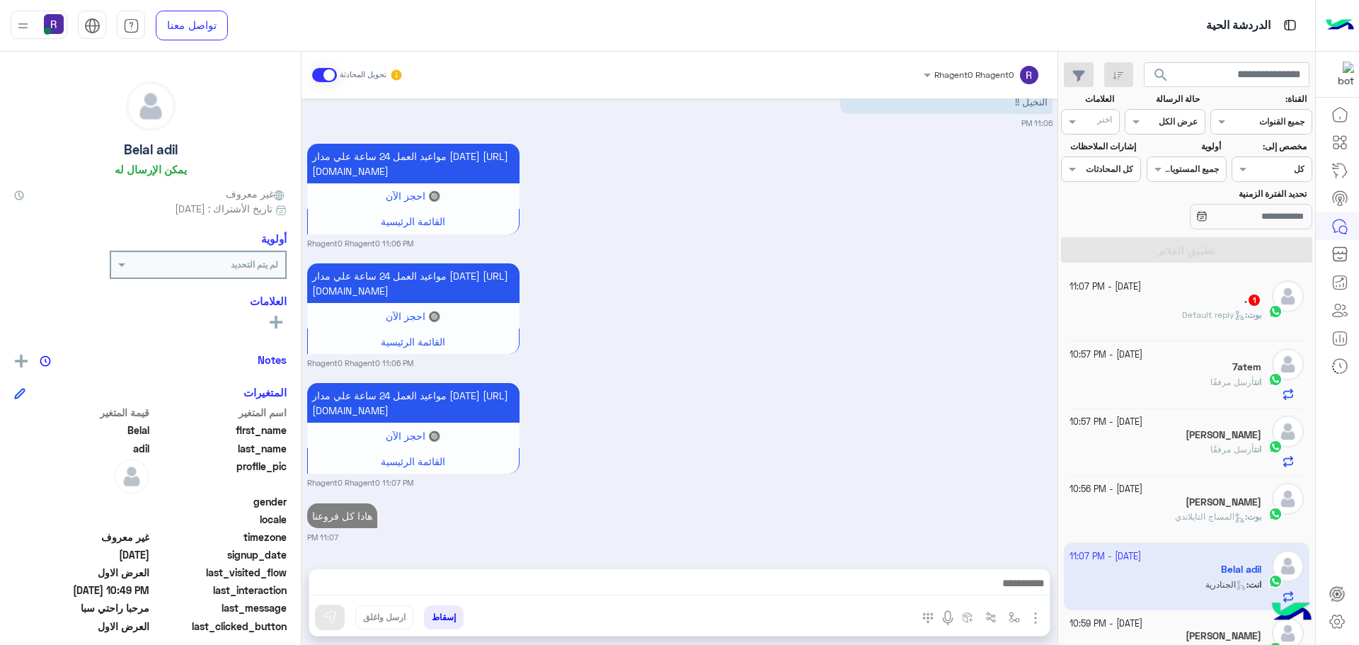
click at [1156, 326] on div "[PERSON_NAME] : Default reply" at bounding box center [1166, 321] width 193 height 25
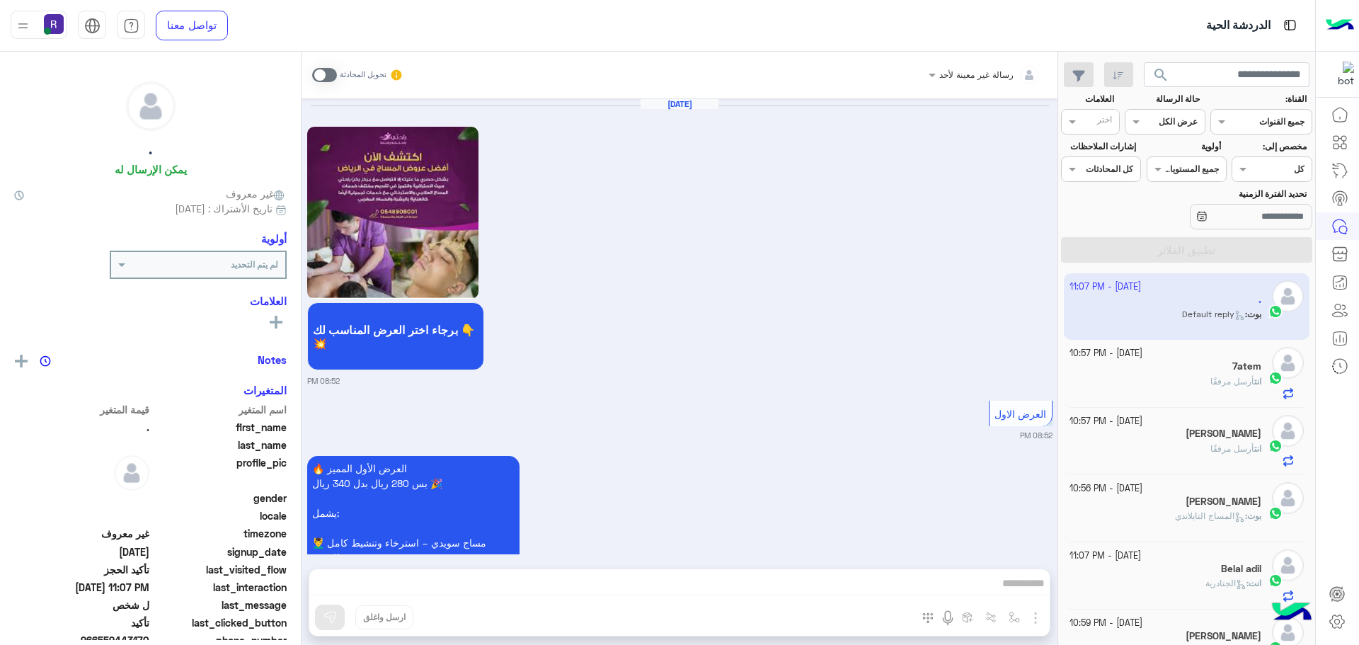
scroll to position [1186, 0]
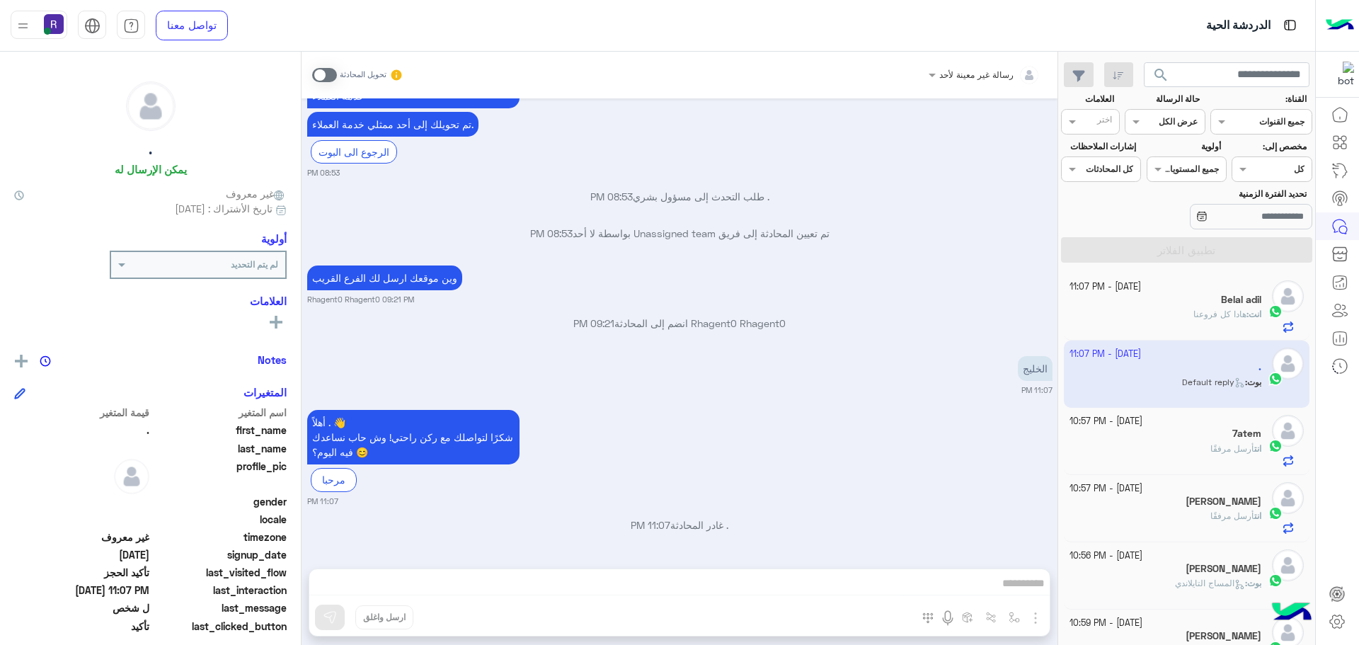
click at [319, 75] on span at bounding box center [324, 75] width 25 height 14
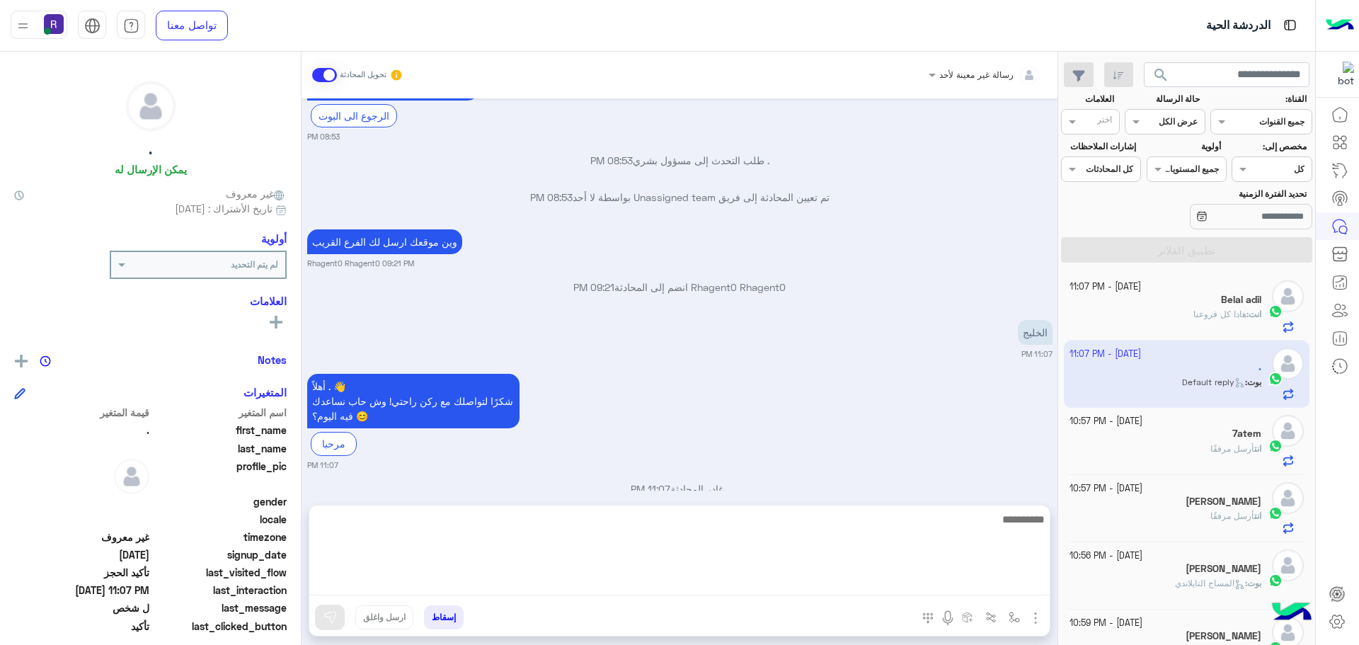
click at [980, 585] on textarea at bounding box center [679, 552] width 740 height 85
type textarea "**********"
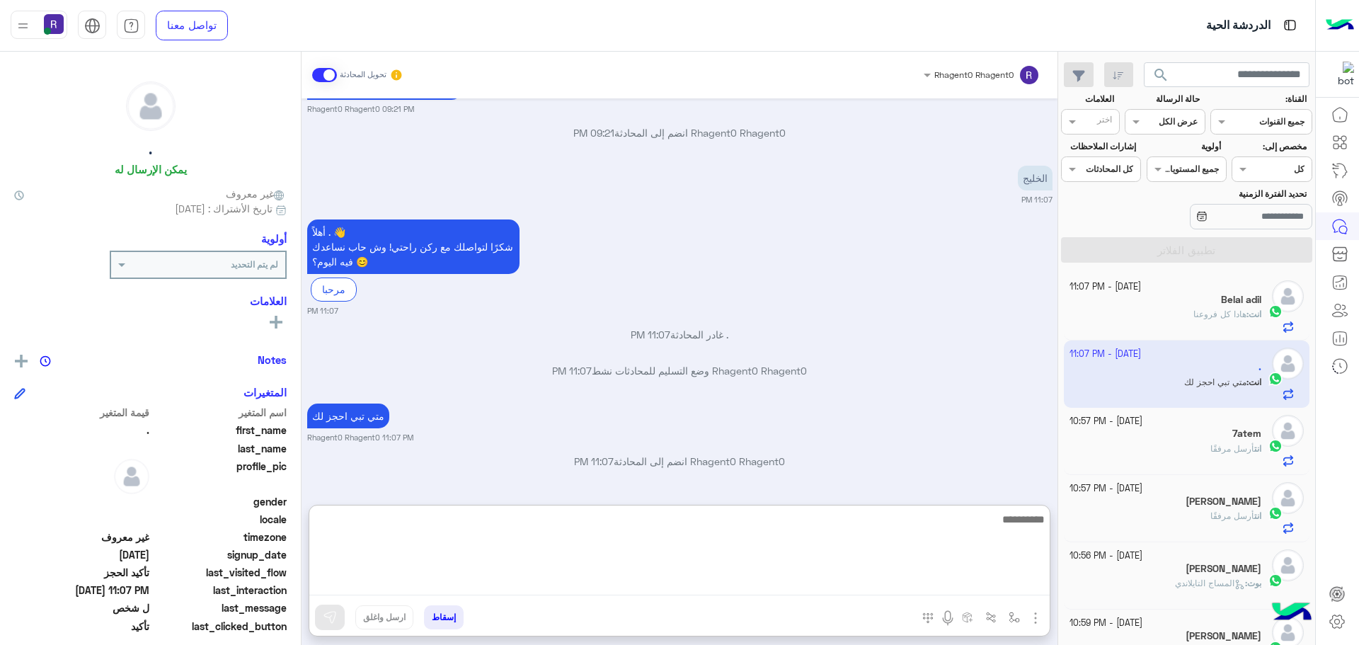
scroll to position [1430, 0]
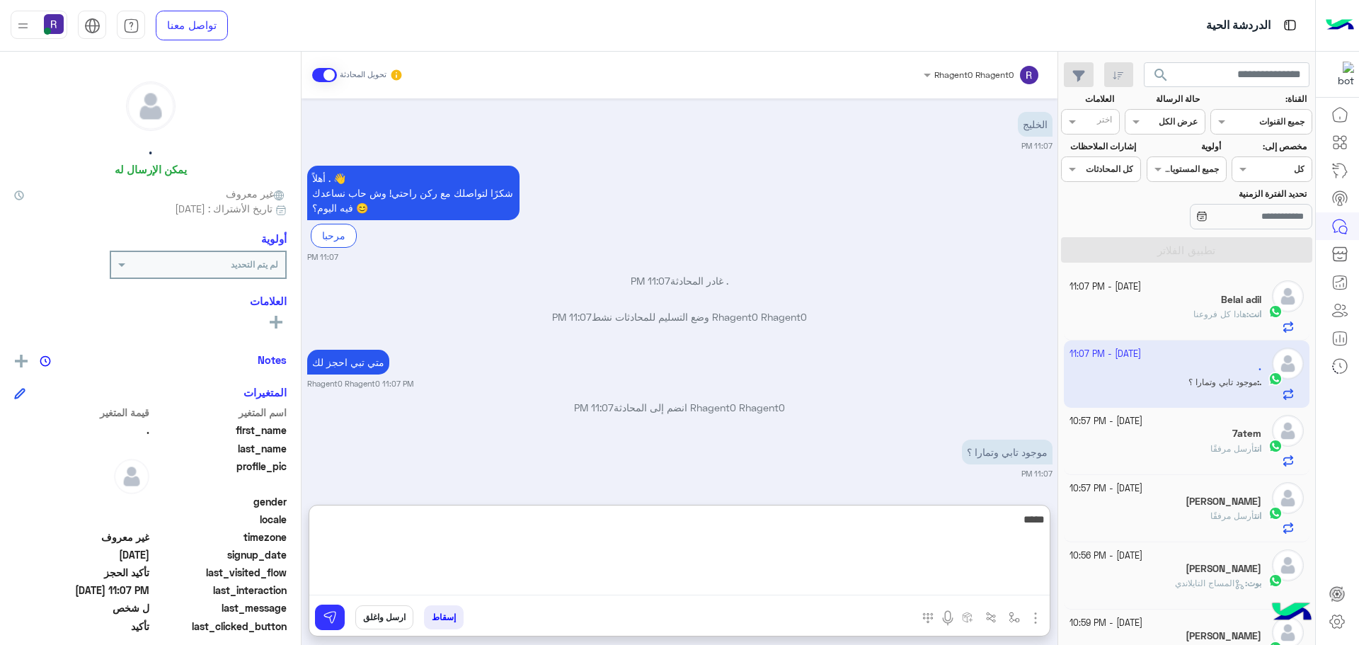
type textarea "*****"
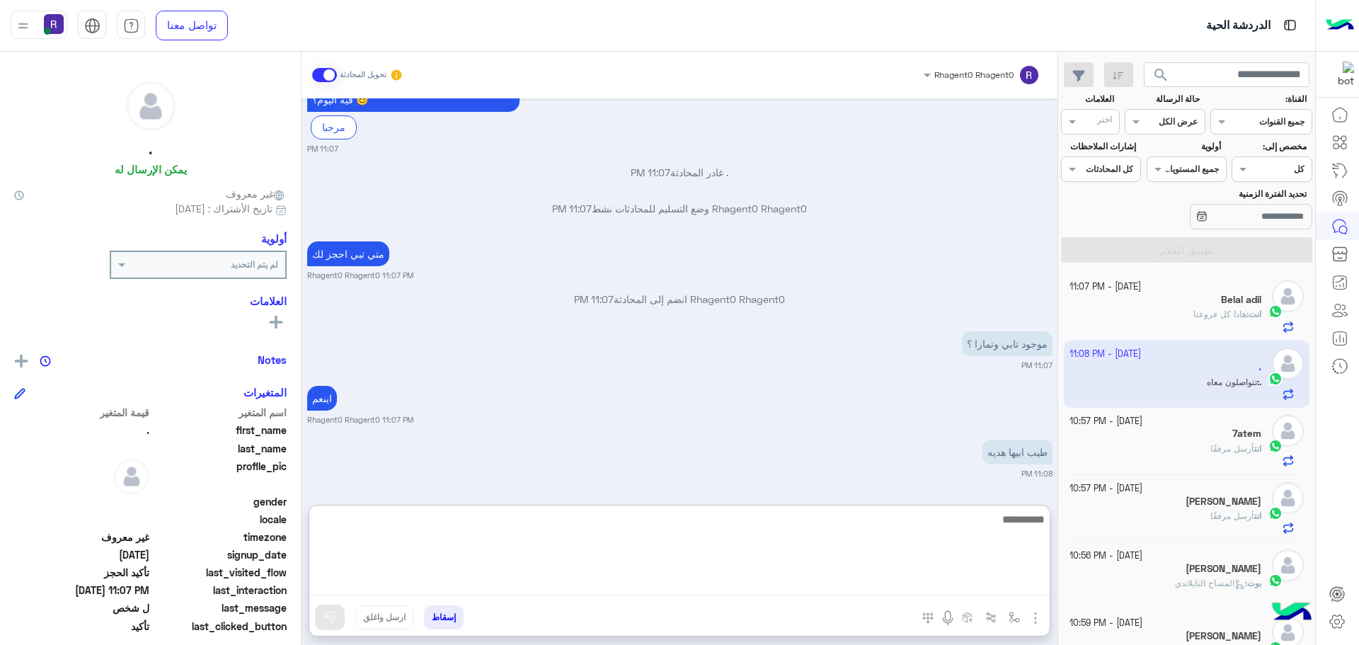
scroll to position [1592, 0]
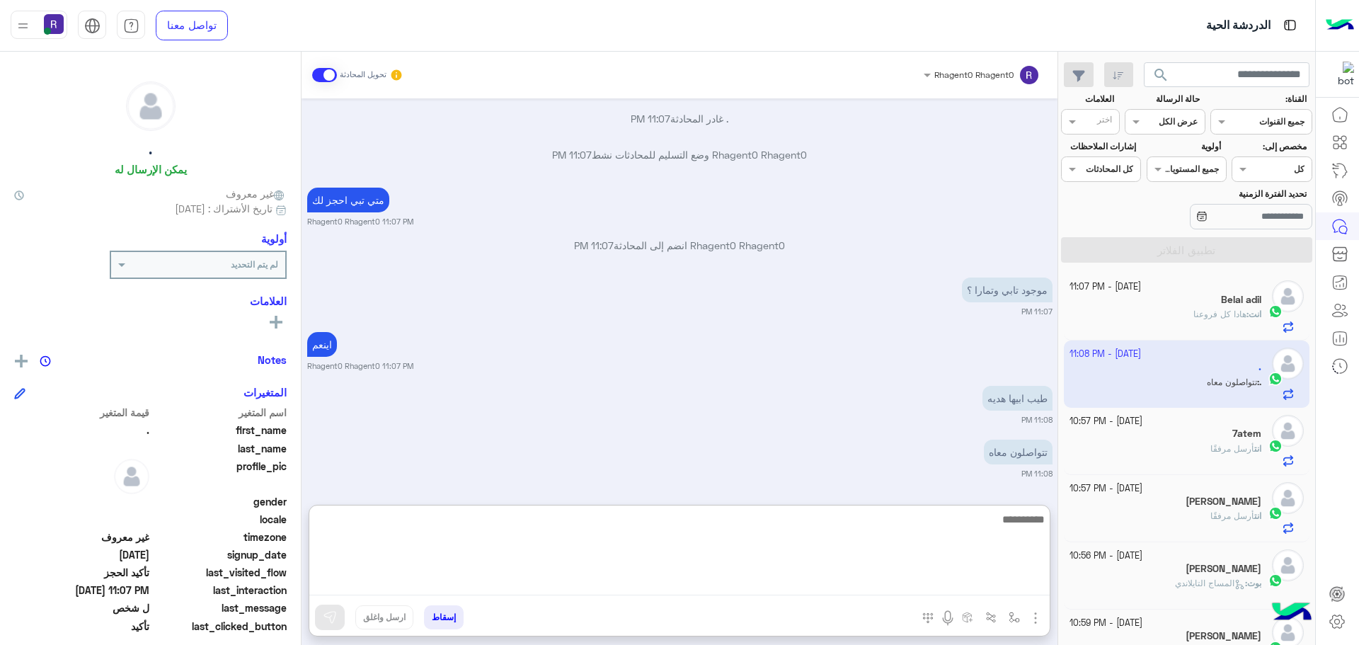
click at [972, 544] on textarea at bounding box center [679, 552] width 740 height 85
type textarea "**********"
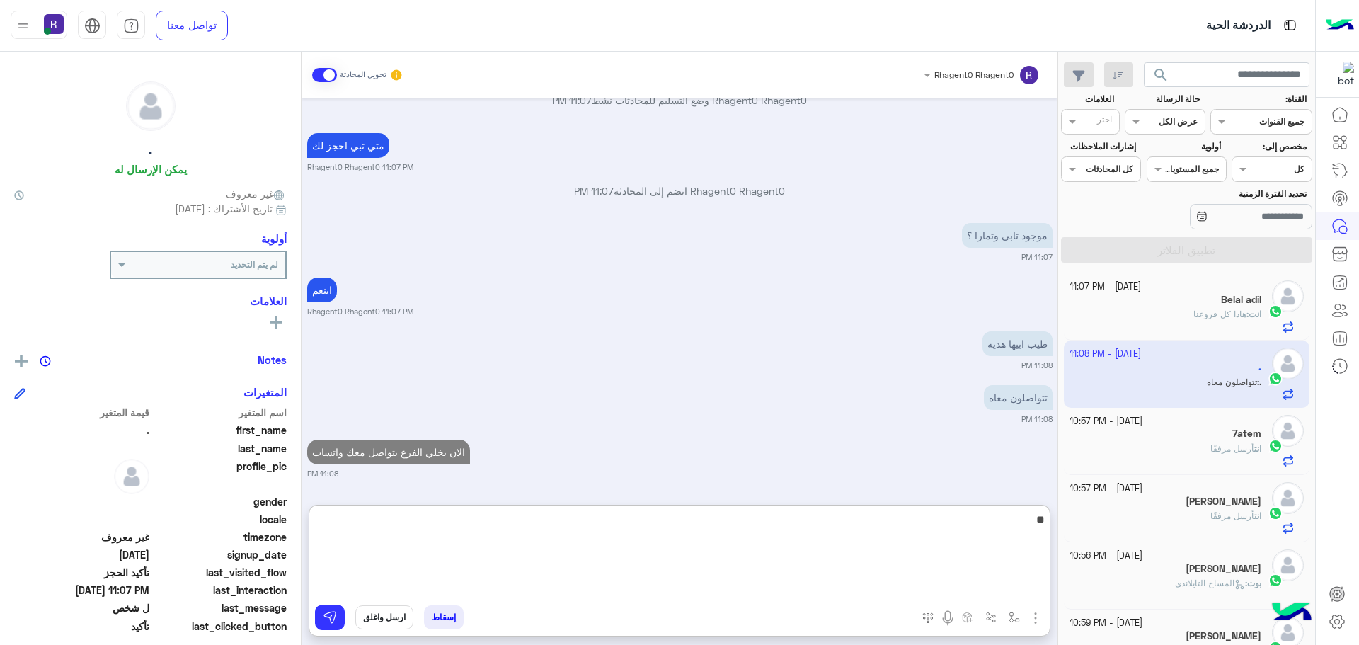
type textarea "**"
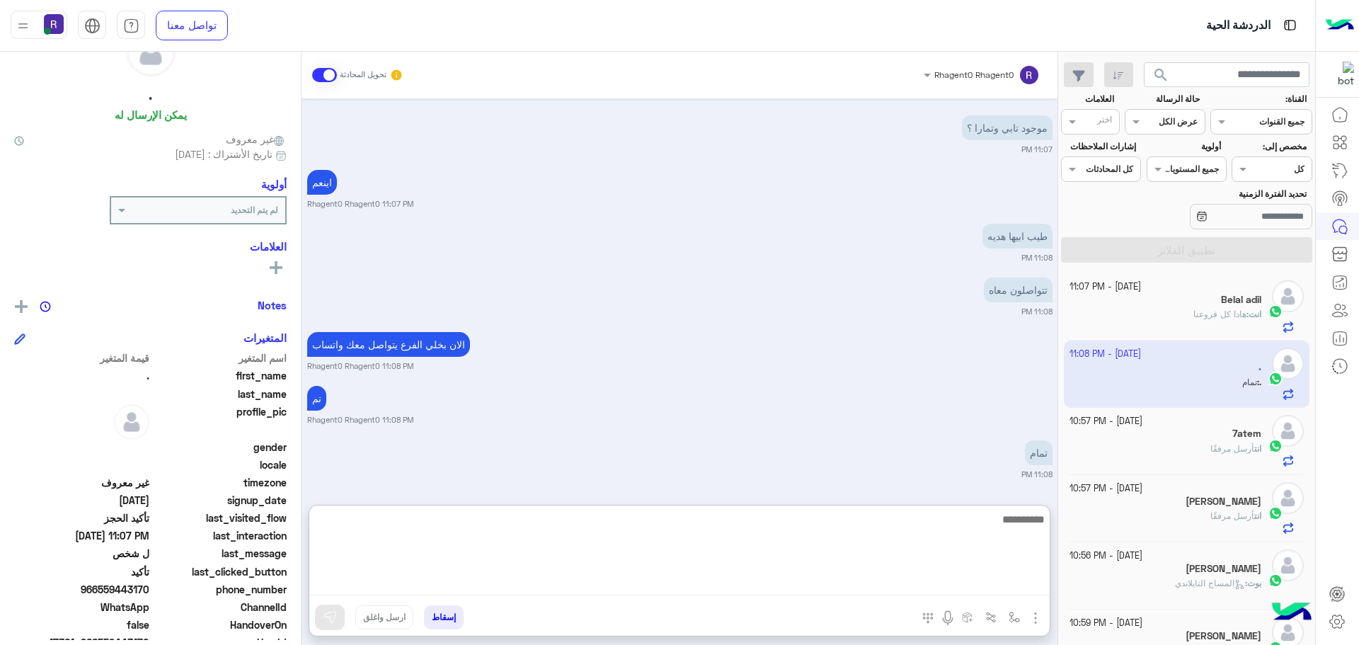
scroll to position [135, 0]
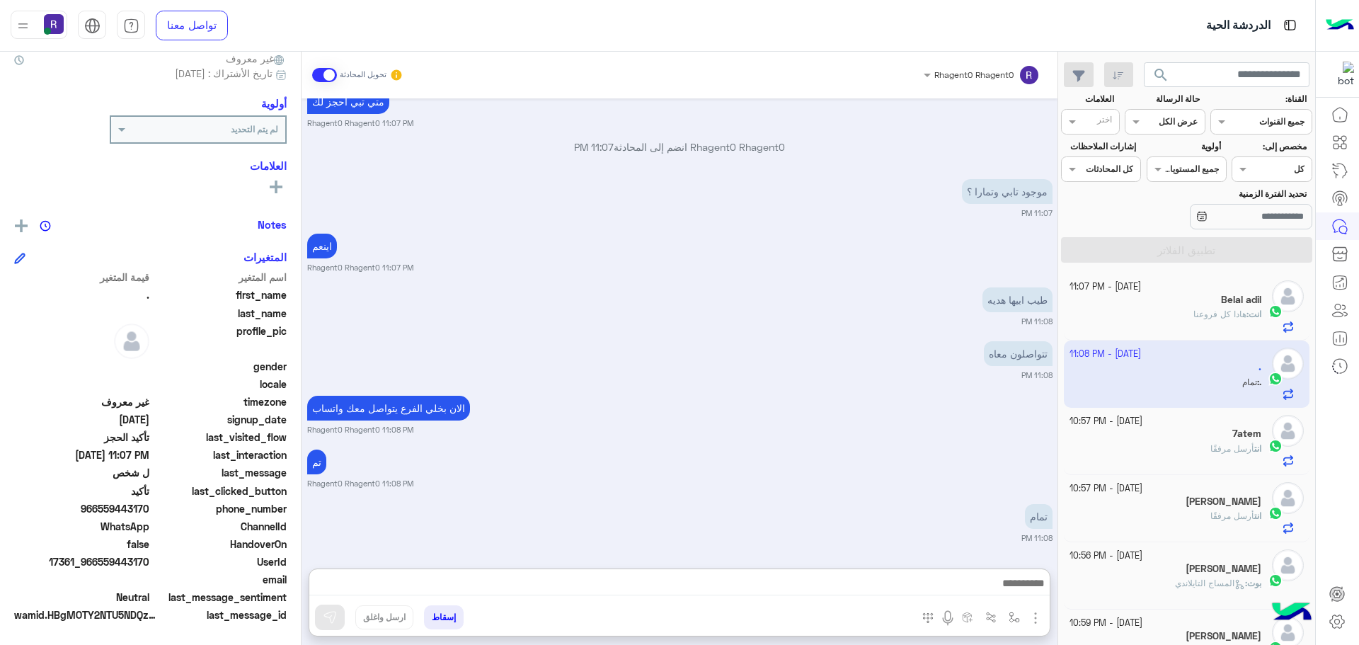
click at [122, 508] on span "966559443170" at bounding box center [81, 508] width 135 height 15
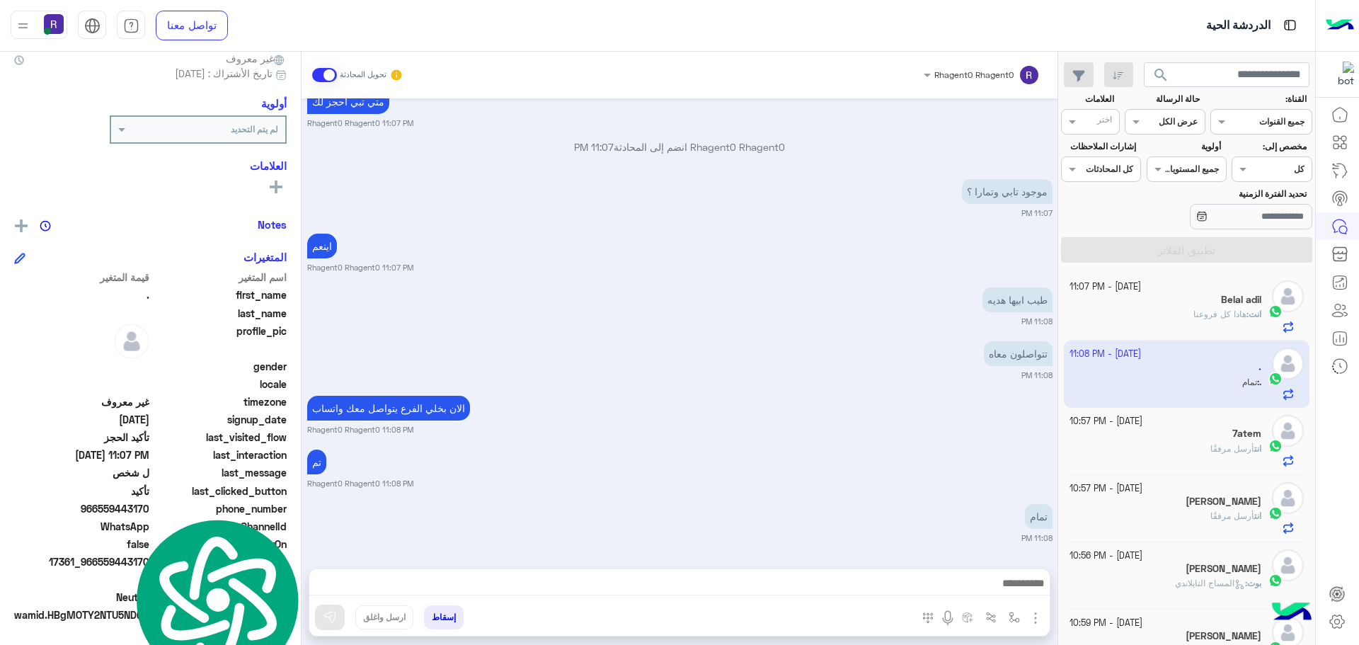
click at [134, 506] on span "966559443170" at bounding box center [81, 508] width 135 height 15
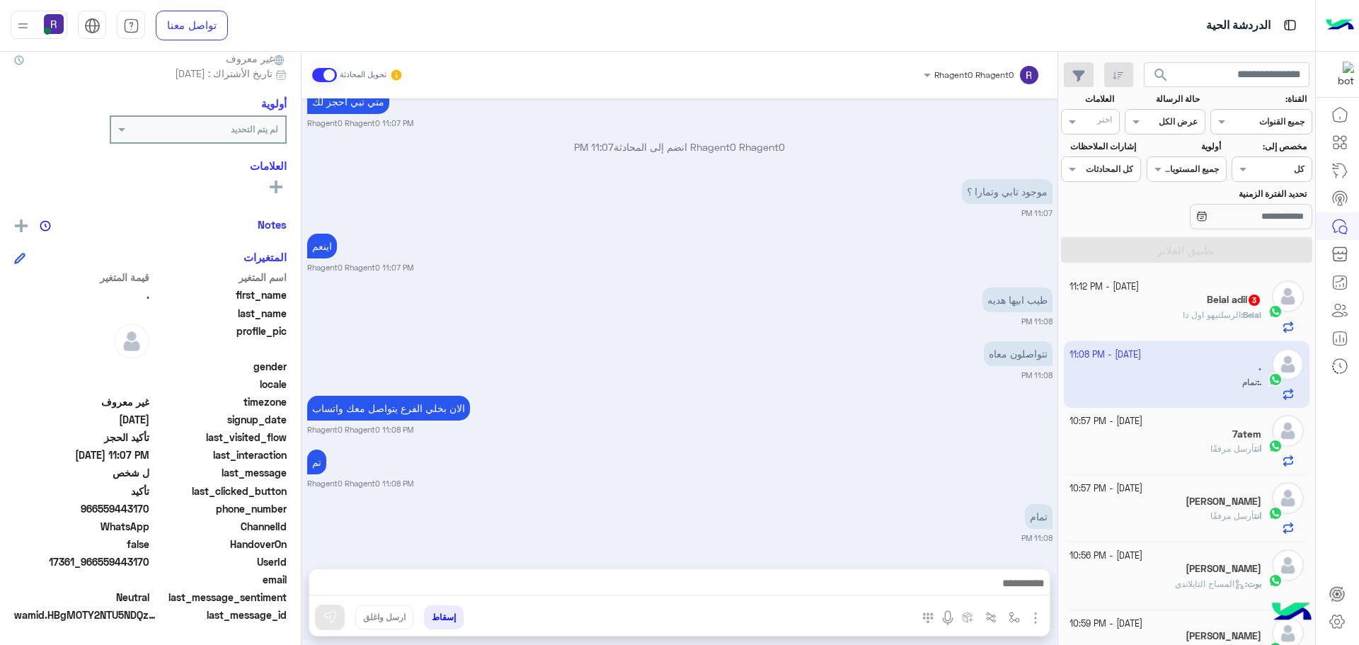
click at [1218, 314] on span "الرسلتيهو اول دا" at bounding box center [1212, 314] width 58 height 11
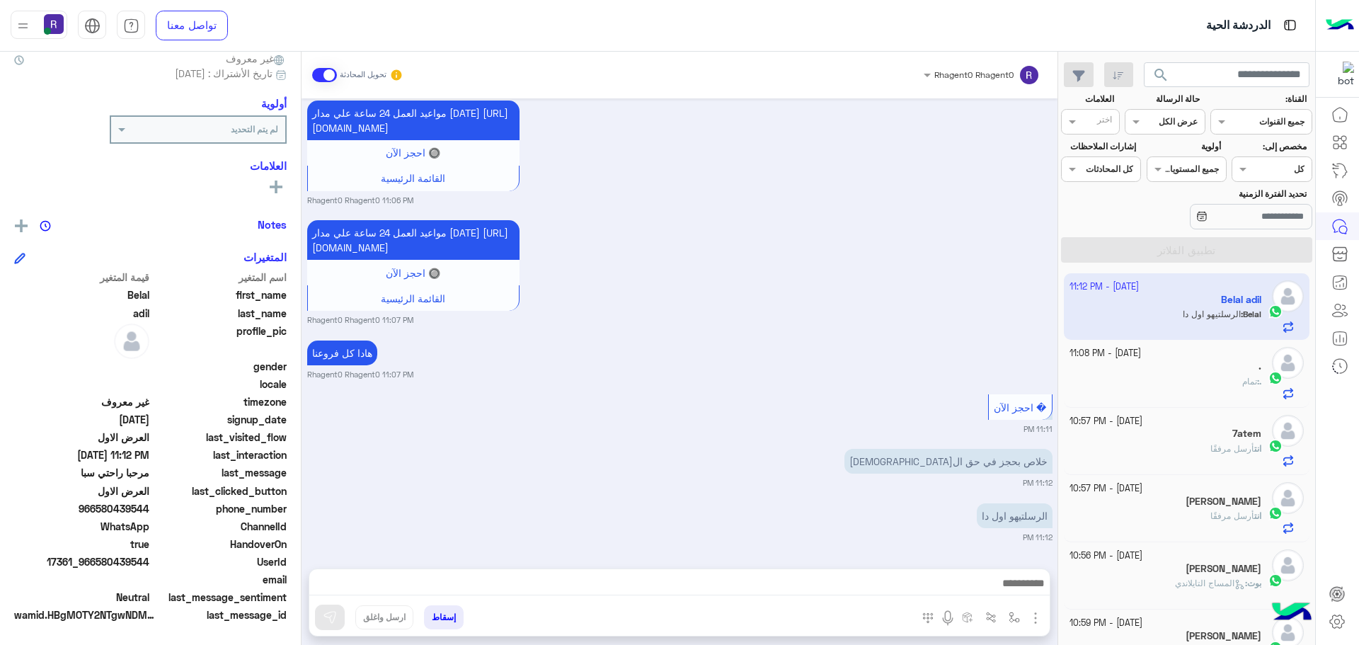
scroll to position [1118, 0]
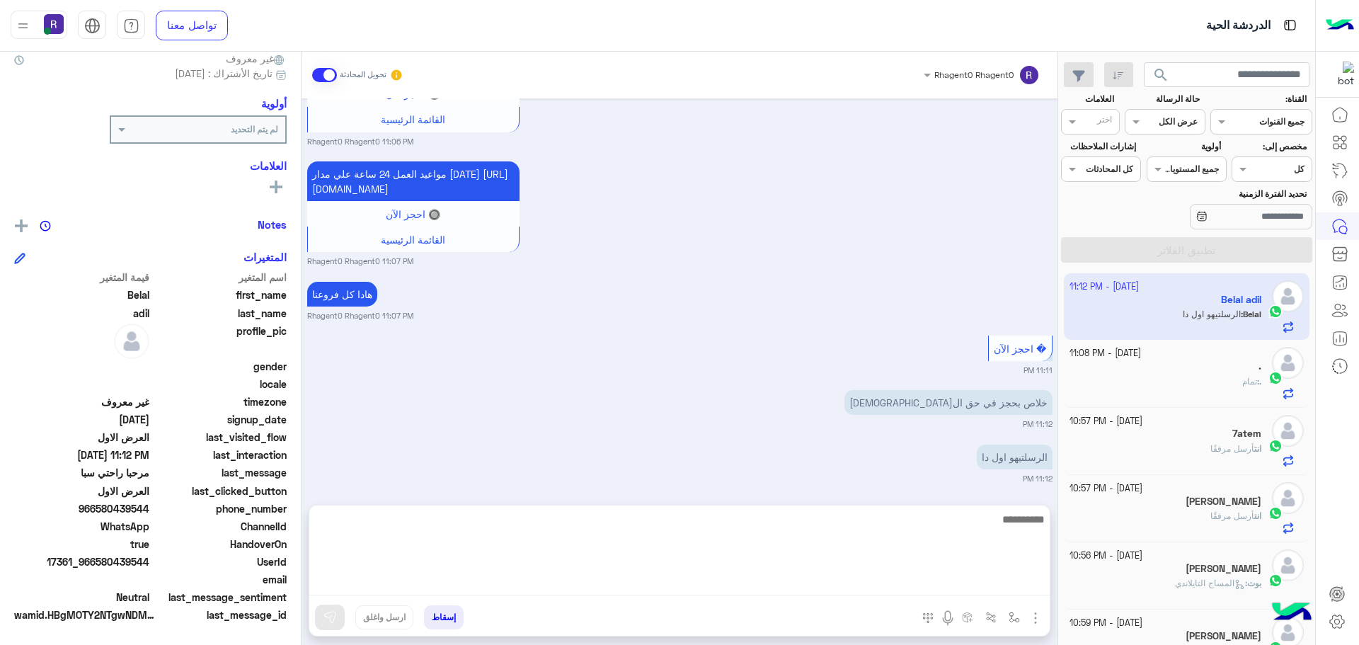
click at [981, 584] on textarea at bounding box center [679, 552] width 740 height 85
type textarea "**********"
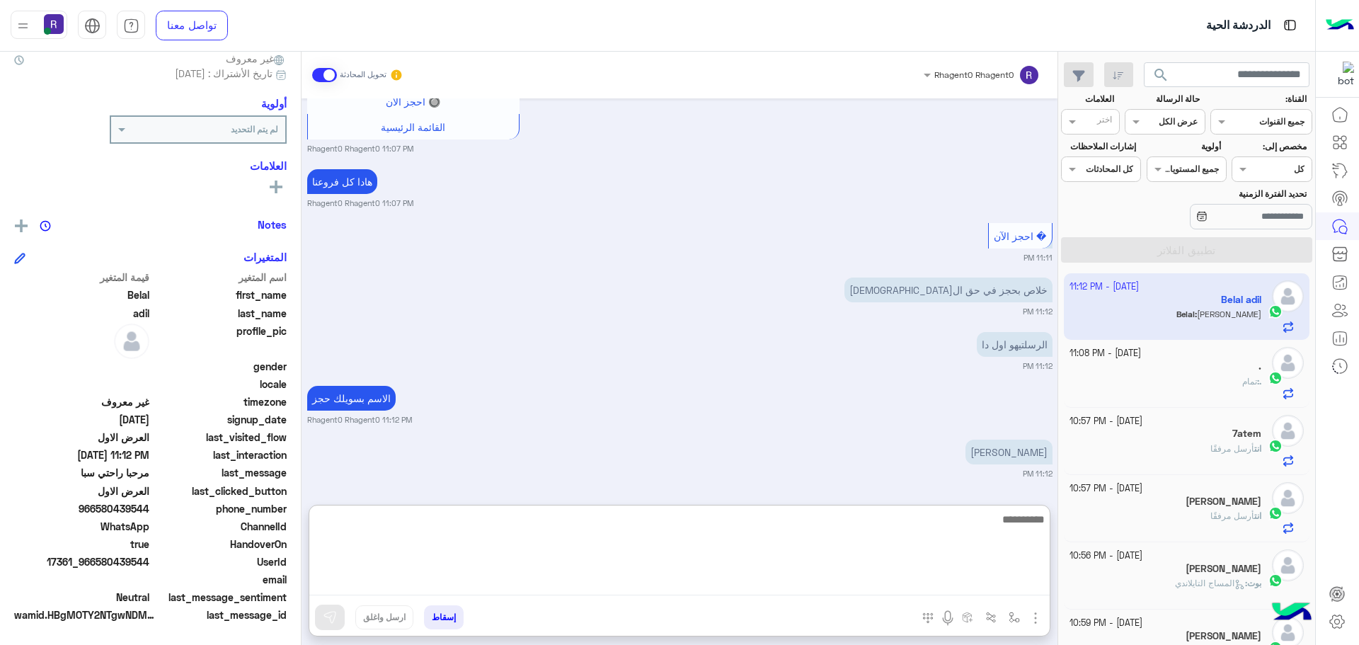
scroll to position [1344, 0]
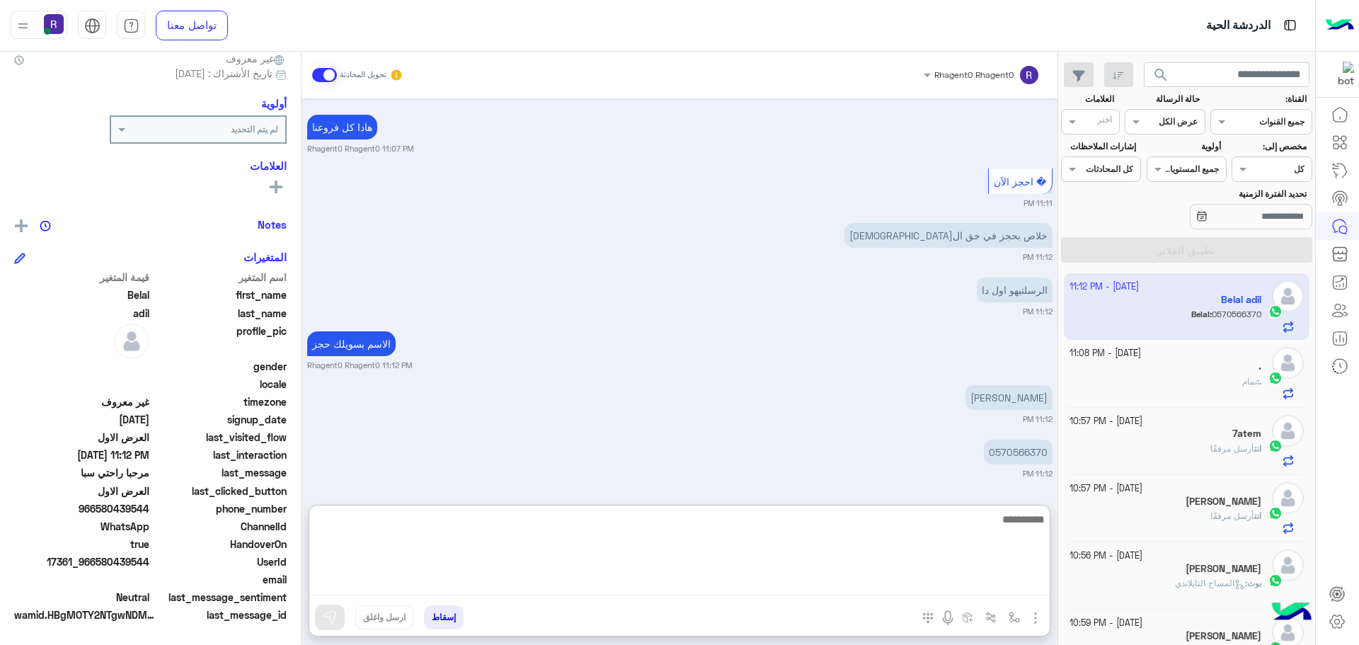
click at [988, 534] on textarea at bounding box center [679, 552] width 740 height 85
type textarea "**********"
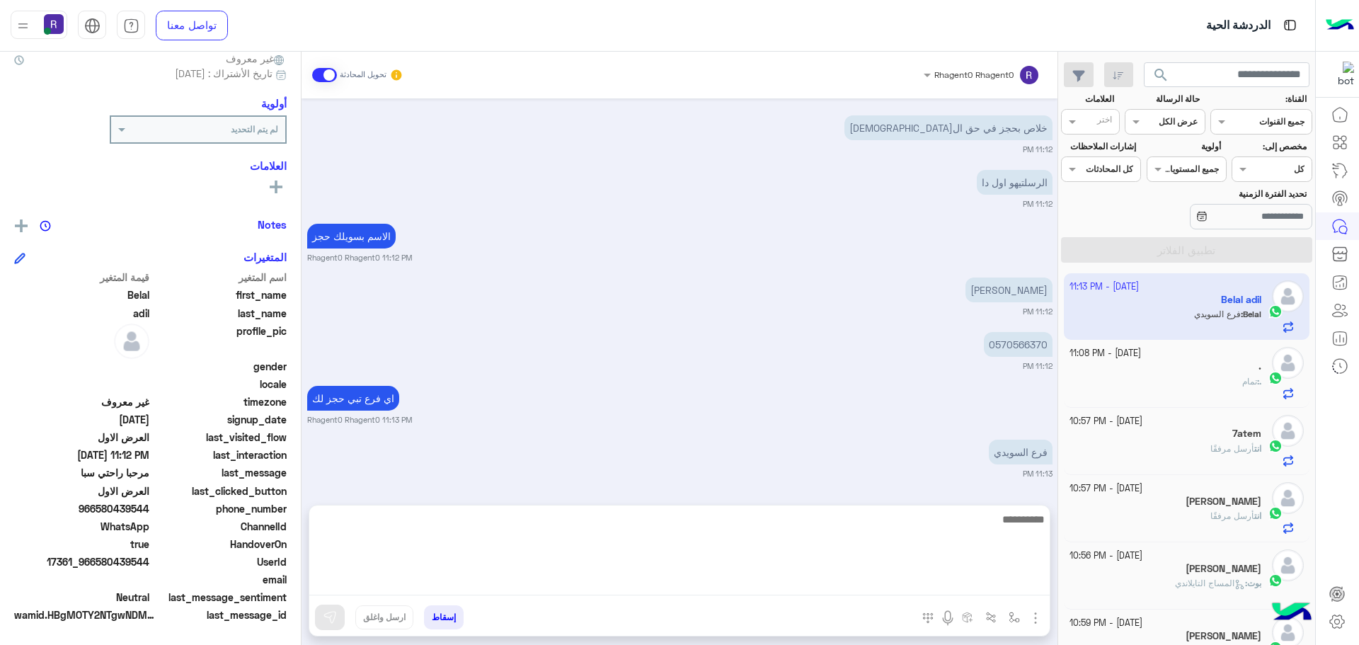
scroll to position [4127, 0]
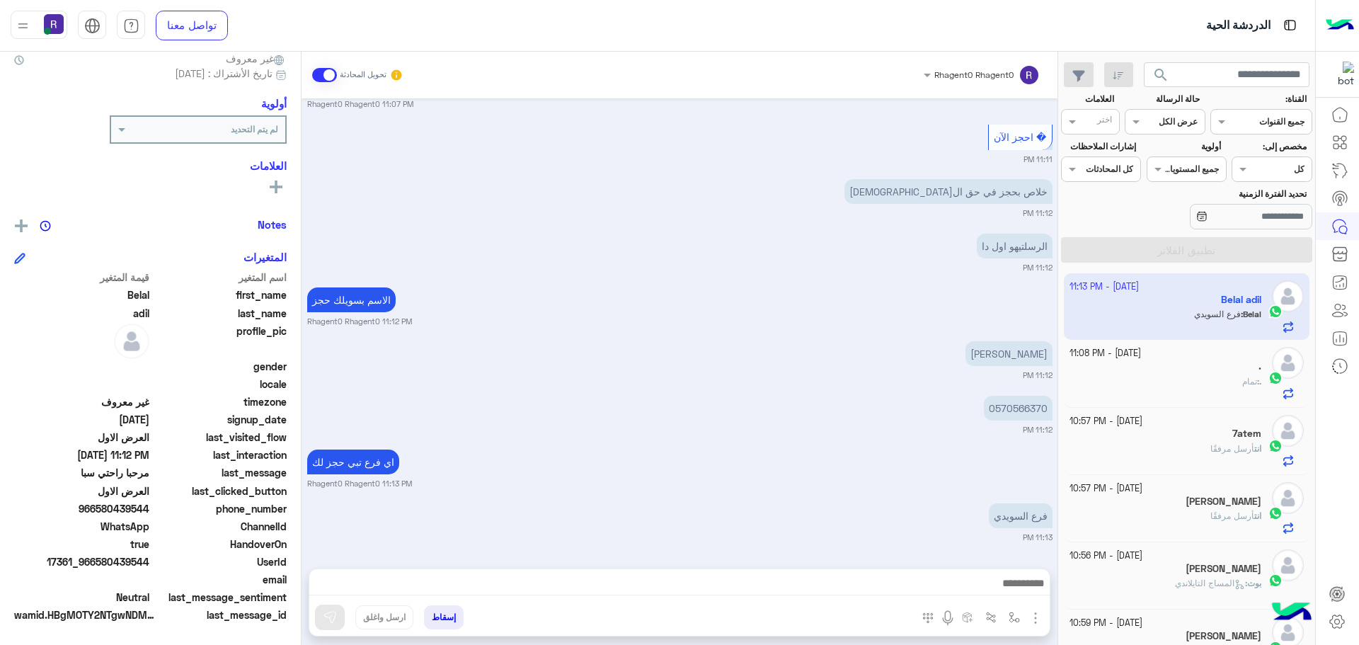
click at [682, 478] on small "Rhagent0 Rhagent0 11:13 PM" at bounding box center [679, 483] width 745 height 11
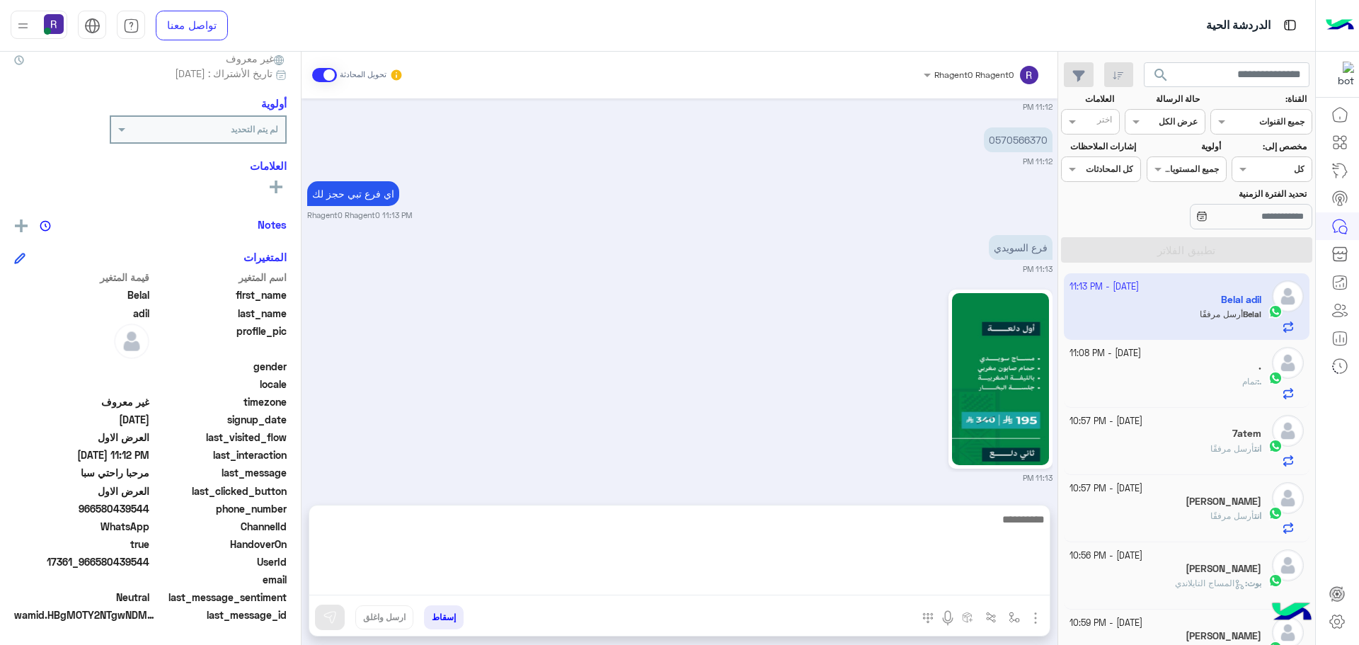
click at [979, 584] on textarea at bounding box center [679, 552] width 740 height 85
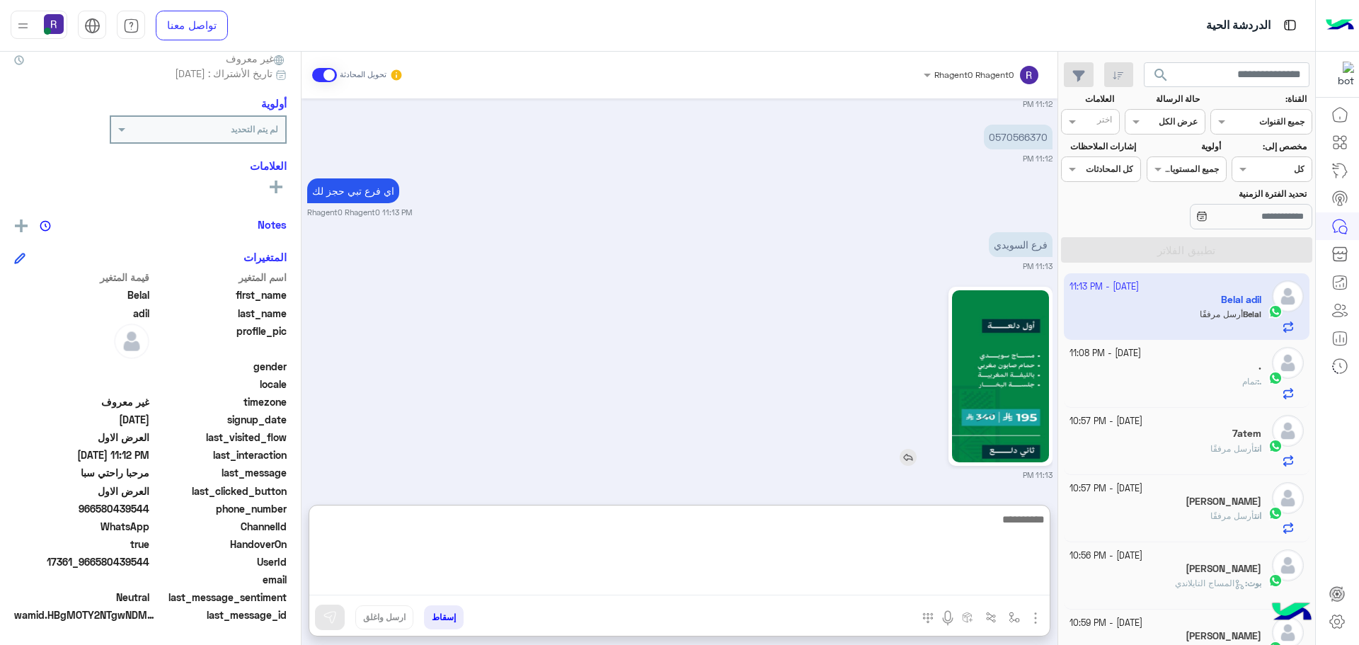
scroll to position [4389, 0]
type textarea "*****"
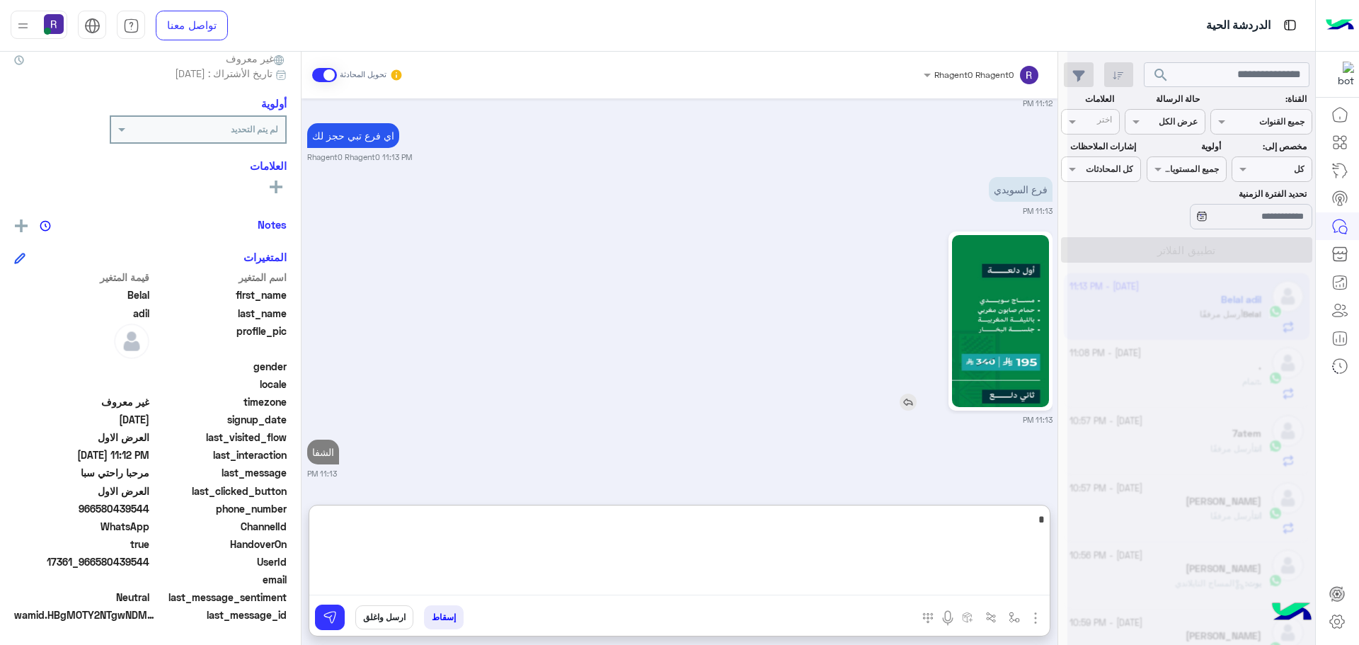
scroll to position [4552, 0]
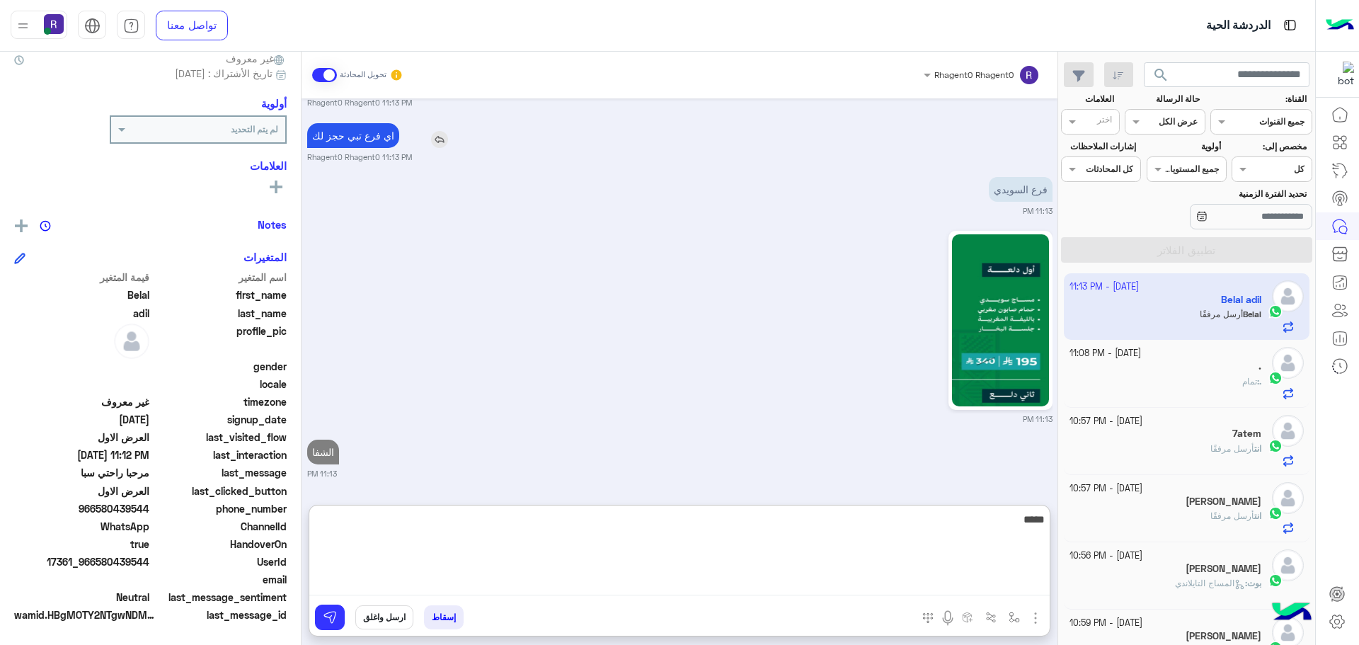
type textarea "*****"
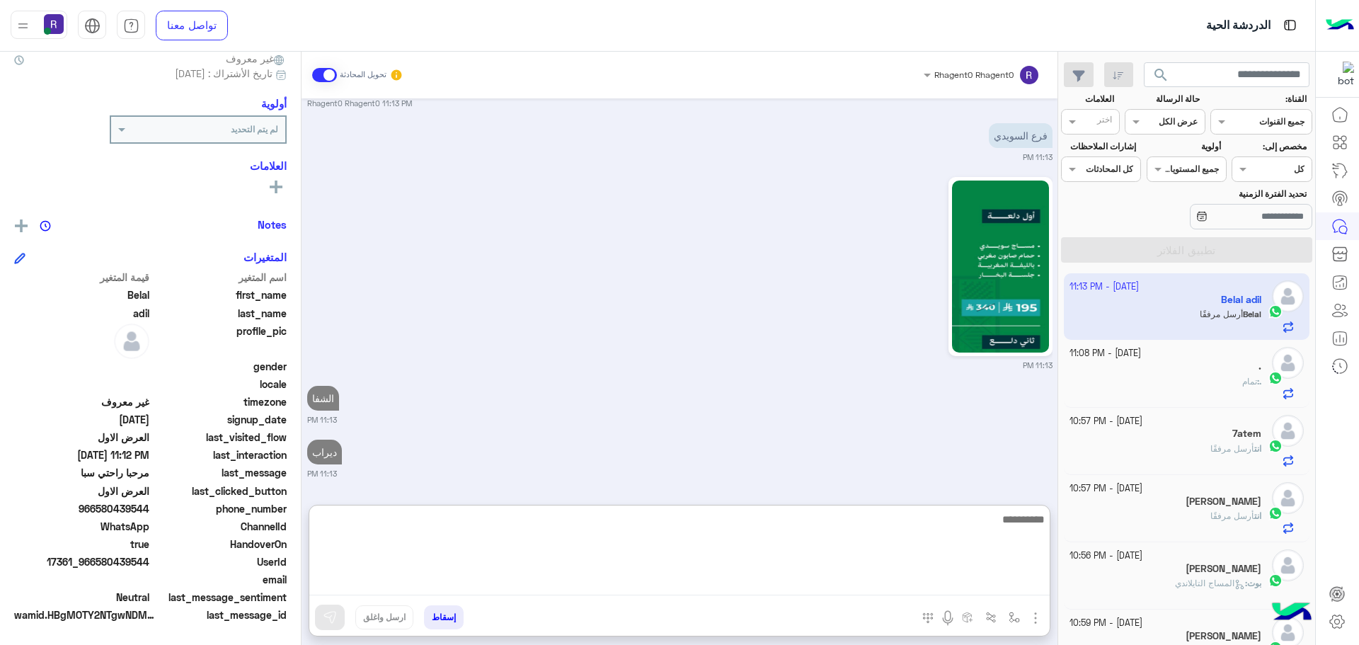
scroll to position [4606, 0]
type textarea "**********"
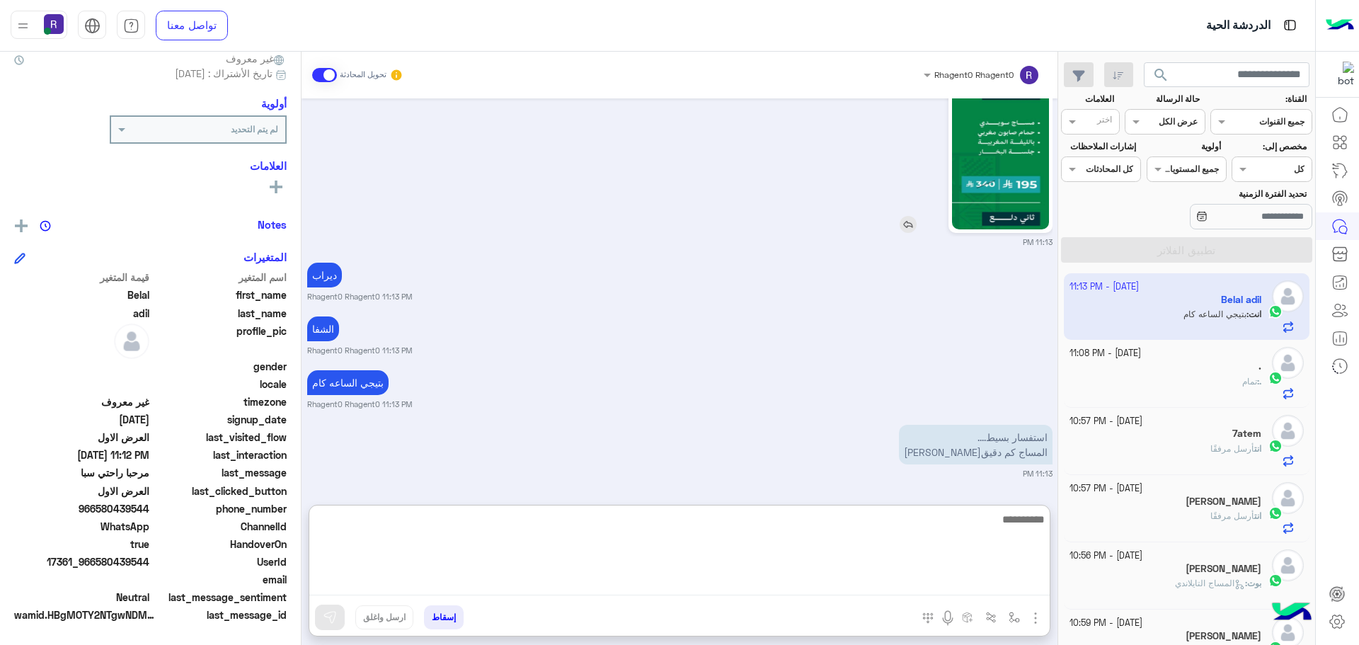
scroll to position [4658, 0]
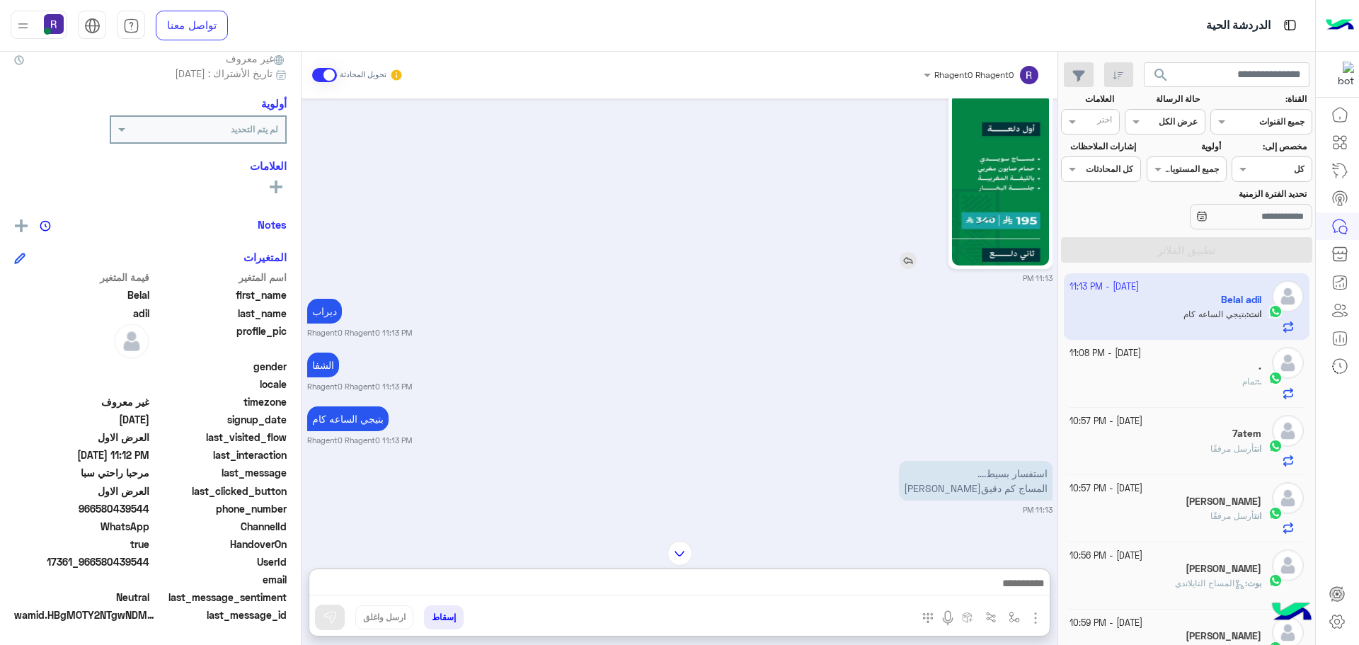
click at [912, 269] on img at bounding box center [908, 260] width 17 height 17
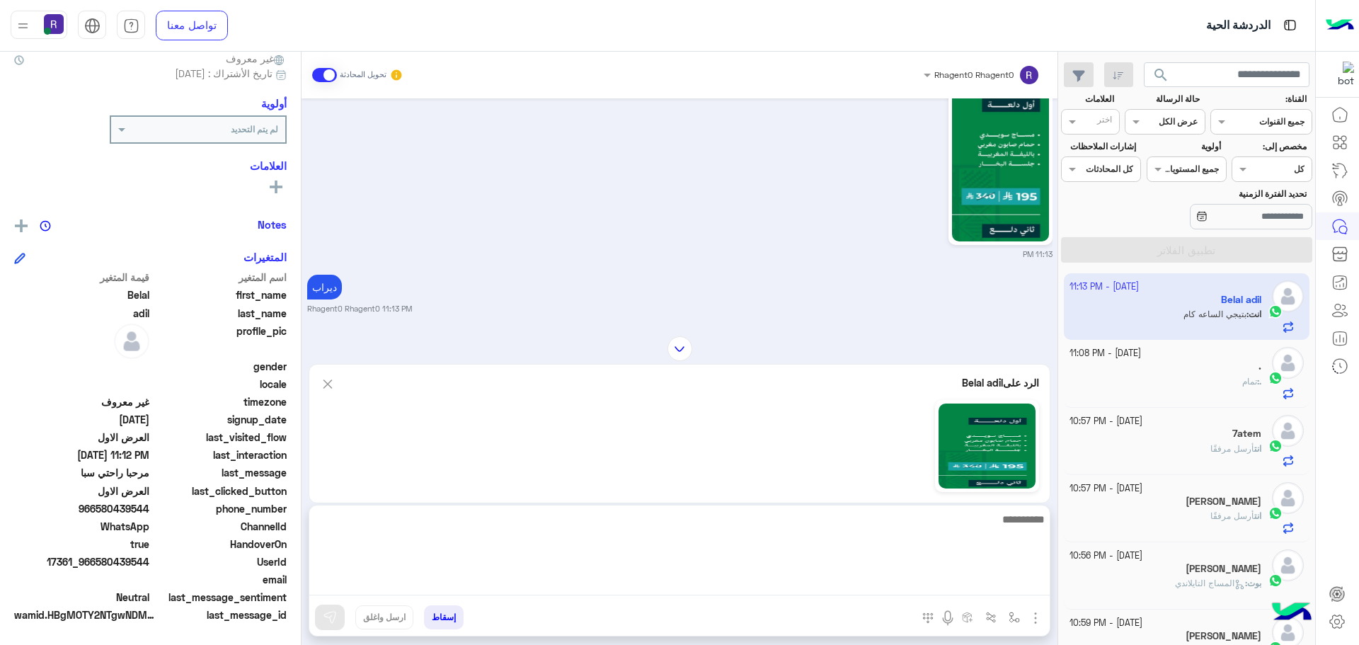
click at [988, 593] on textarea at bounding box center [679, 552] width 740 height 85
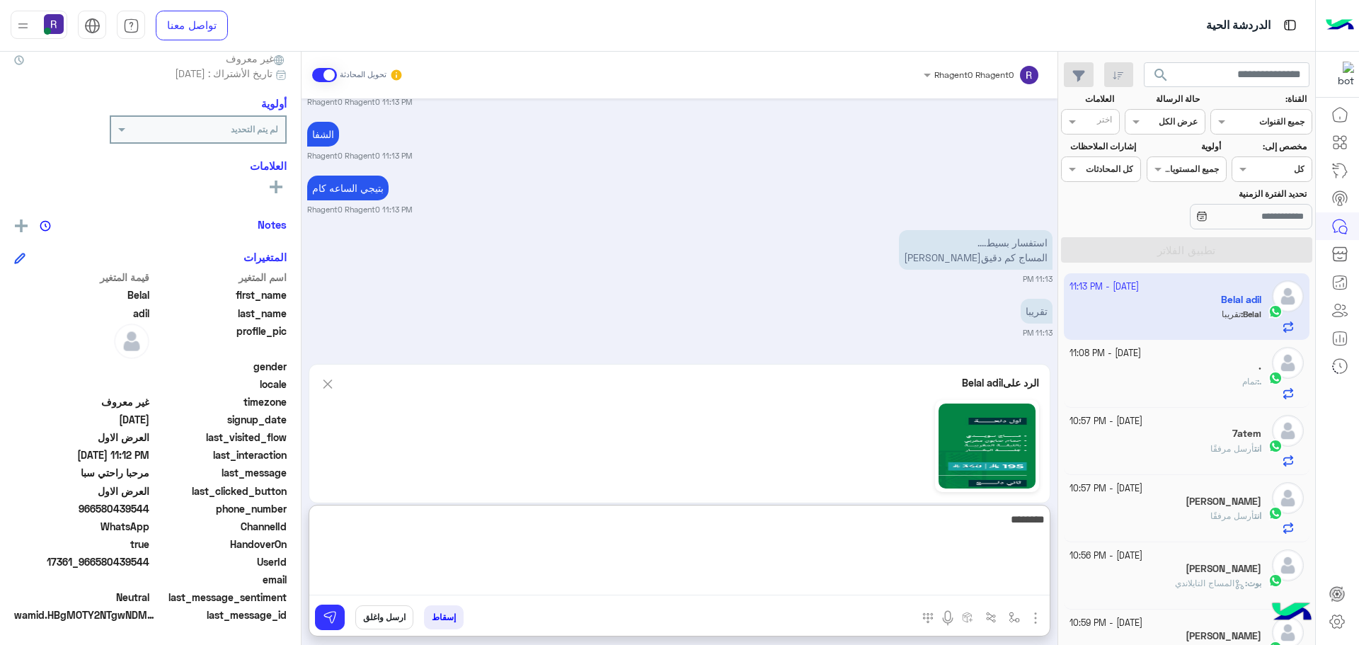
type textarea "********"
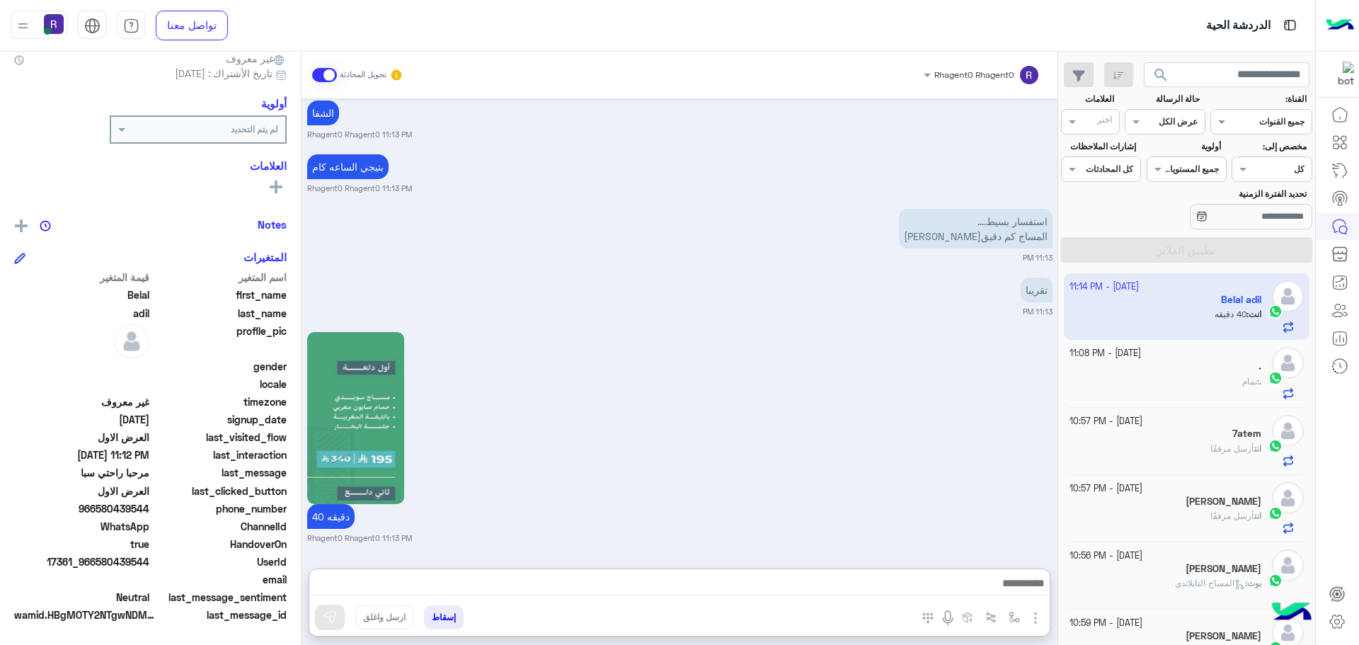
click at [754, 476] on div "40 دقيقه Rhagent0 Rhagent0 11:13 PM" at bounding box center [679, 435] width 745 height 215
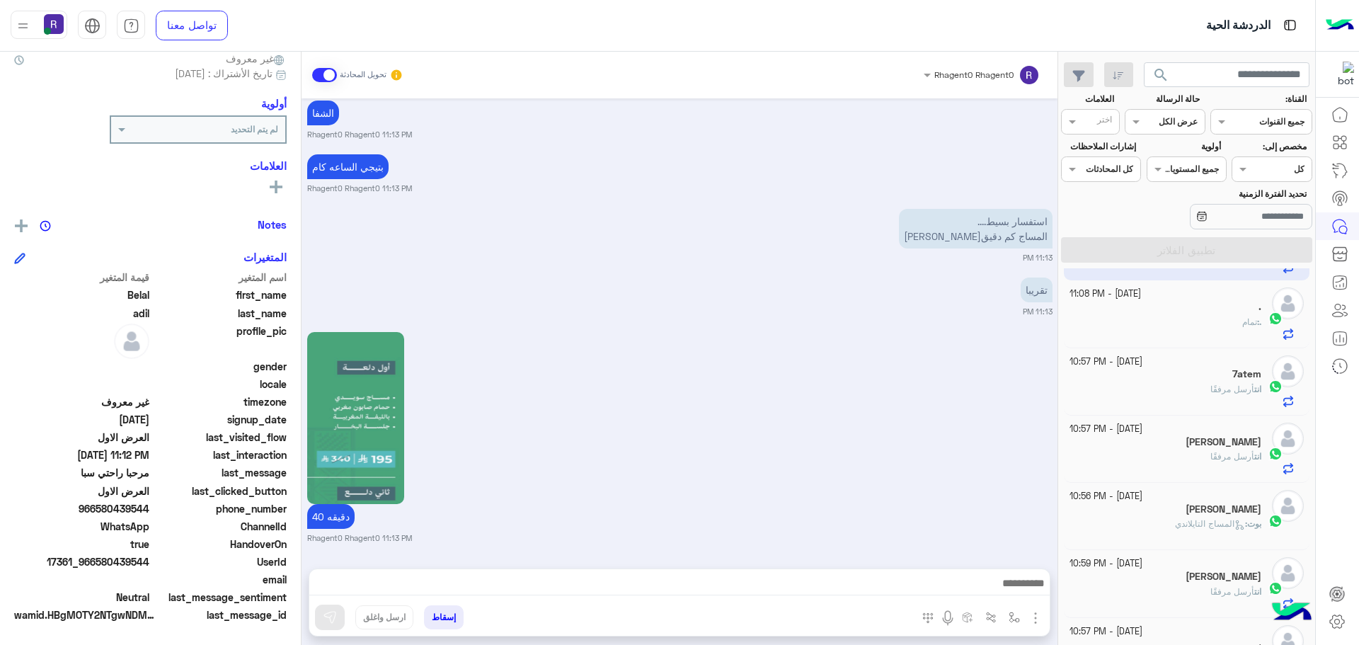
scroll to position [142, 0]
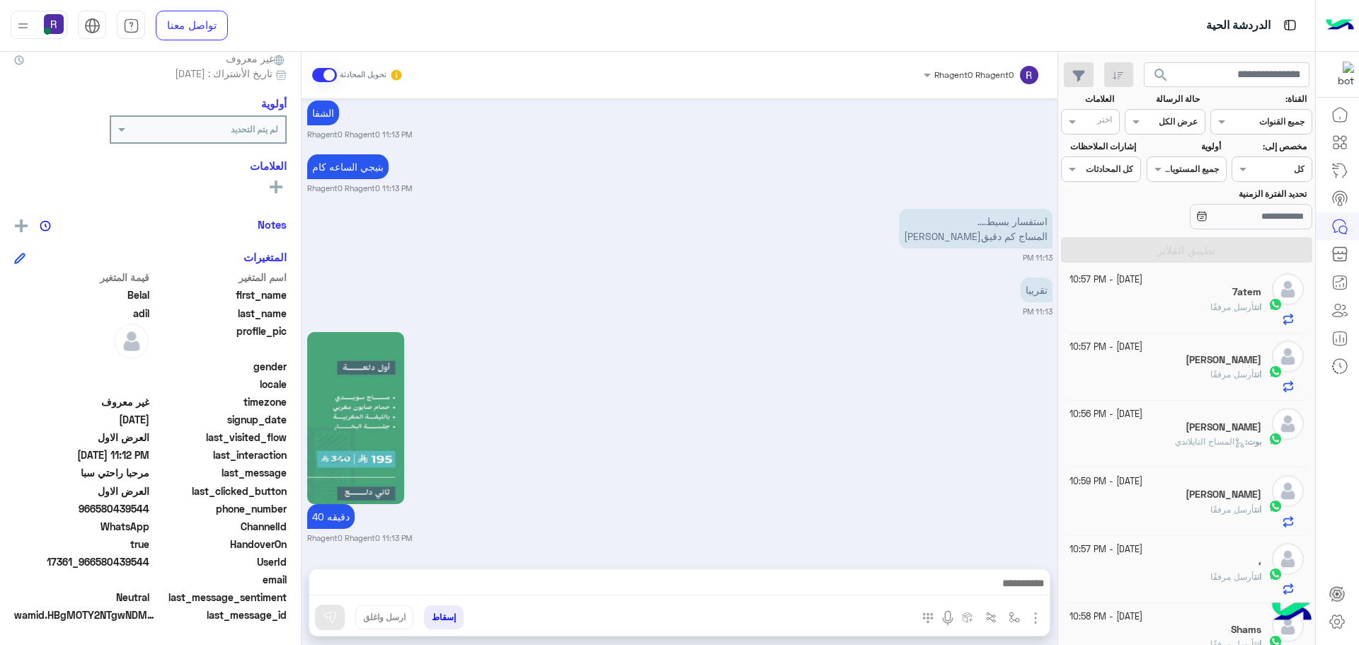
click at [1182, 474] on div "[DATE] - 10:59 PM [PERSON_NAME] انت أرسل مرفقًا" at bounding box center [1187, 501] width 246 height 67
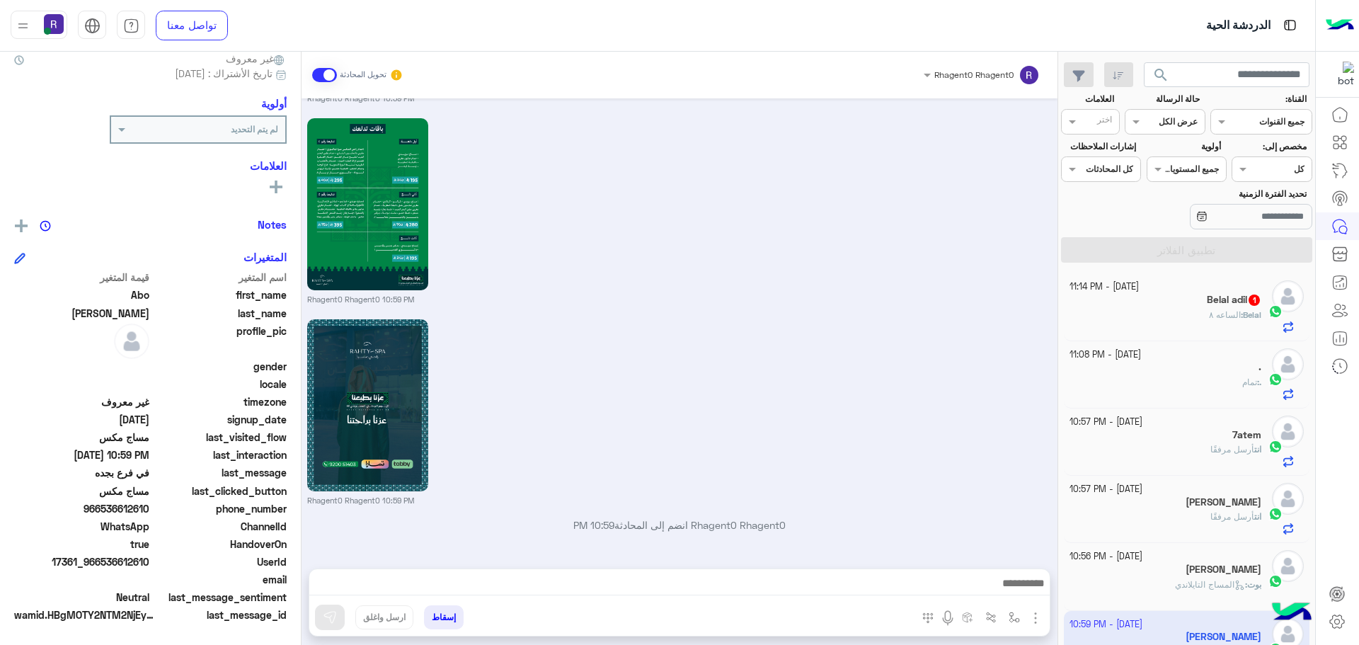
click at [1221, 321] on div "Belal : الساعه ٨" at bounding box center [1166, 321] width 193 height 25
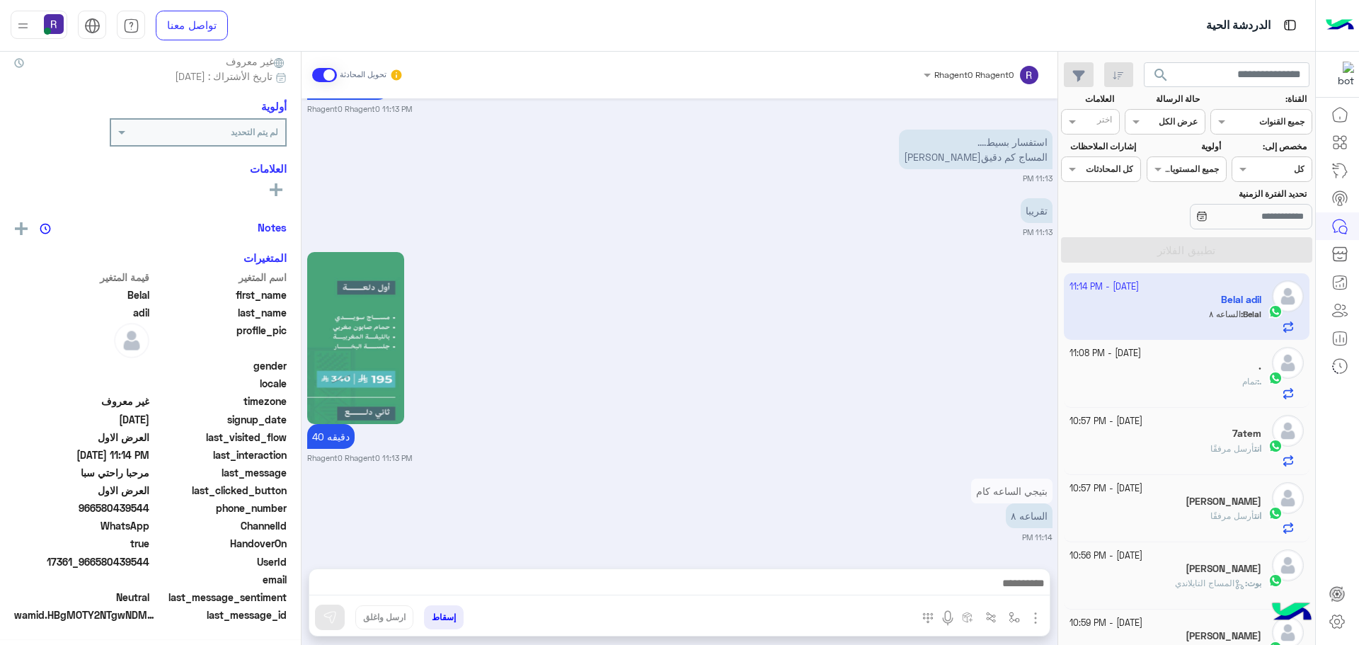
scroll to position [135, 0]
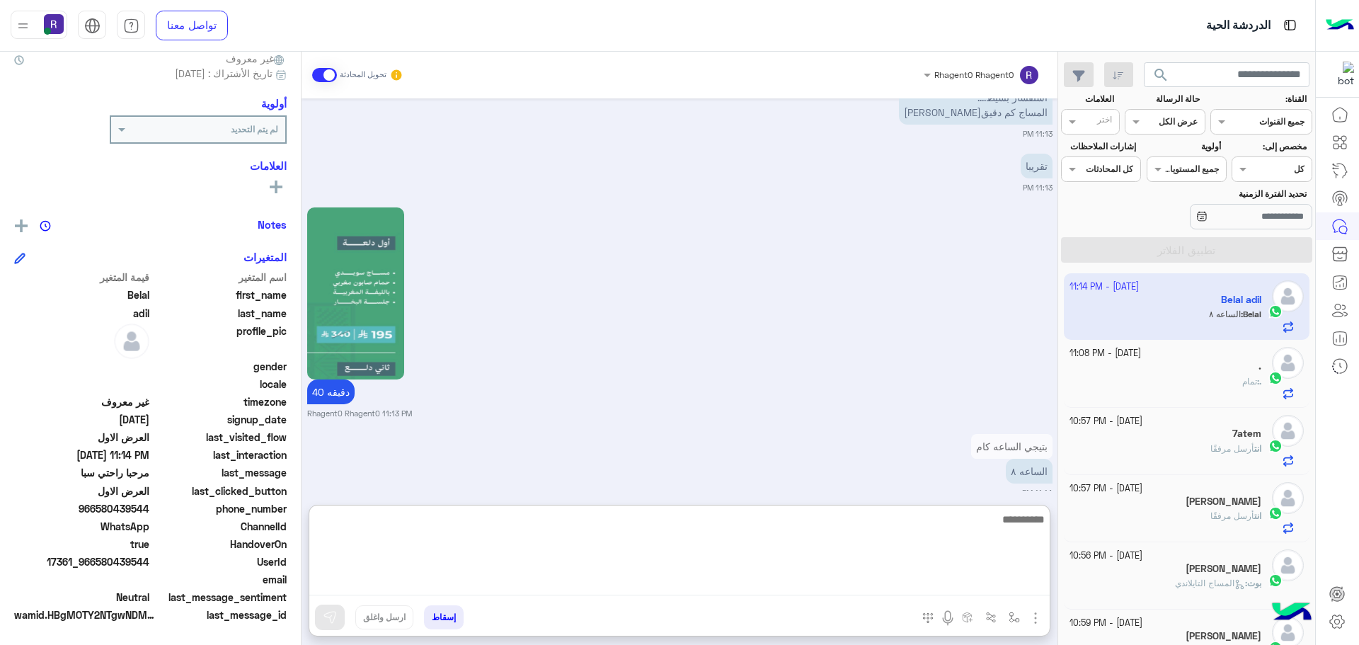
click at [1008, 587] on textarea at bounding box center [679, 552] width 740 height 85
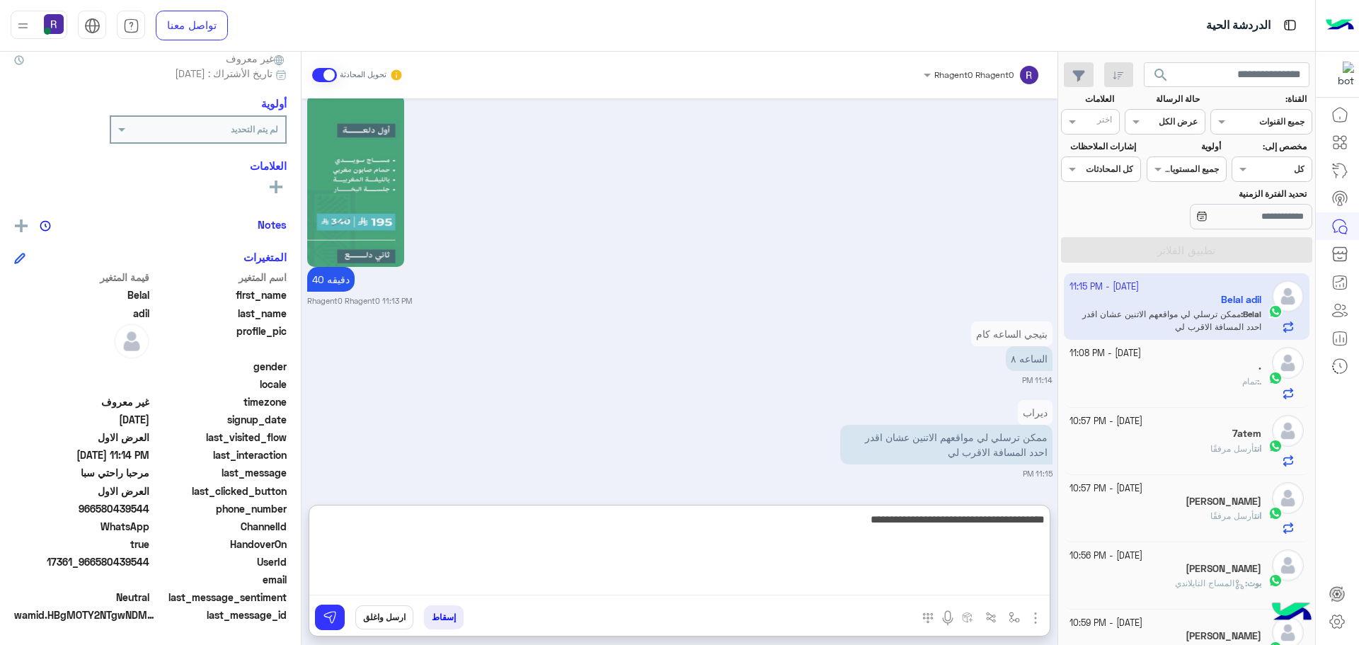
type textarea "**********"
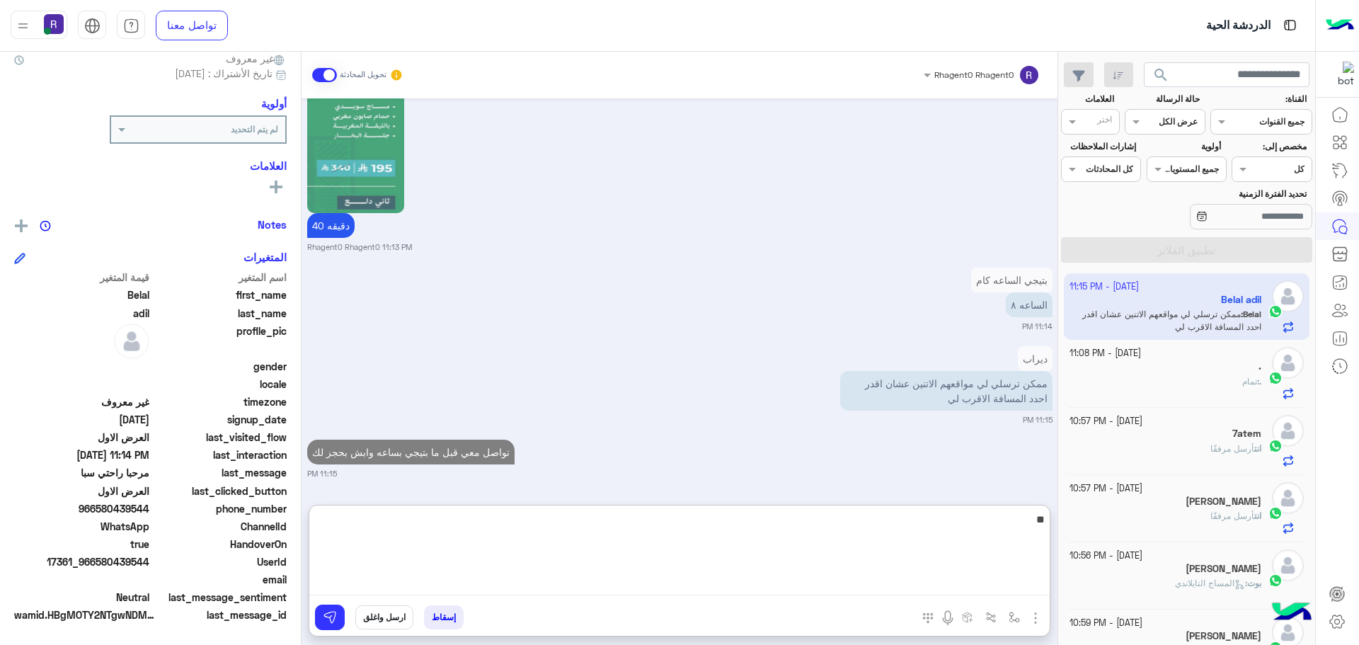
type textarea "**"
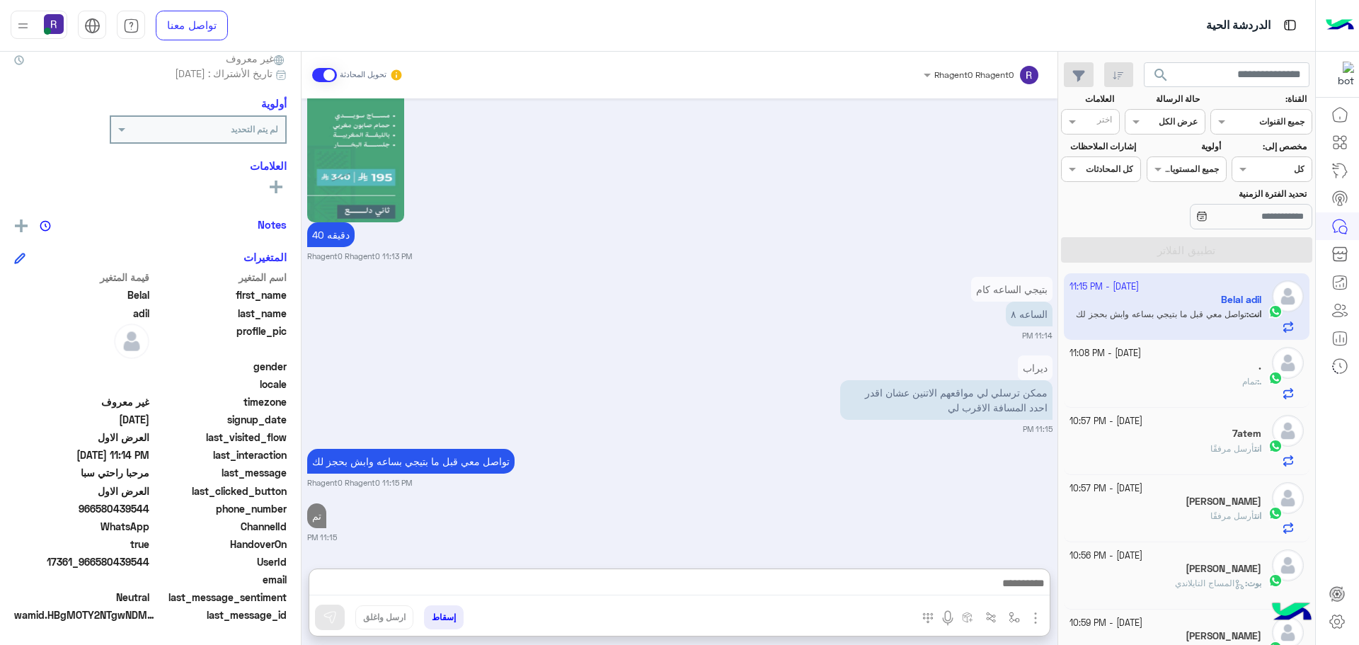
click at [1273, 454] on div at bounding box center [1288, 441] width 32 height 52
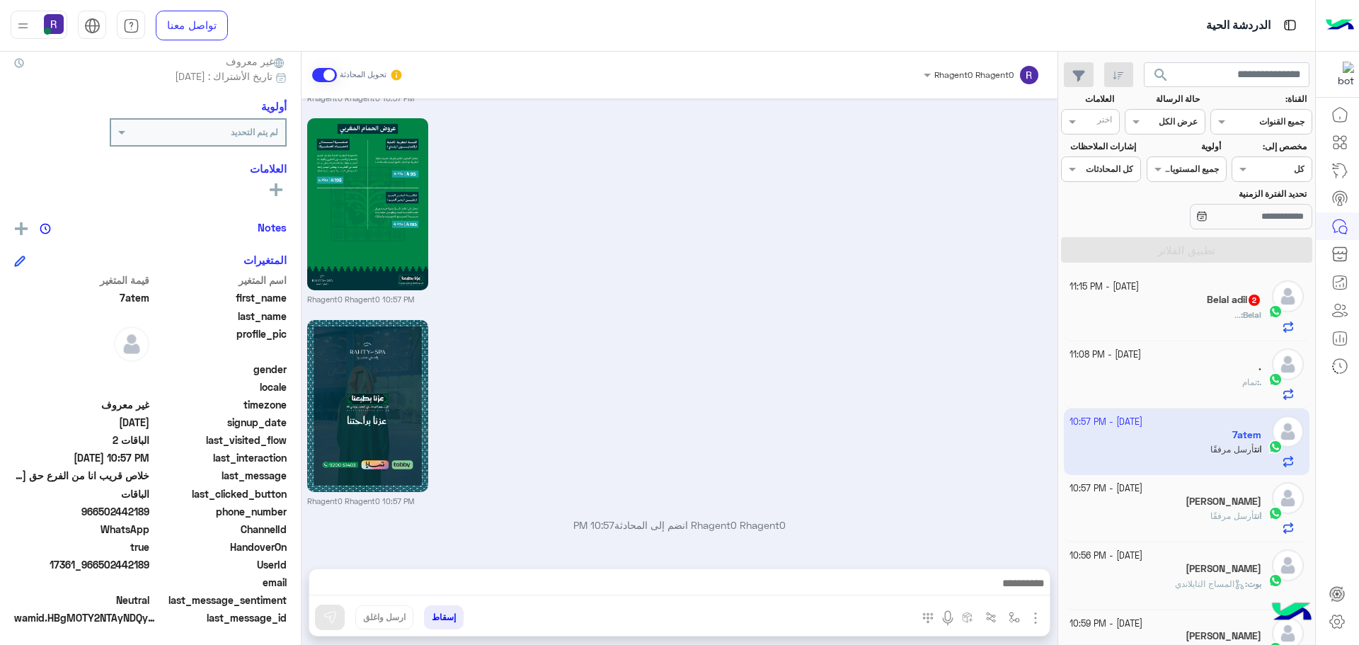
scroll to position [135, 0]
click at [1247, 322] on div "Belal : ..." at bounding box center [1166, 321] width 193 height 25
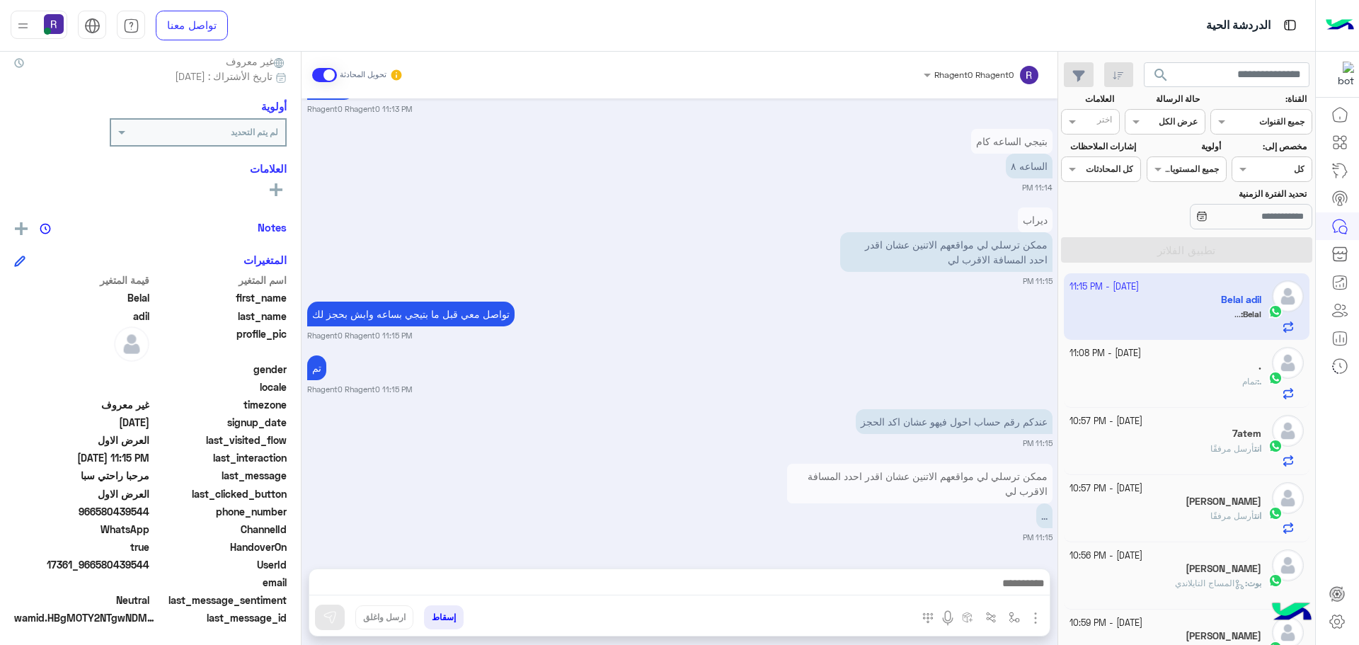
scroll to position [135, 0]
click at [820, 425] on img at bounding box center [815, 425] width 17 height 17
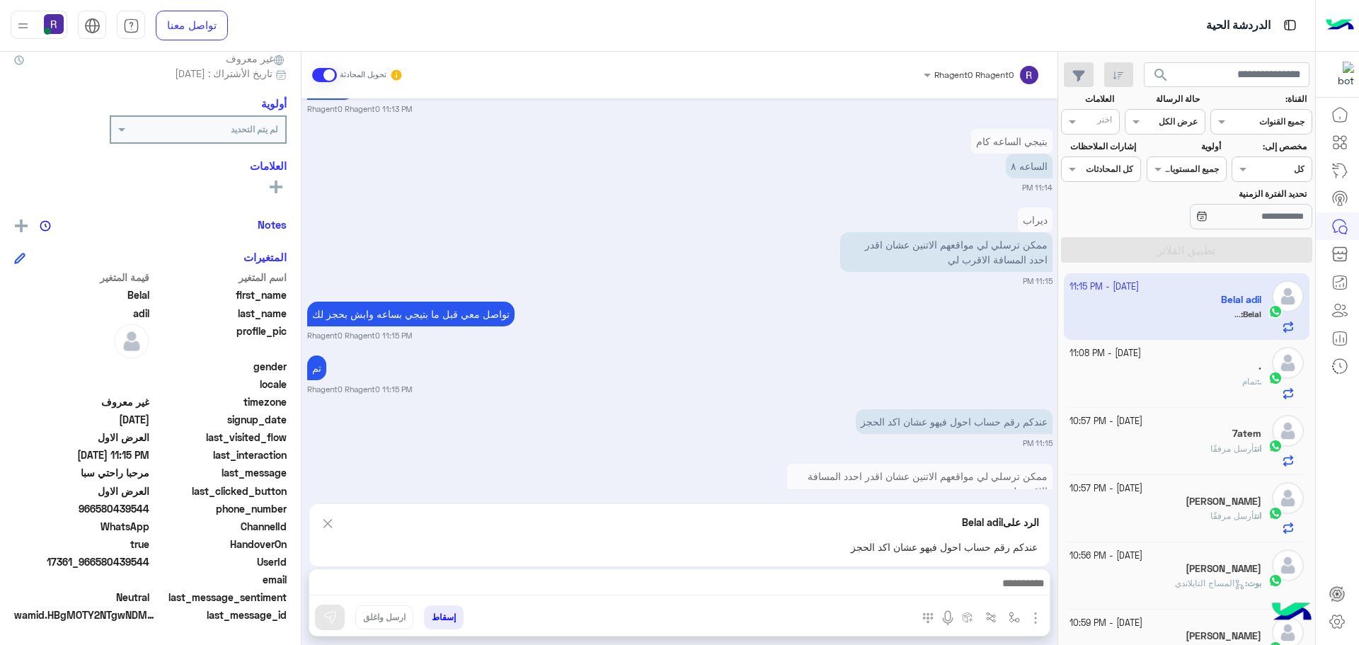
click at [964, 572] on div at bounding box center [679, 586] width 740 height 35
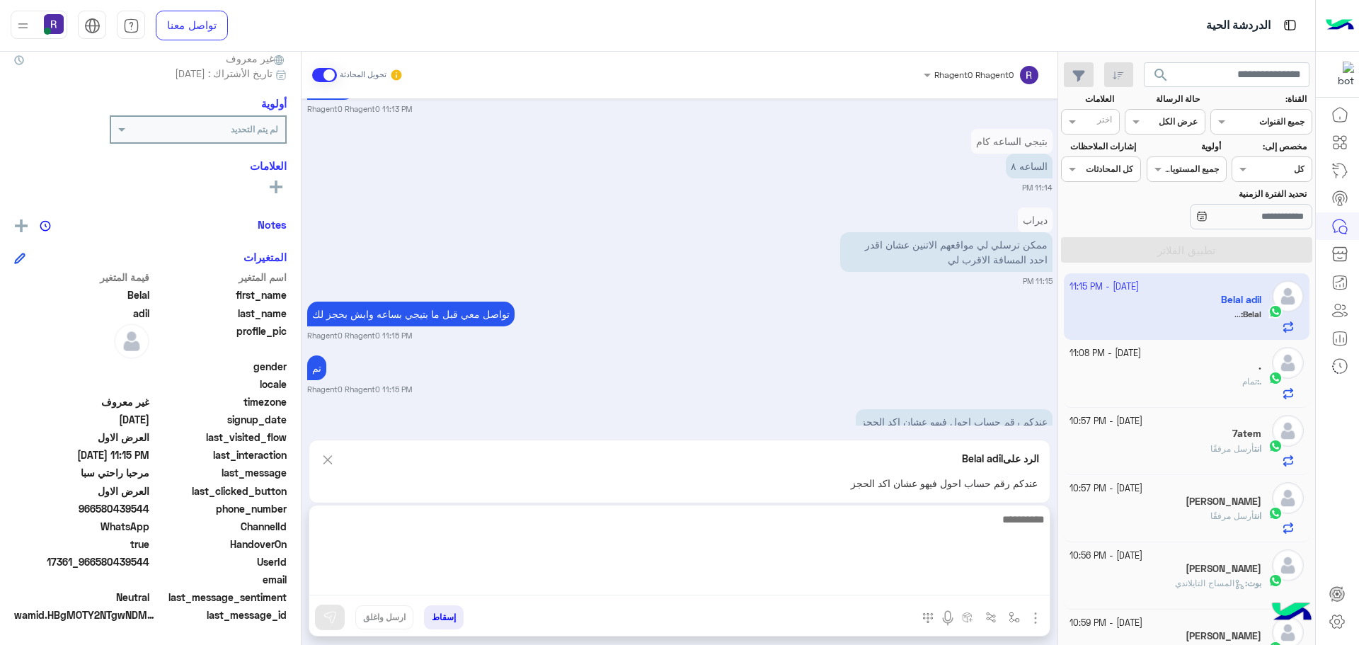
click at [969, 590] on textarea at bounding box center [679, 552] width 740 height 85
type textarea "**********"
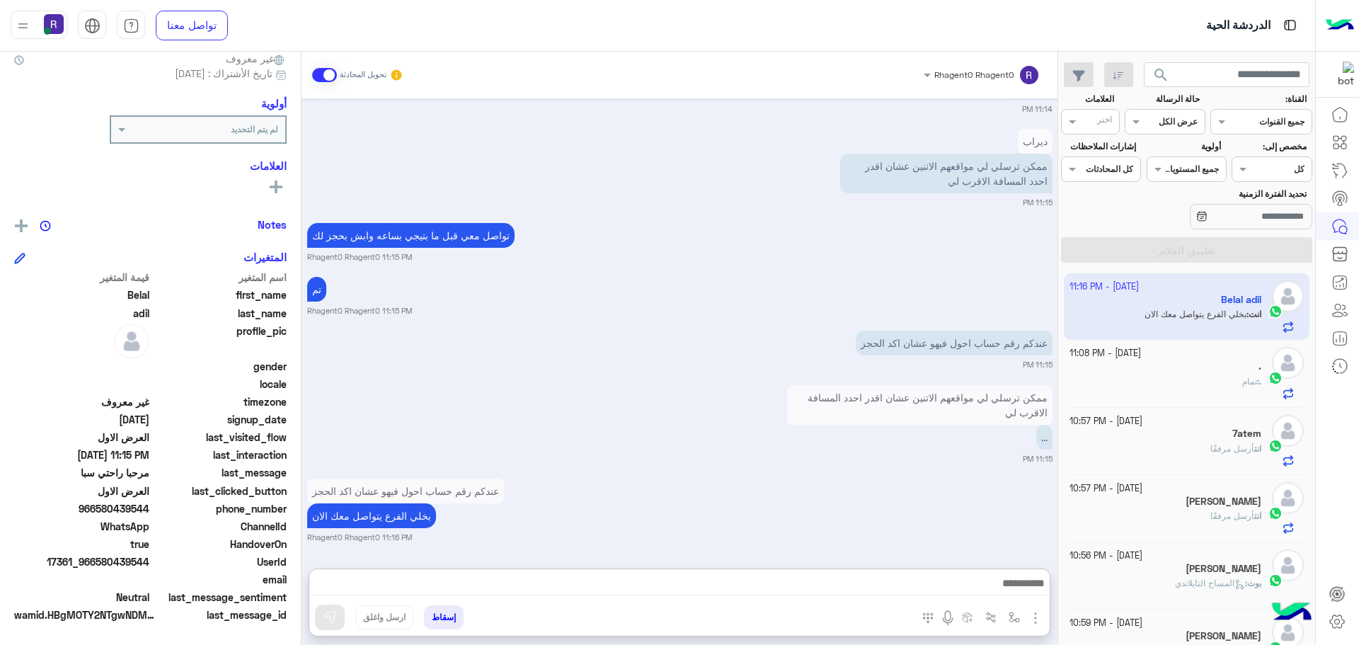
click at [117, 553] on div "HandoverOn true" at bounding box center [150, 546] width 273 height 18
click at [125, 559] on span "17361_966580439544" at bounding box center [81, 561] width 135 height 15
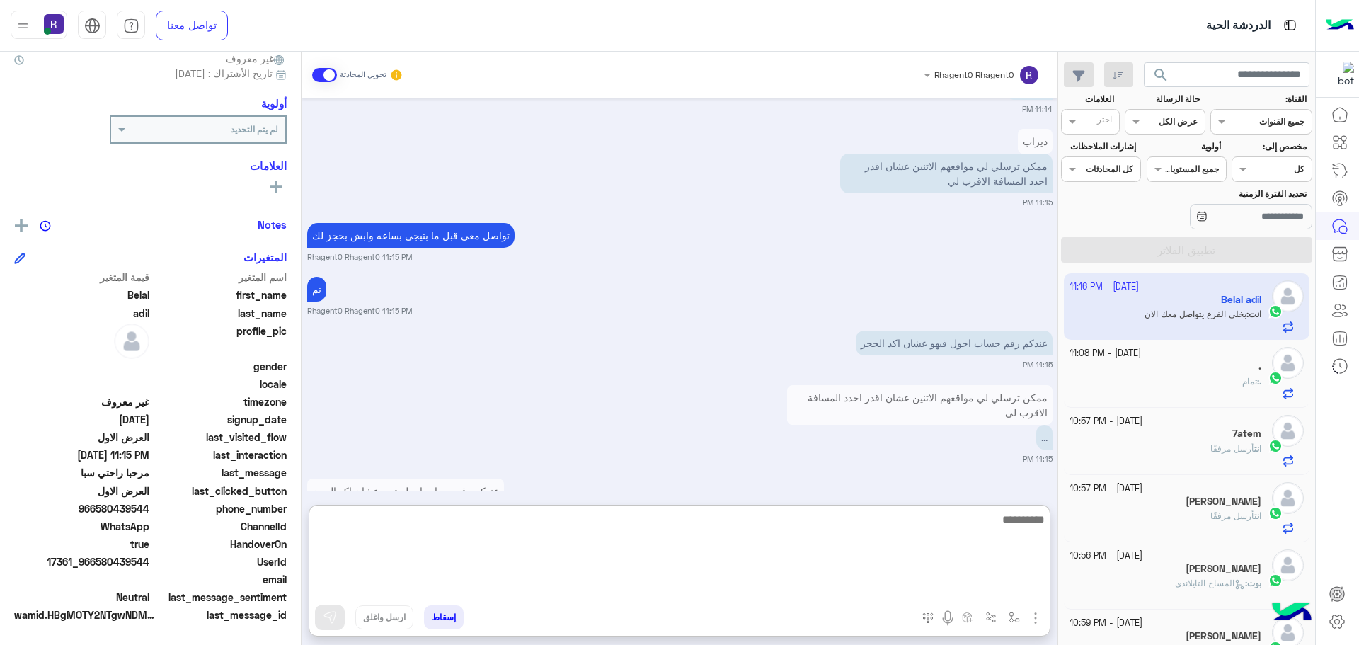
click at [718, 595] on textarea at bounding box center [679, 552] width 740 height 85
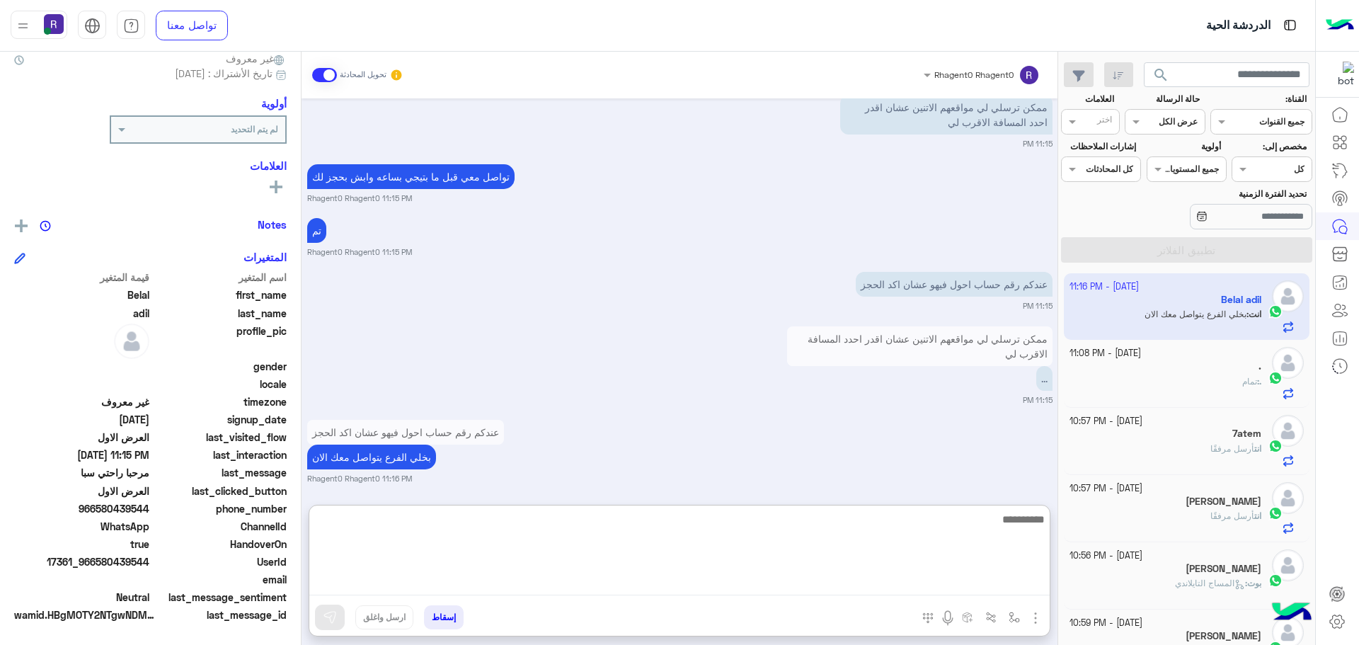
scroll to position [1238, 0]
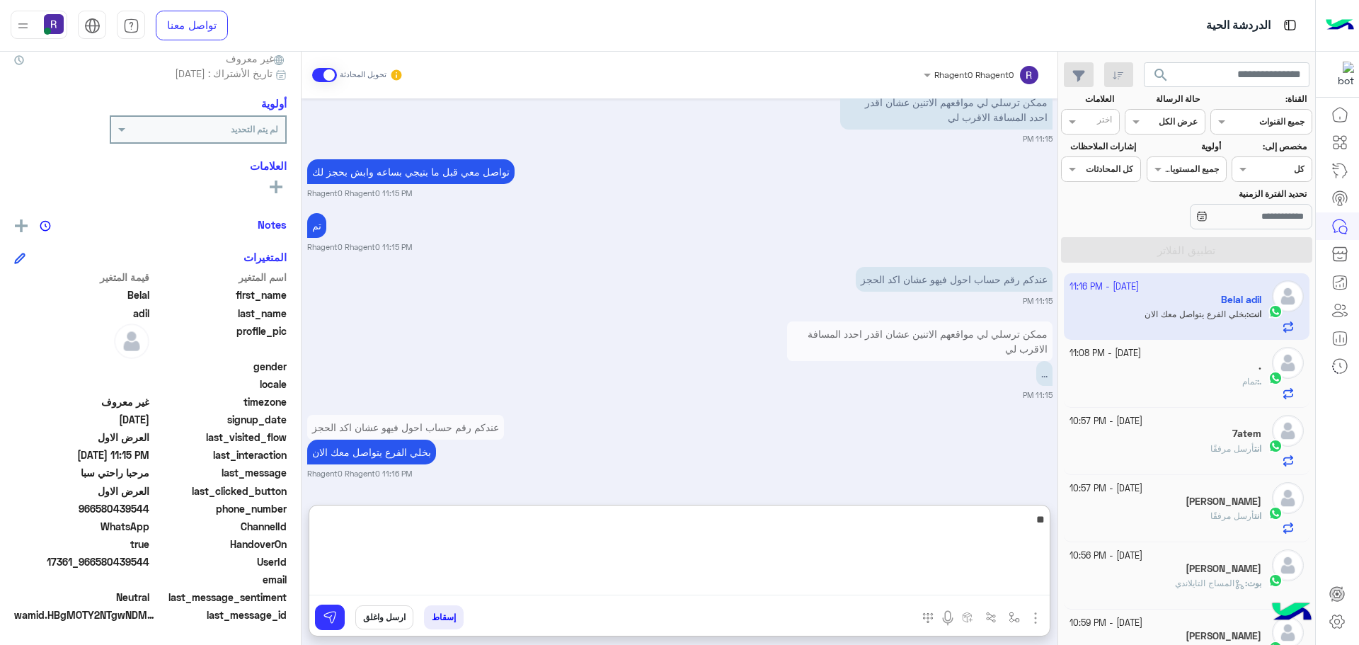
type textarea "**"
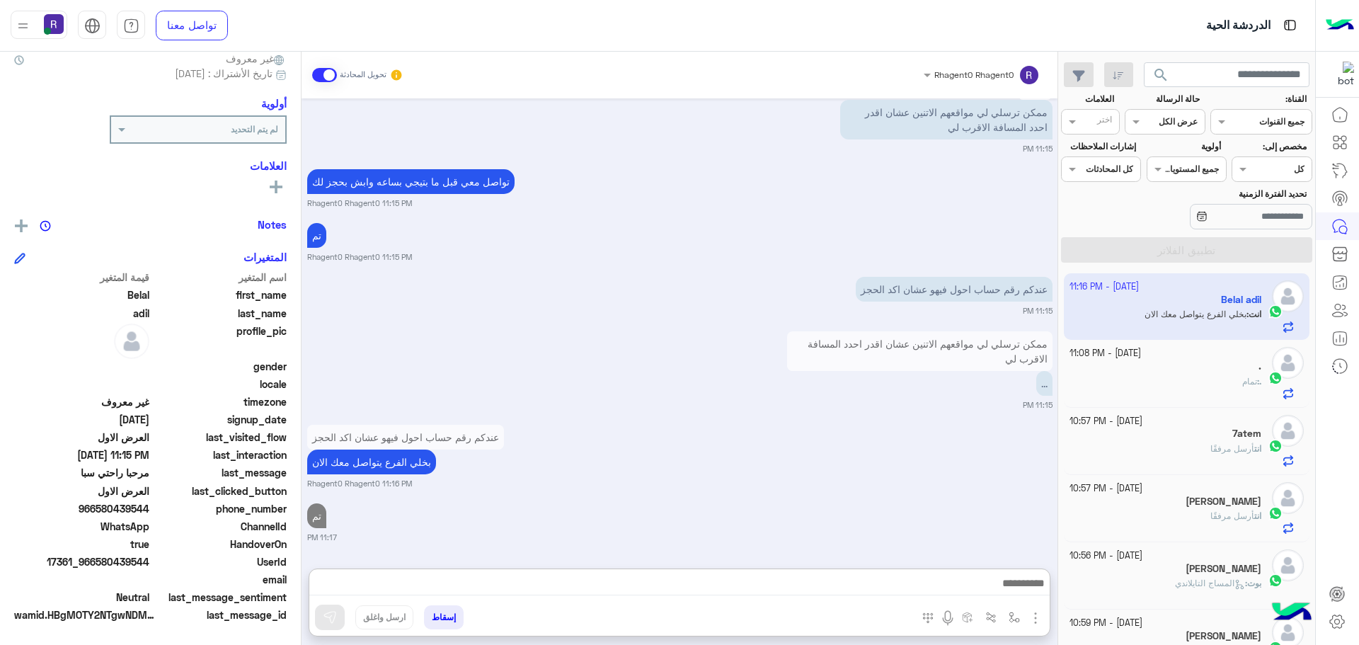
click at [316, 76] on span at bounding box center [324, 75] width 25 height 14
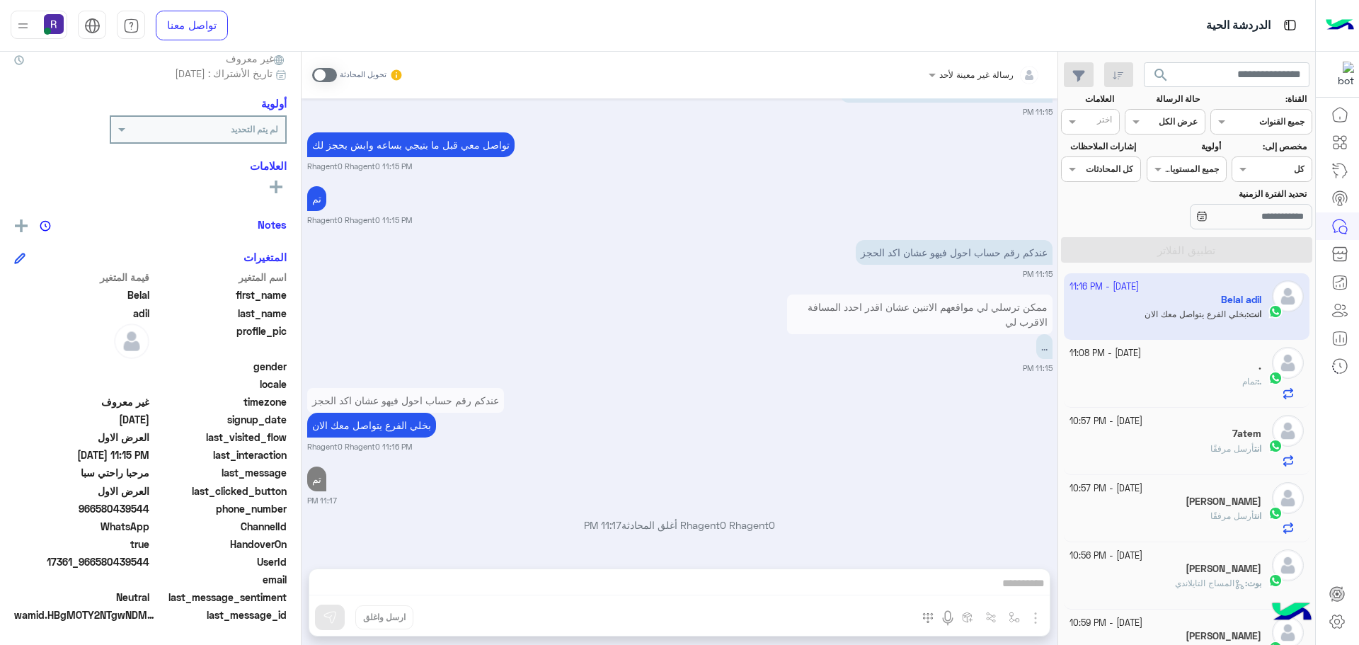
scroll to position [1301, 0]
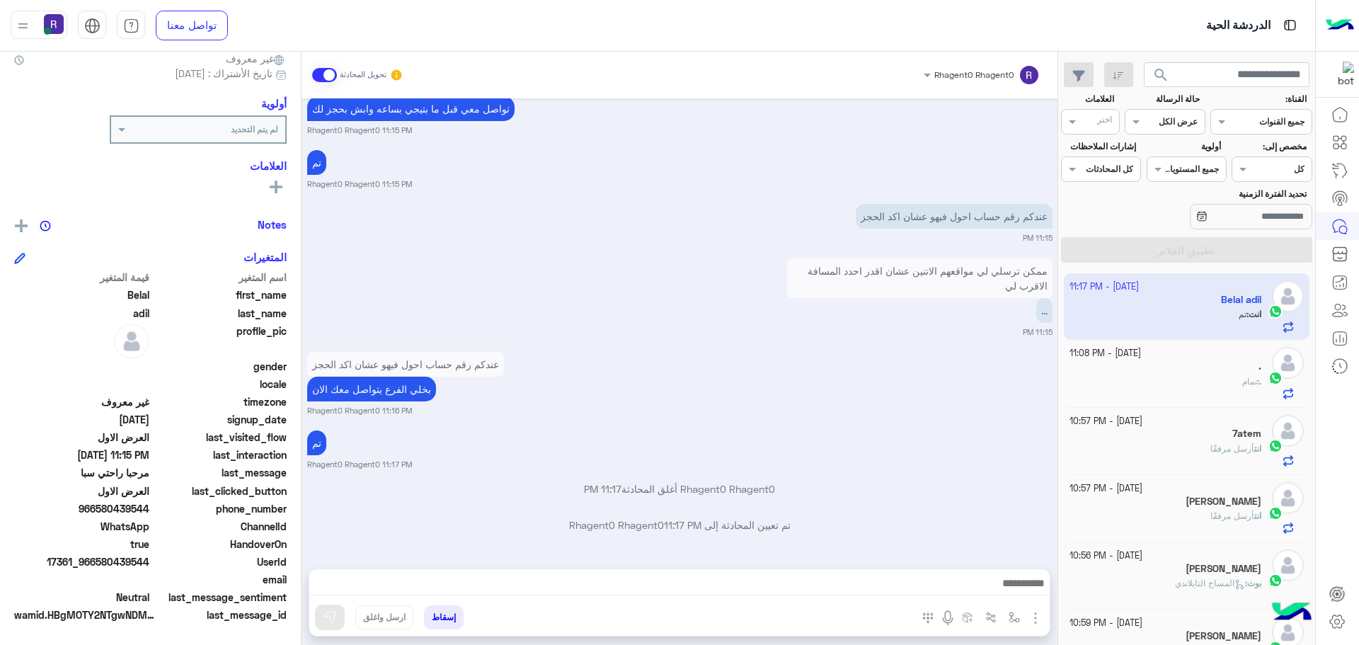
click at [968, 475] on div "[DATE] خلاص بحجز في حق السويدي 11:12 PM الرسلتيهو اول دا 11:12 PM الاسم بسويلك …" at bounding box center [680, 326] width 756 height 456
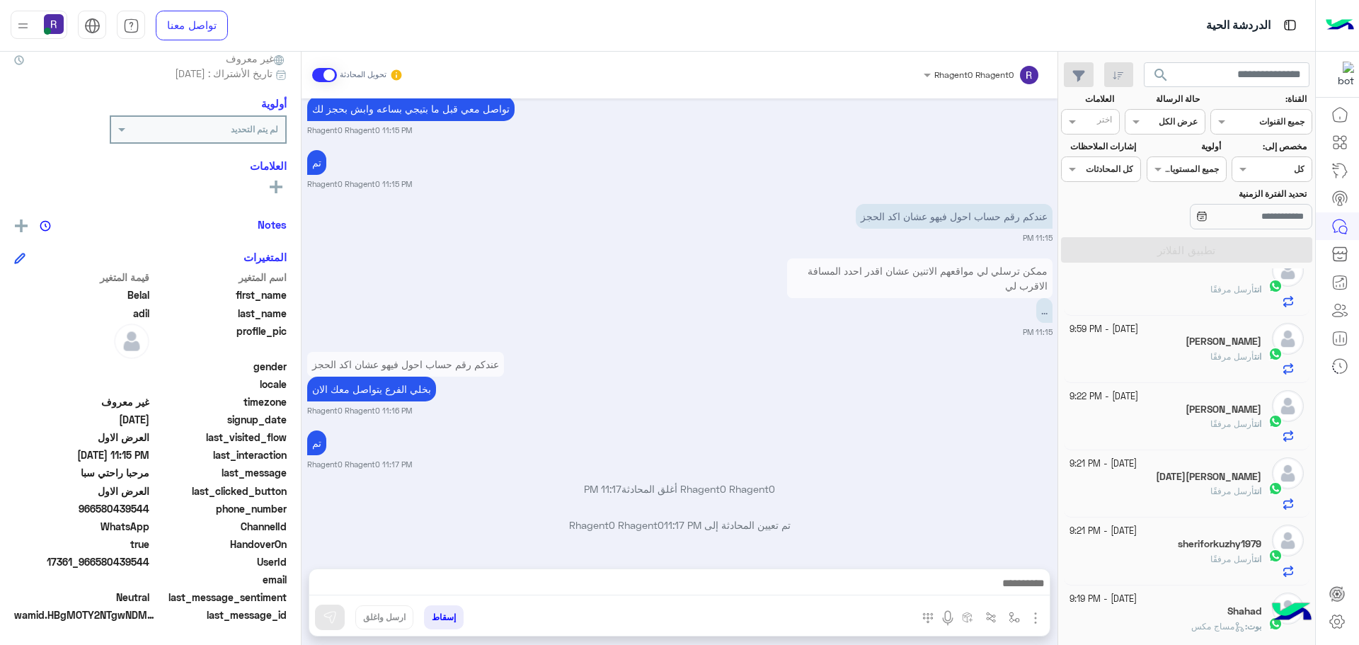
scroll to position [0, 0]
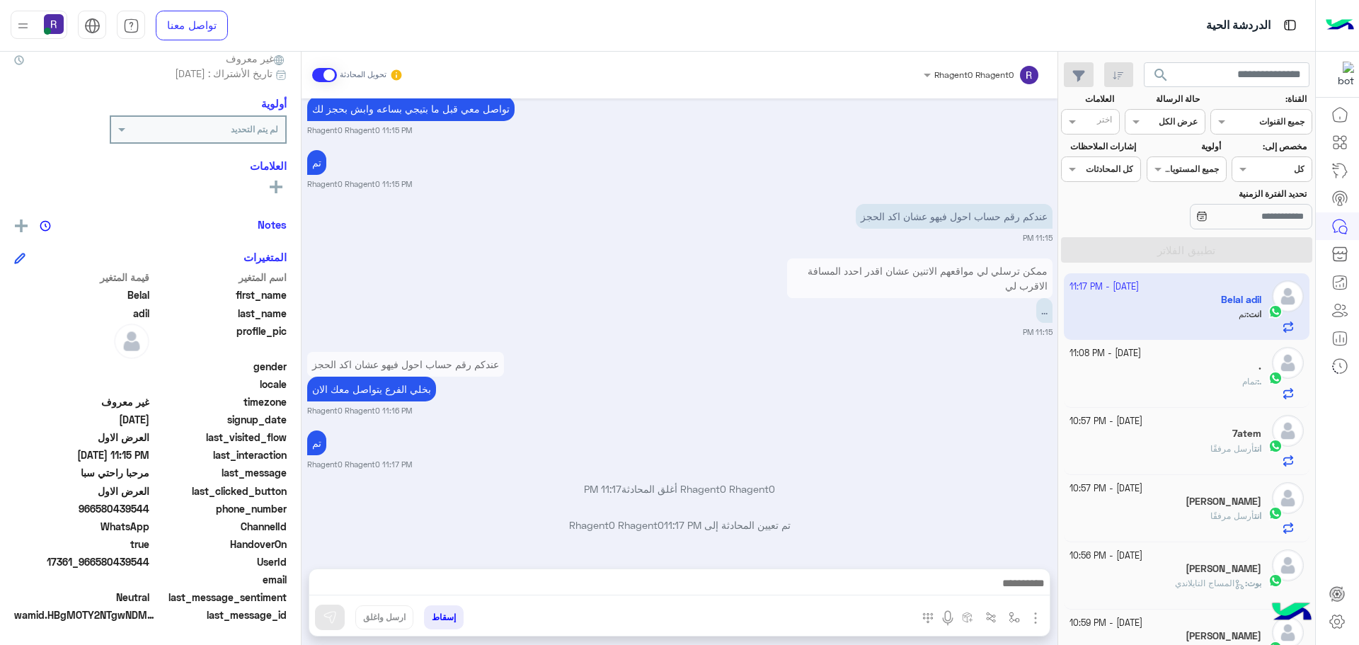
click at [929, 368] on div "عندكم رقم حساب احول فيهو عشان اكد الحجز بخلي الفرع يتواصل معك الان Rhagent0 Rha…" at bounding box center [679, 382] width 745 height 68
